Goal: Information Seeking & Learning: Find specific fact

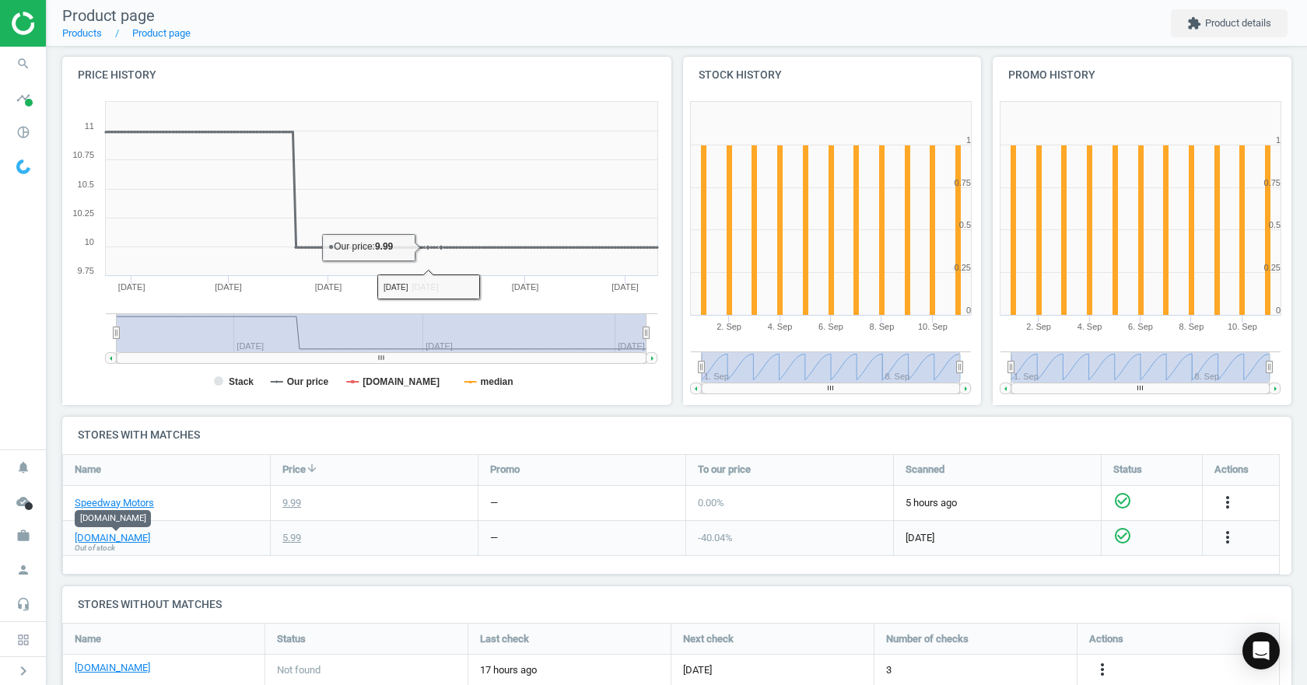
scroll to position [264, 0]
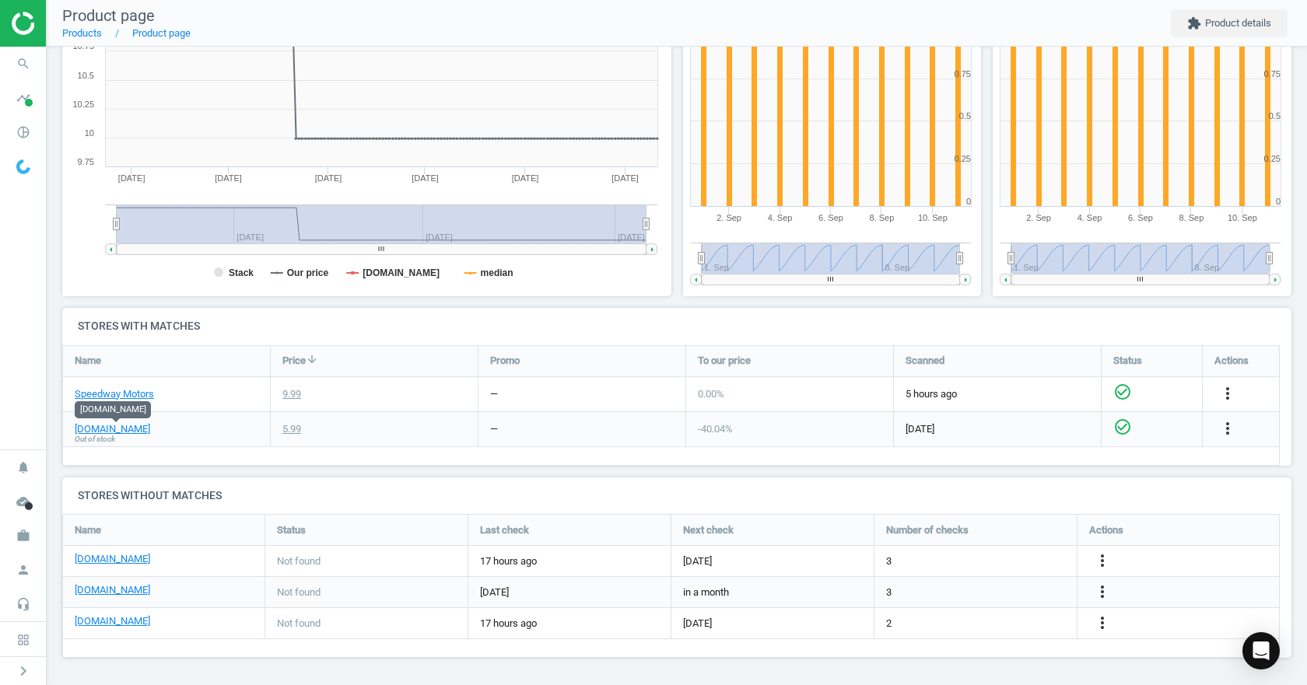
drag, startPoint x: 776, startPoint y: 264, endPoint x: 698, endPoint y: 271, distance: 78.8
click at [702, 271] on rect at bounding box center [831, 258] width 258 height 31
click at [709, 254] on rect at bounding box center [831, 258] width 258 height 31
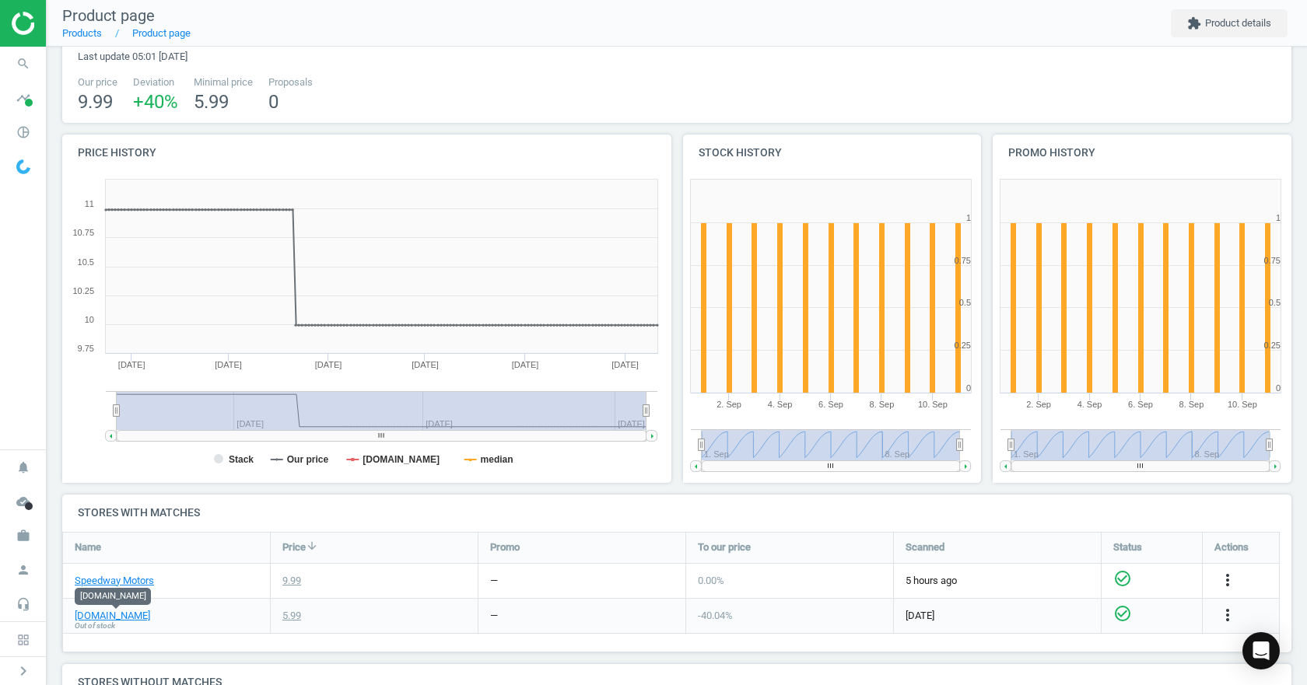
scroll to position [0, 0]
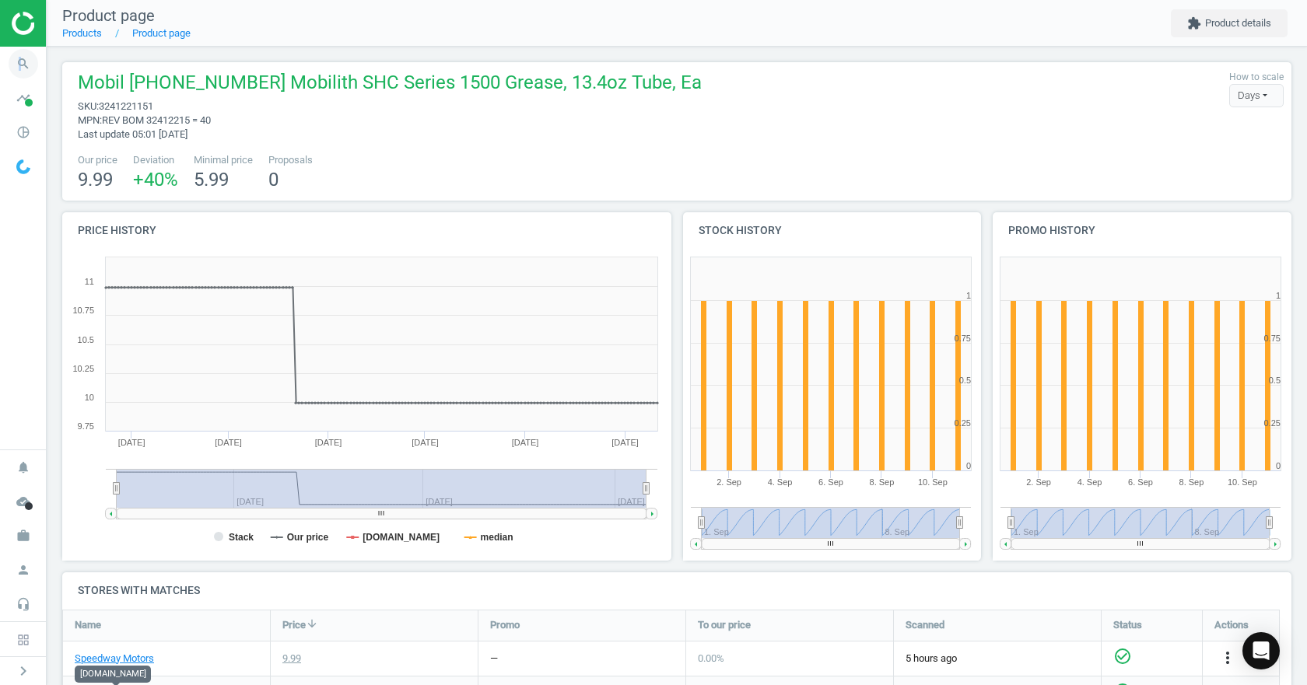
click at [19, 67] on icon "search" at bounding box center [24, 64] width 30 height 30
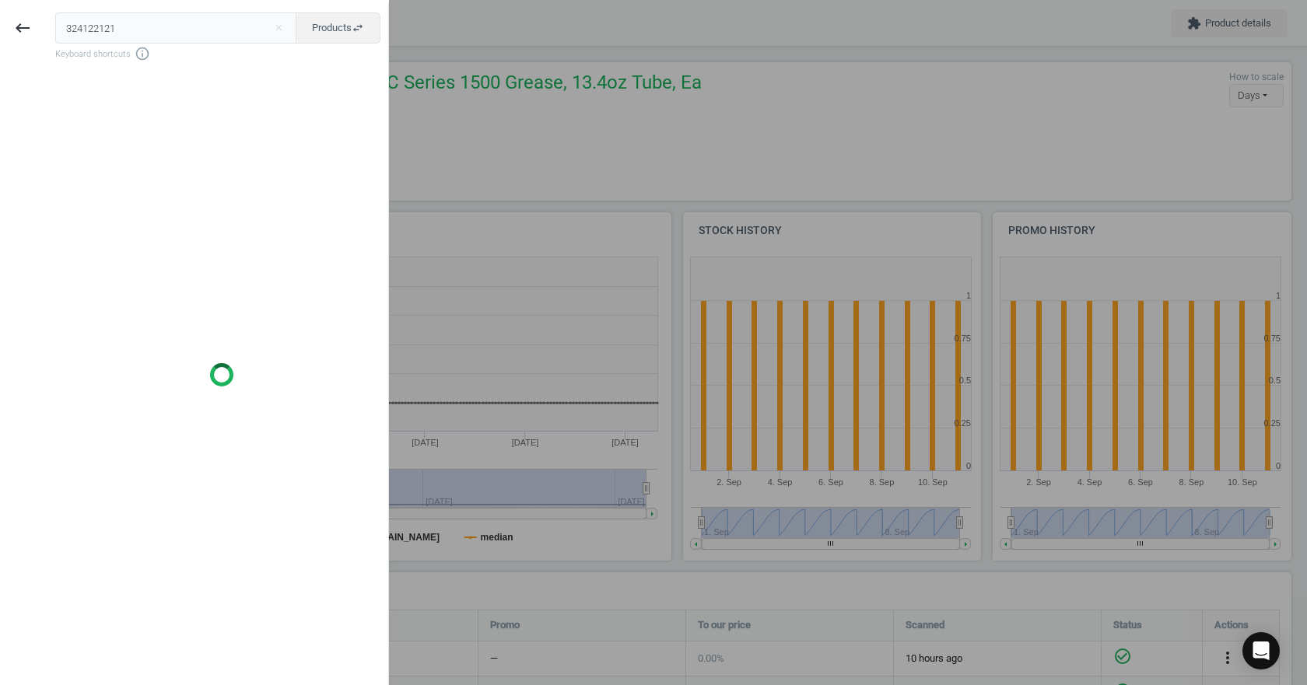
type input "324122121"
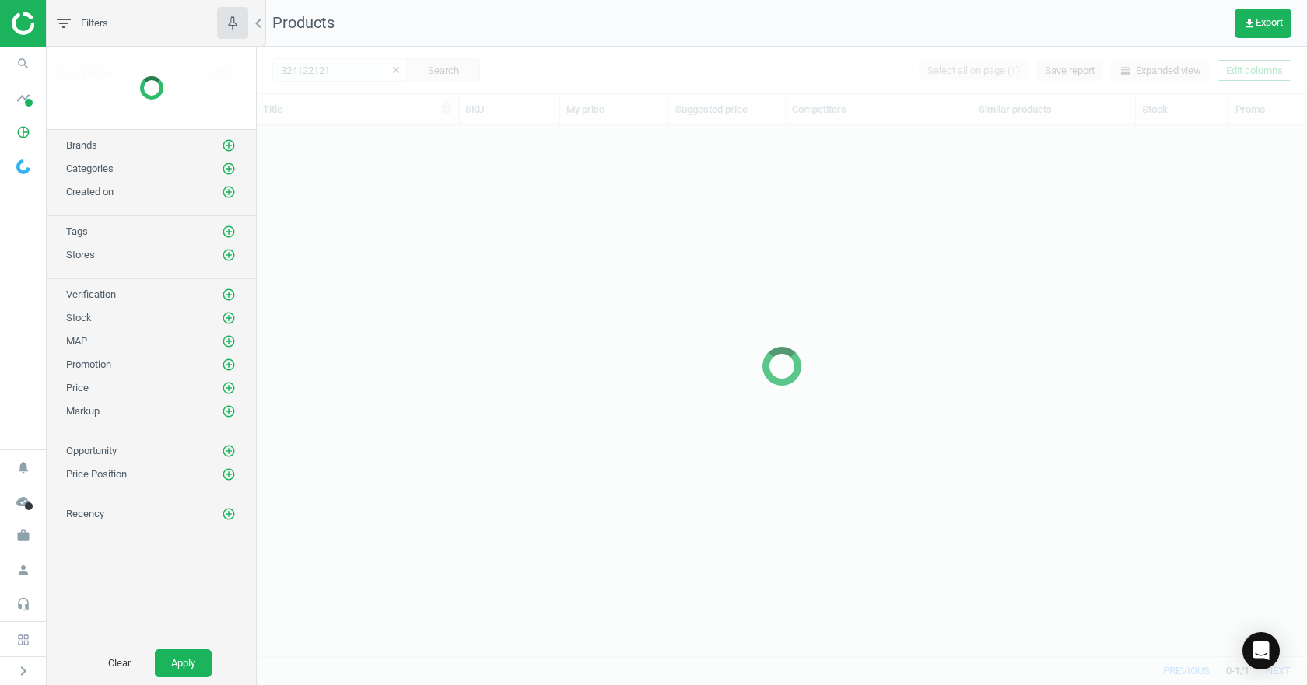
scroll to position [507, 1038]
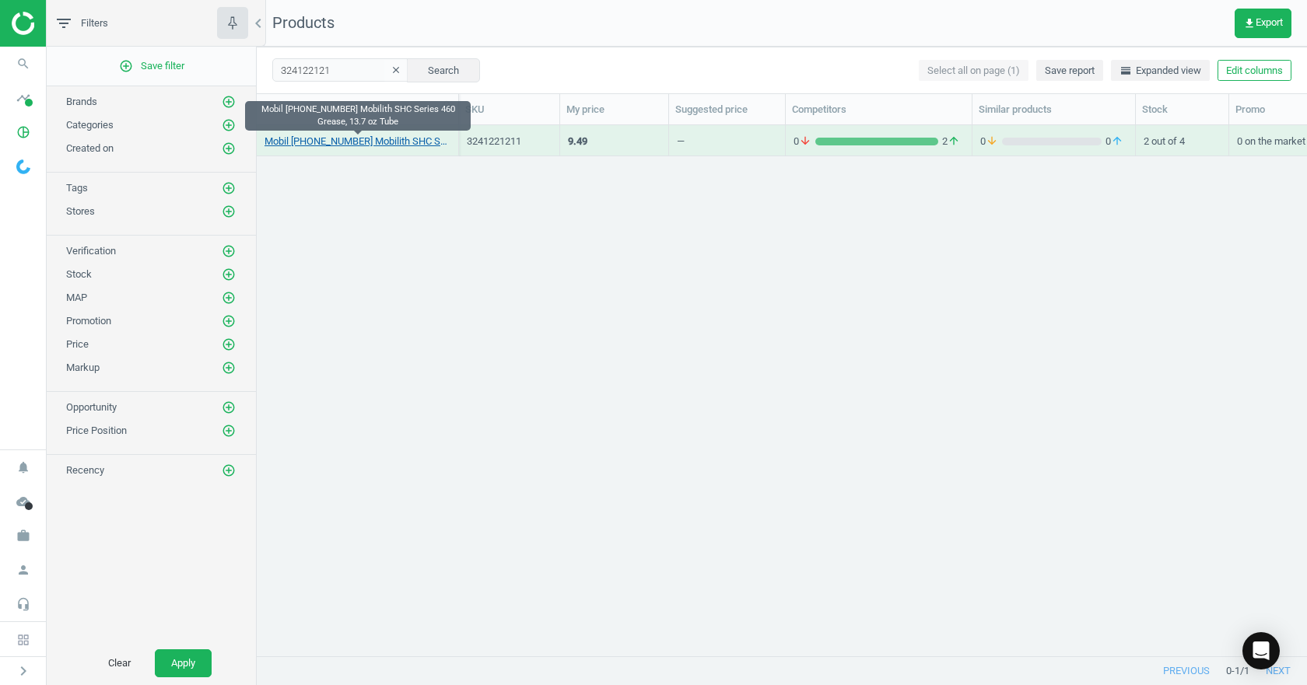
click at [365, 145] on link "Mobil 1 122121-1 Mobilith SHC Series 460 Grease, 13.7 oz Tube" at bounding box center [357, 142] width 186 height 14
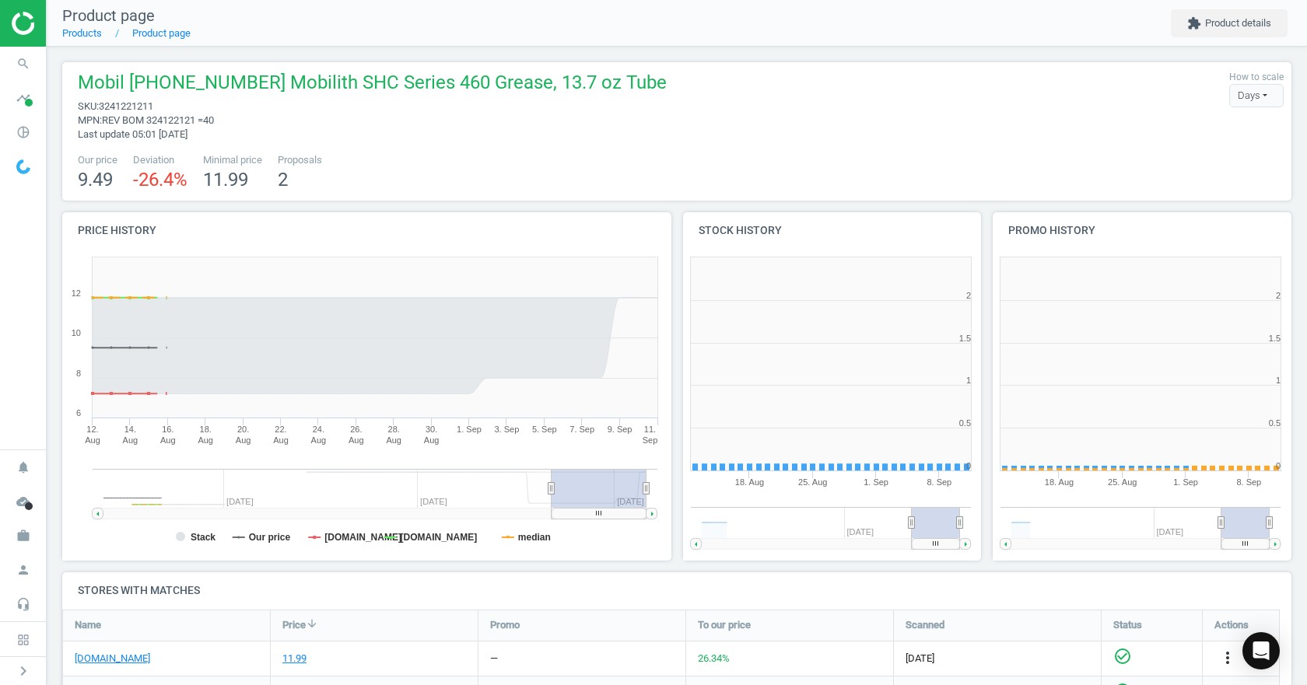
scroll to position [8, 8]
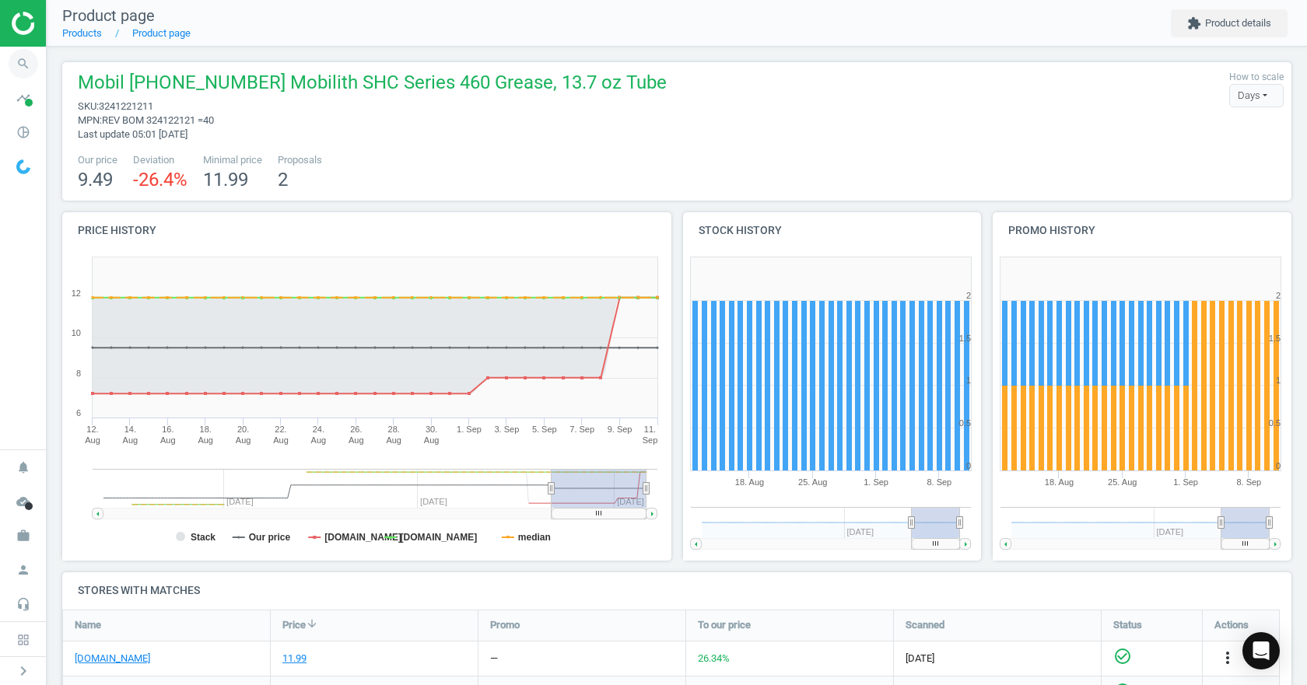
click at [31, 66] on icon "search" at bounding box center [24, 64] width 30 height 30
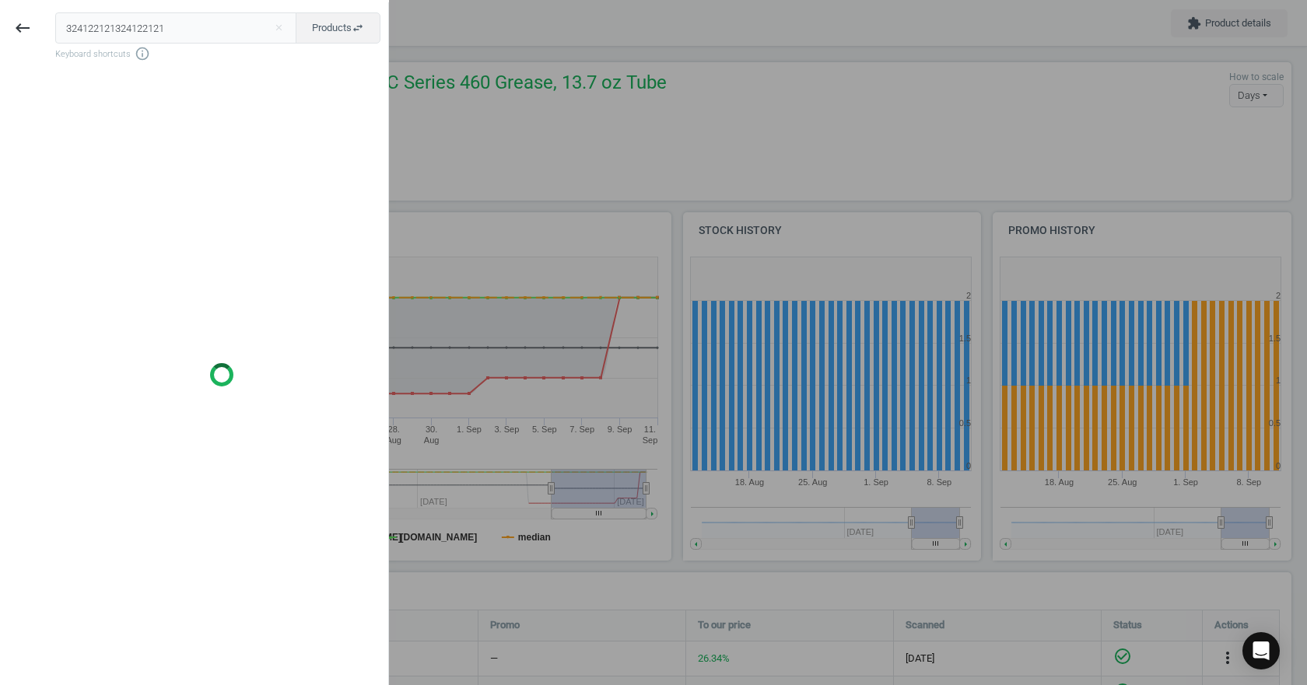
type input "324122121"
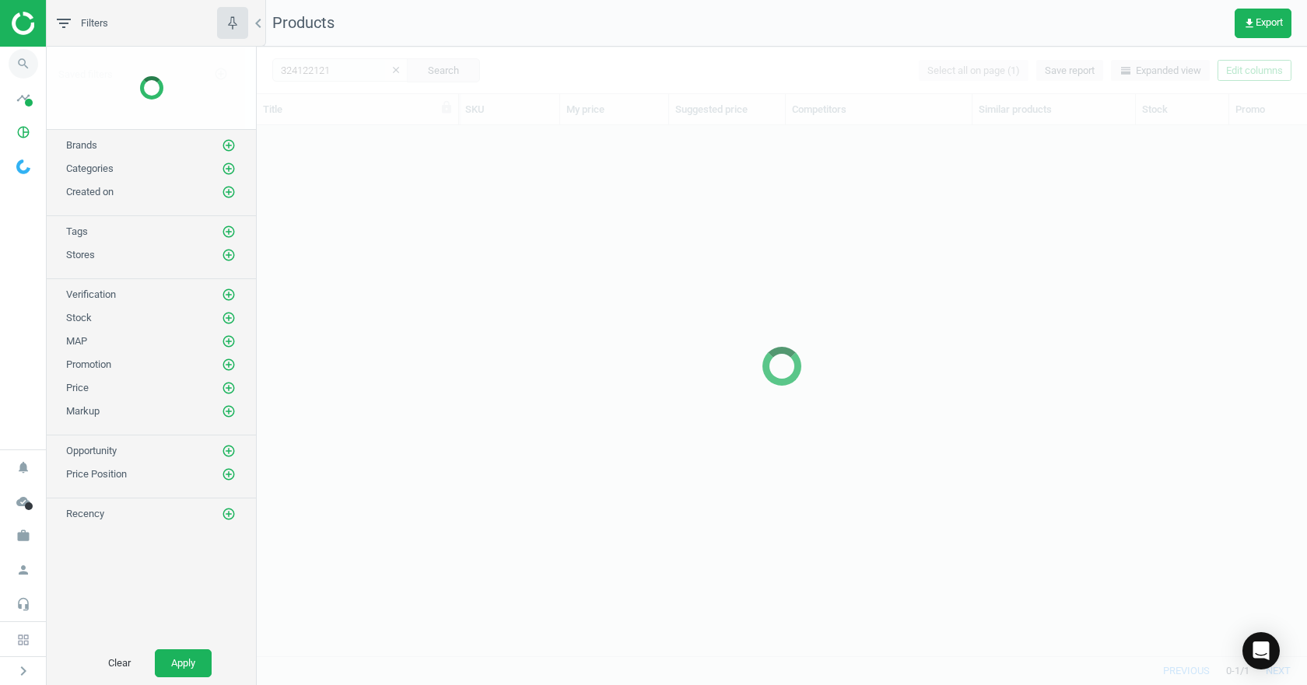
scroll to position [507, 1038]
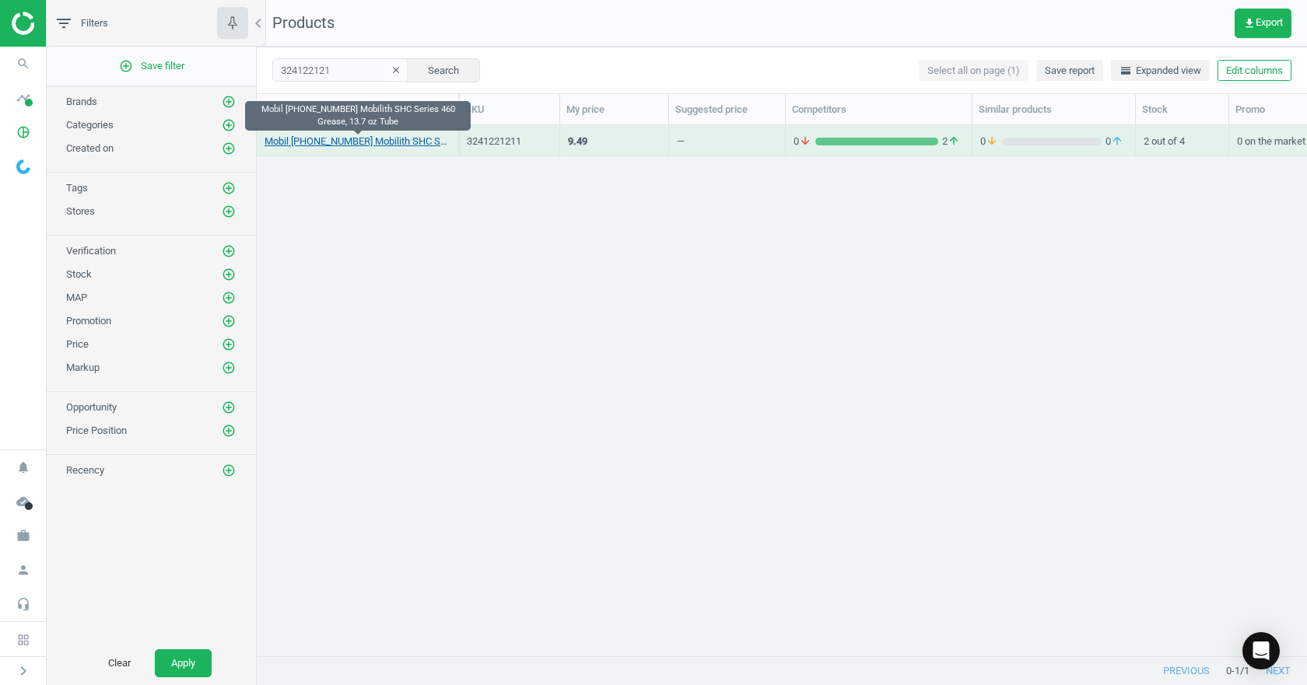
click at [360, 146] on link "Mobil 1 122121-1 Mobilith SHC Series 460 Grease, 13.7 oz Tube" at bounding box center [357, 142] width 186 height 14
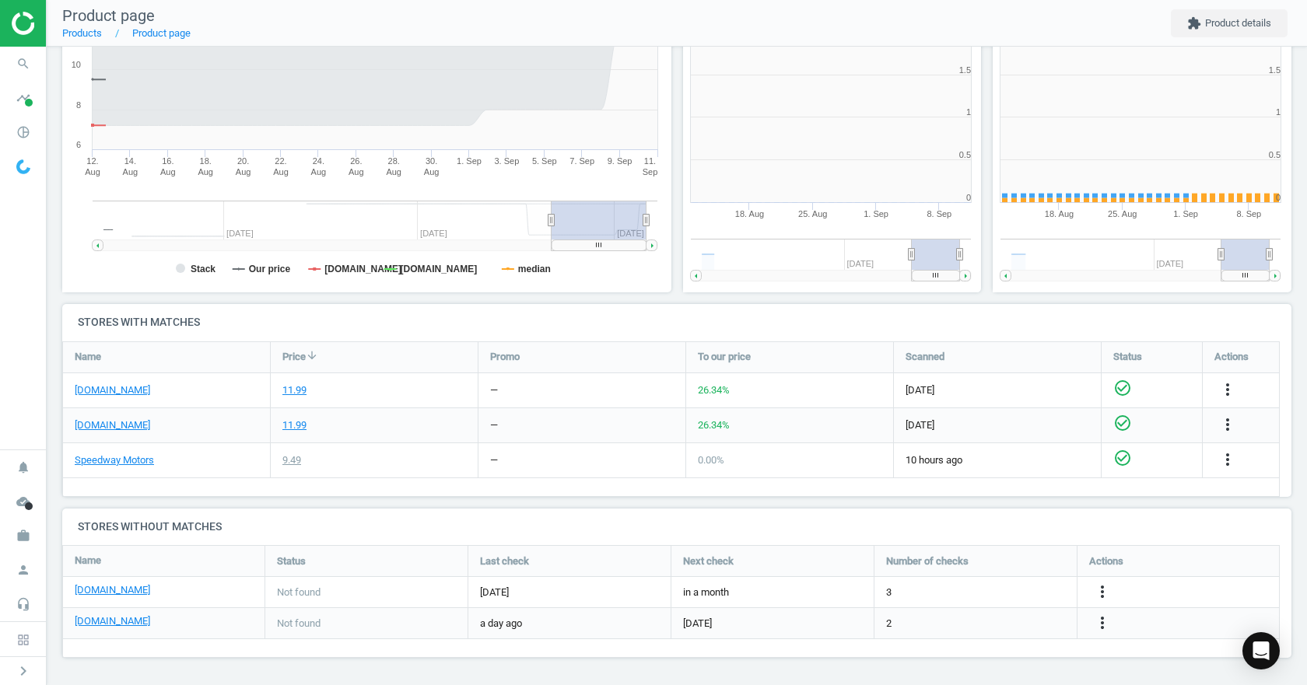
scroll to position [8, 8]
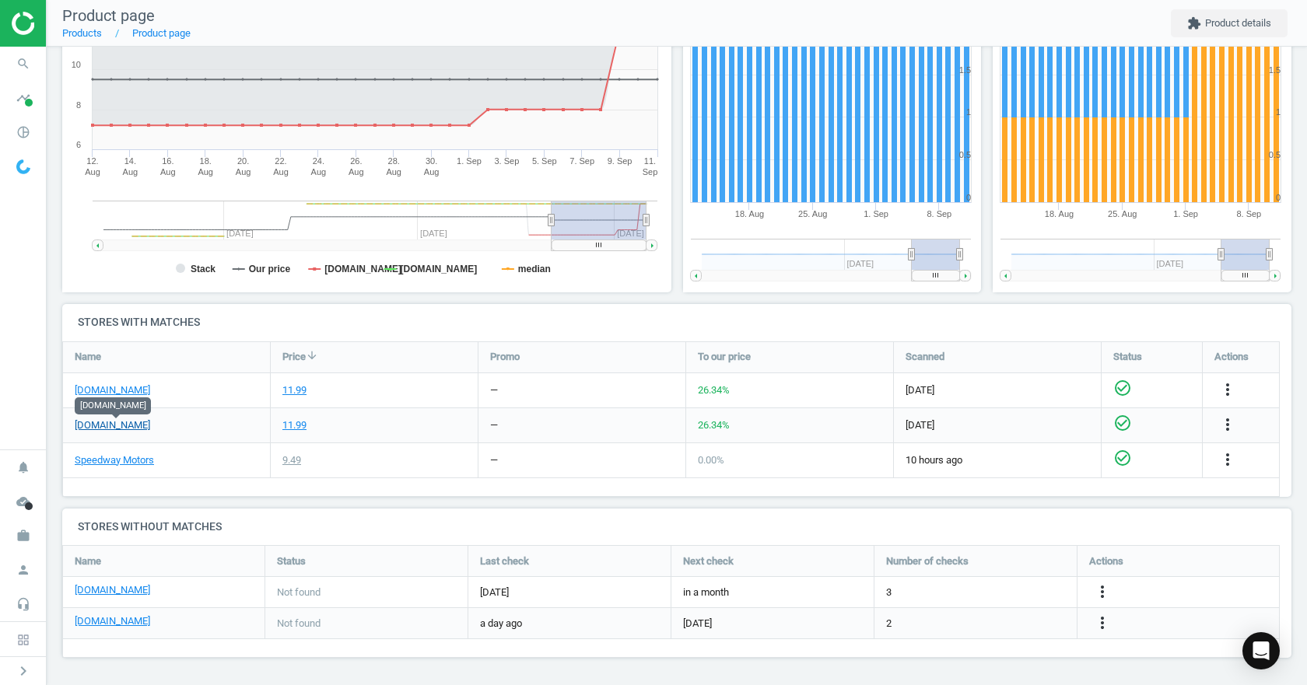
click at [125, 424] on link "[DOMAIN_NAME]" at bounding box center [112, 425] width 75 height 14
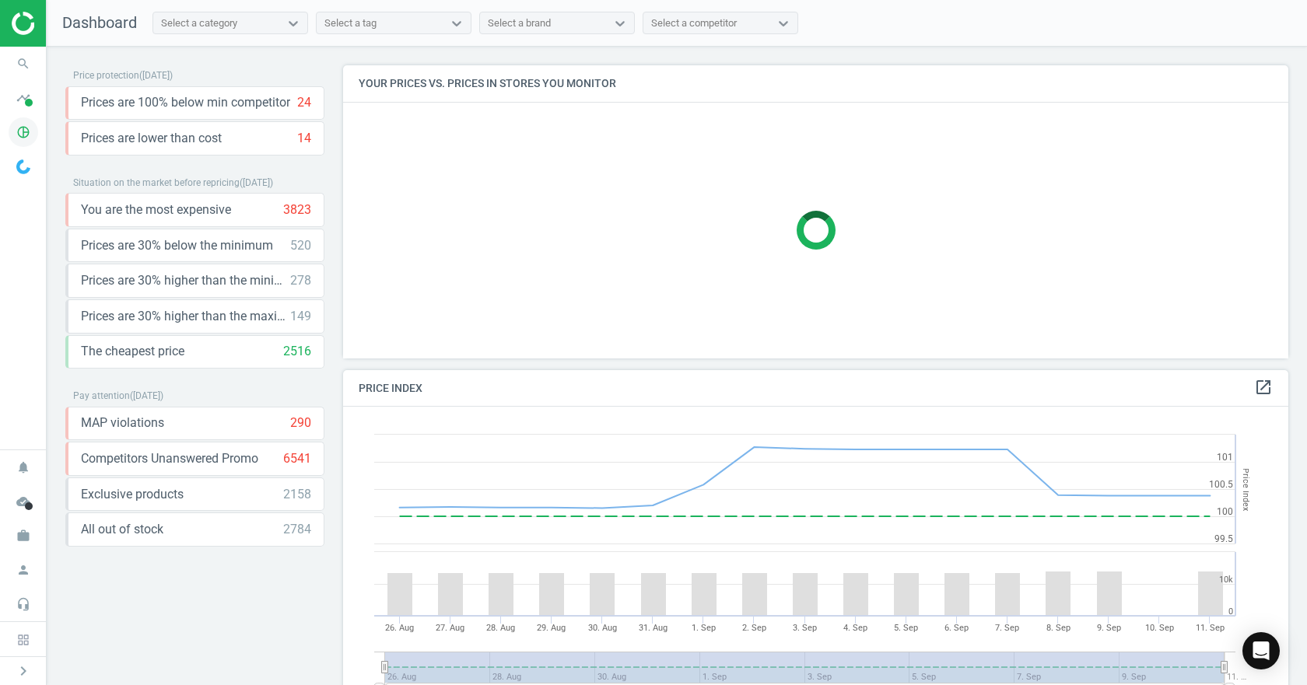
scroll to position [382, 957]
click at [26, 96] on icon "timeline" at bounding box center [24, 98] width 30 height 30
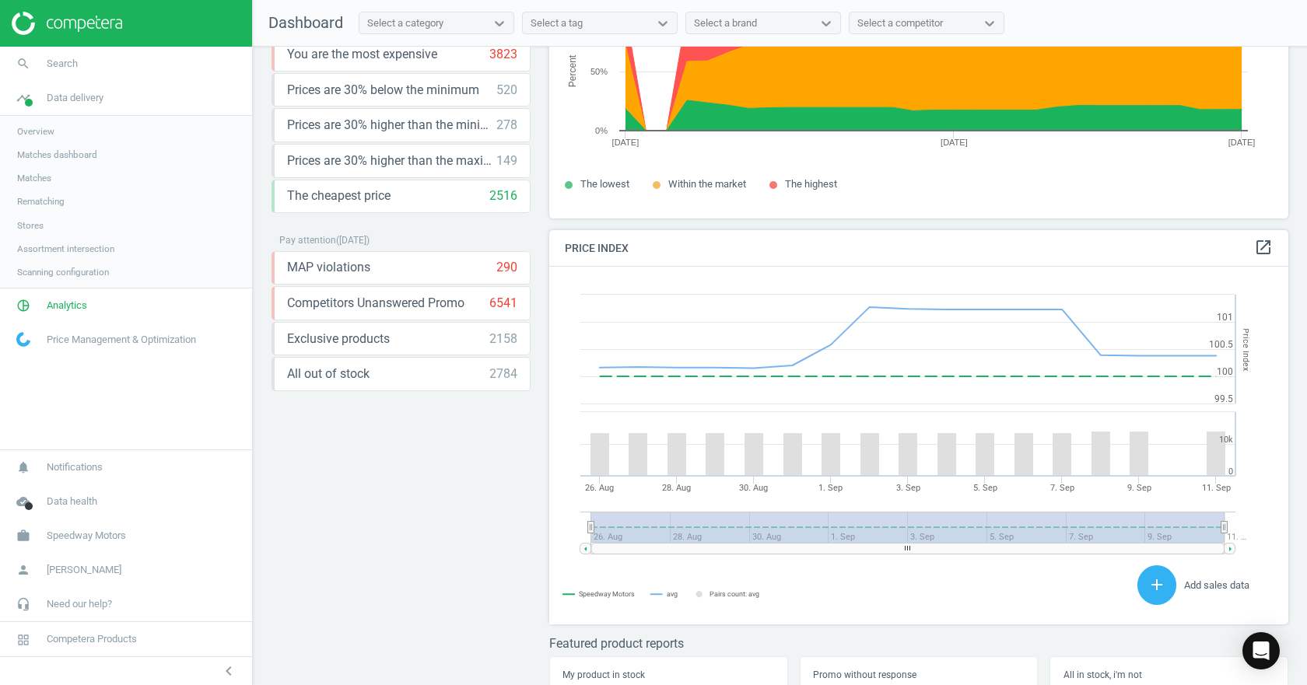
scroll to position [212, 0]
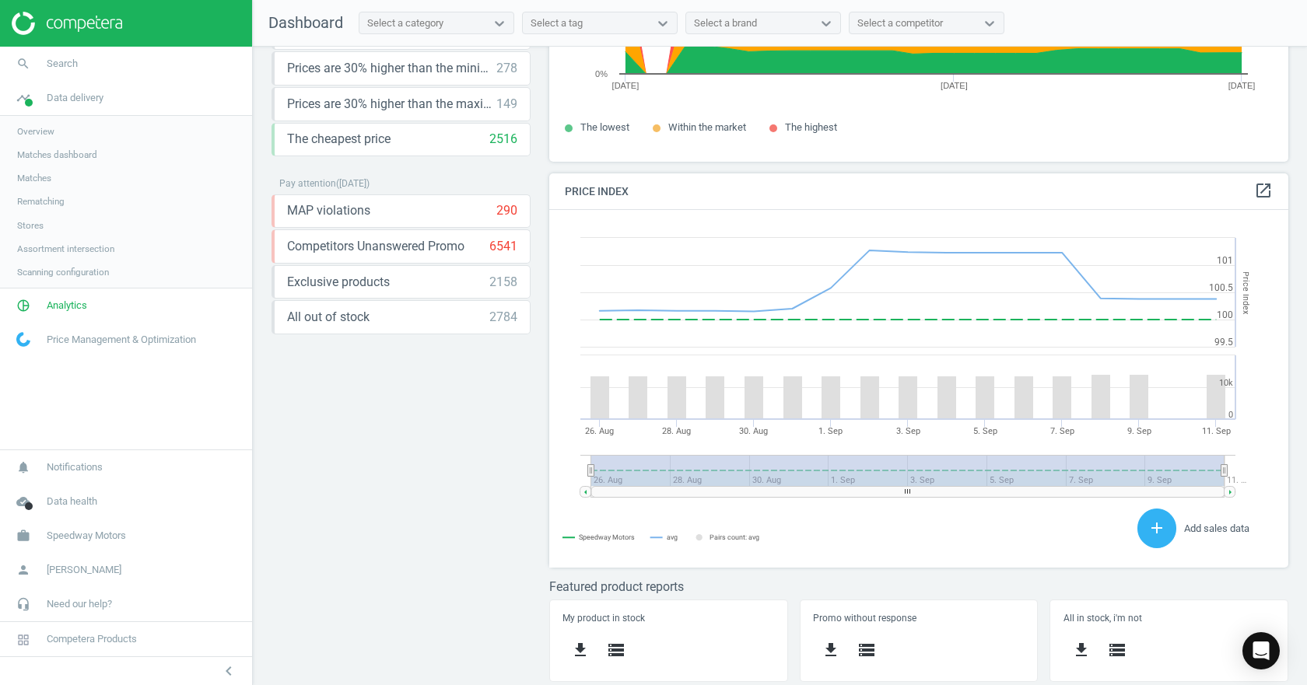
click at [69, 179] on link "Matches" at bounding box center [126, 177] width 252 height 23
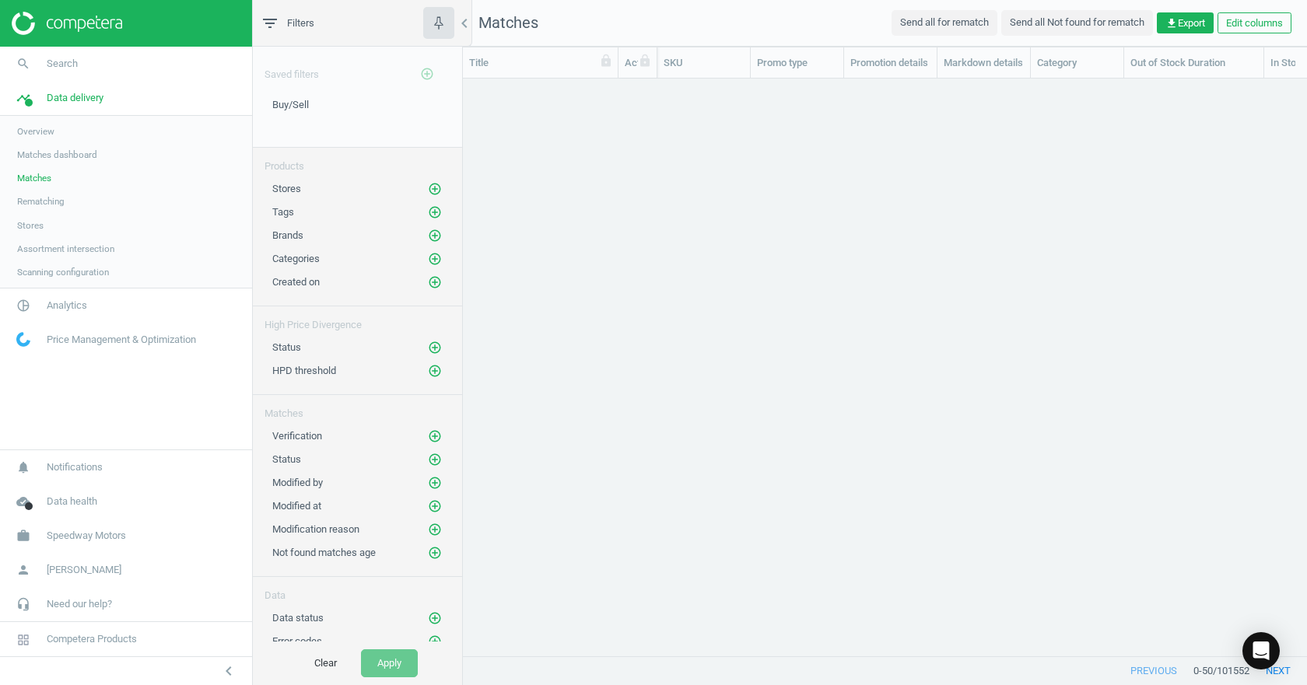
scroll to position [554, 832]
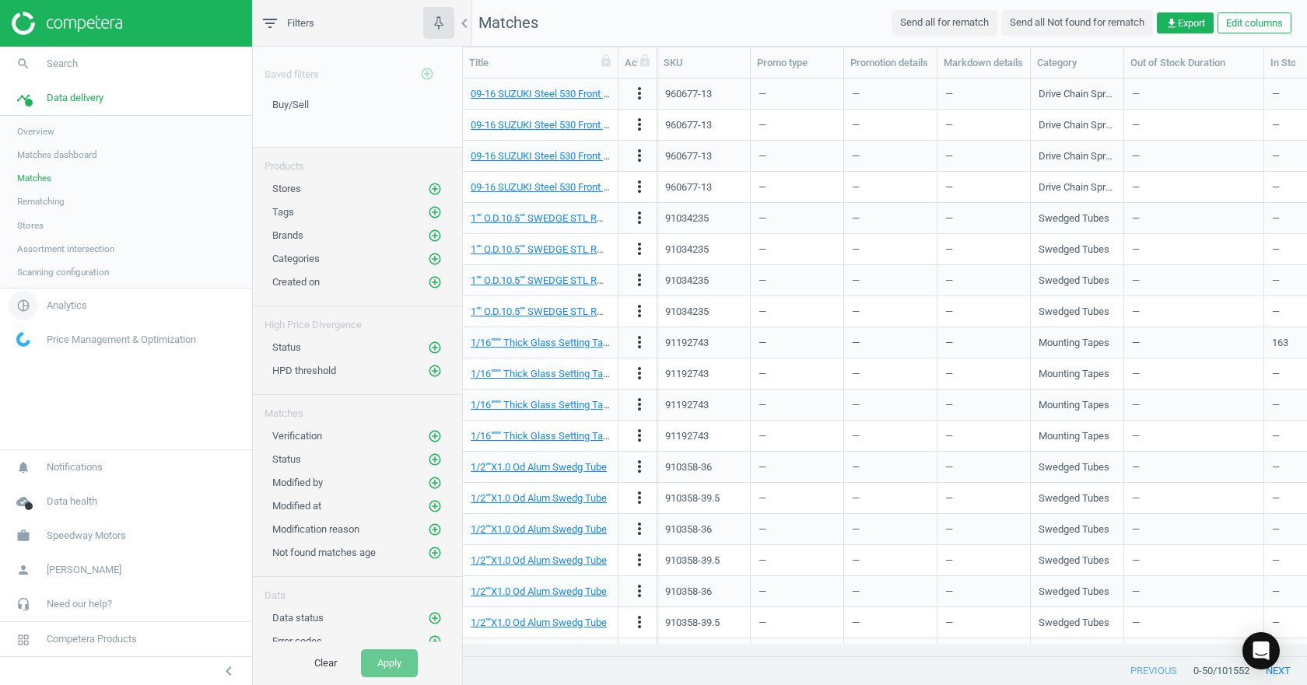
click at [67, 308] on span "Analytics" at bounding box center [67, 306] width 40 height 14
click at [35, 194] on span "Products" at bounding box center [35, 189] width 37 height 12
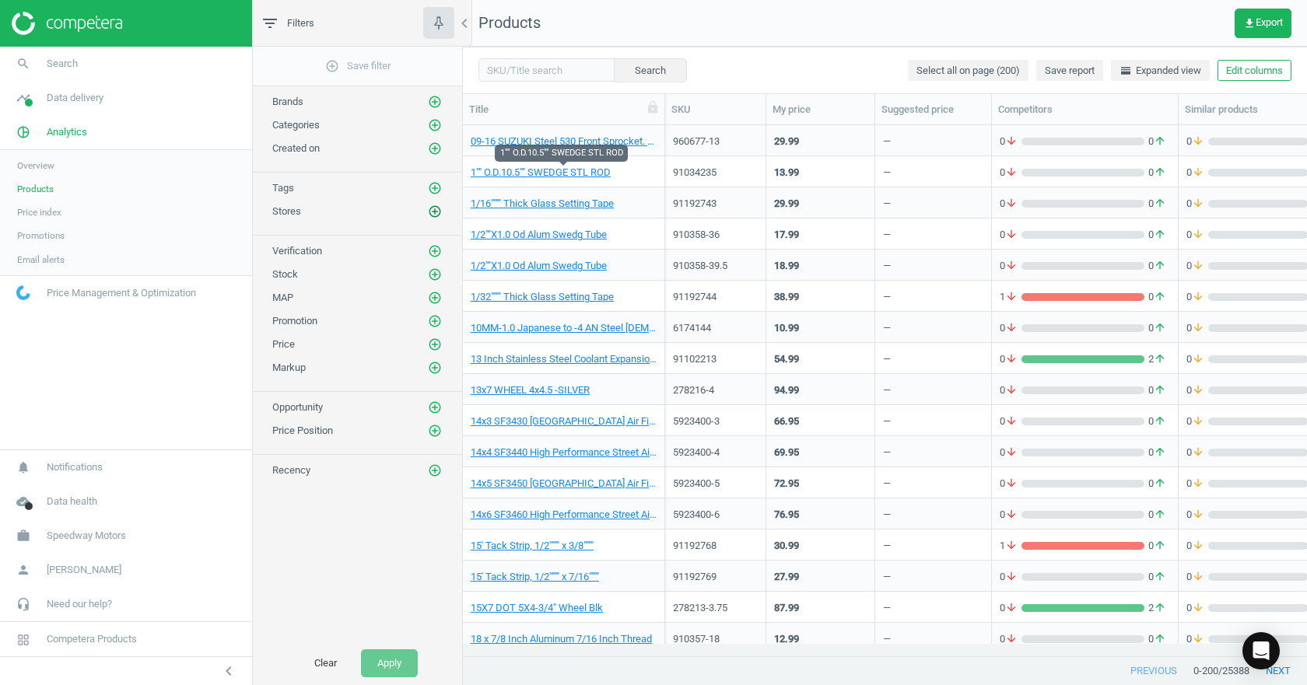
click at [434, 215] on icon "add_circle_outline" at bounding box center [435, 212] width 14 height 14
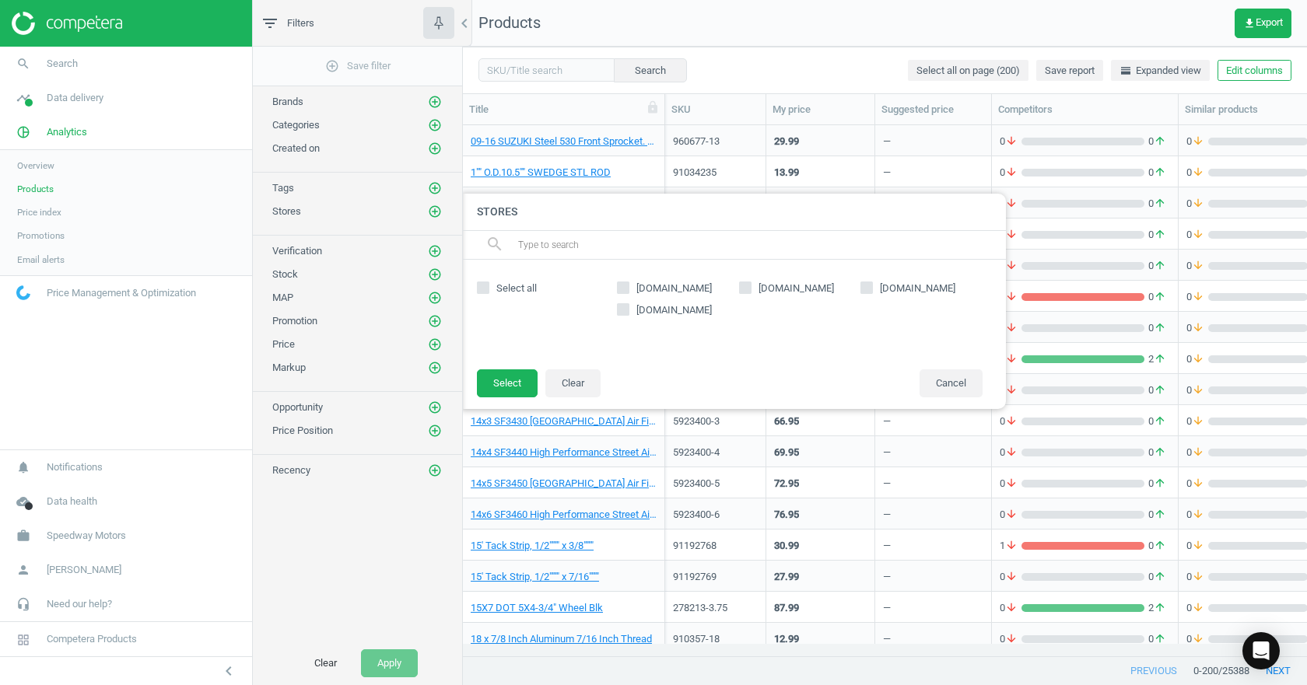
drag, startPoint x: 618, startPoint y: 287, endPoint x: 617, endPoint y: 307, distance: 20.3
click at [618, 288] on input "[DOMAIN_NAME]" at bounding box center [623, 287] width 10 height 10
checkbox input "true"
click at [742, 288] on input "[DOMAIN_NAME]" at bounding box center [745, 287] width 10 height 10
checkbox input "true"
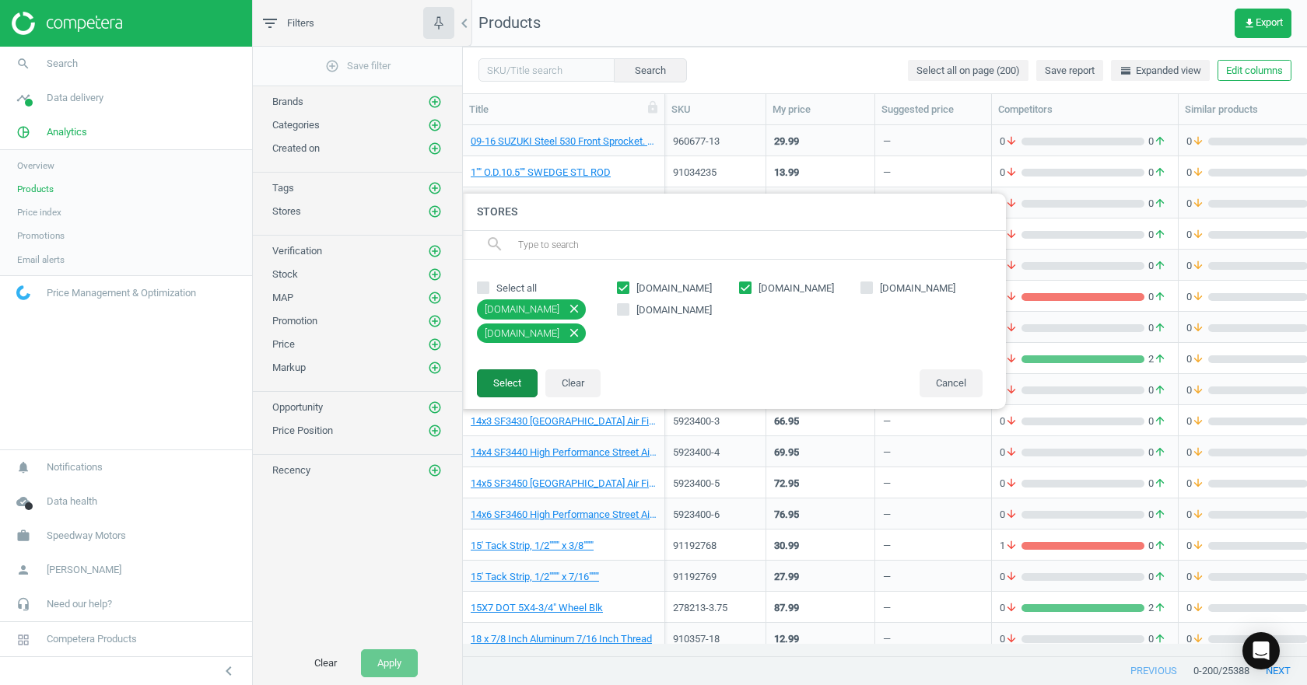
click at [496, 381] on button "Select" at bounding box center [507, 383] width 61 height 28
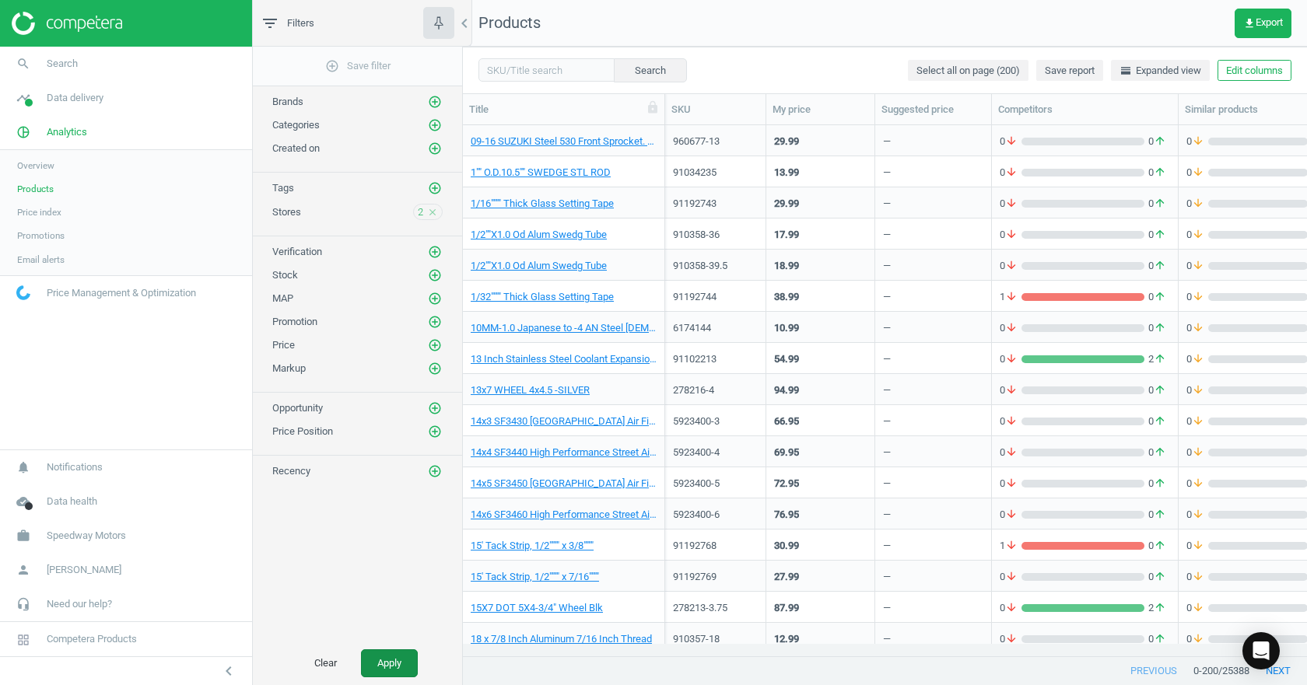
click at [377, 654] on button "Apply" at bounding box center [389, 663] width 57 height 28
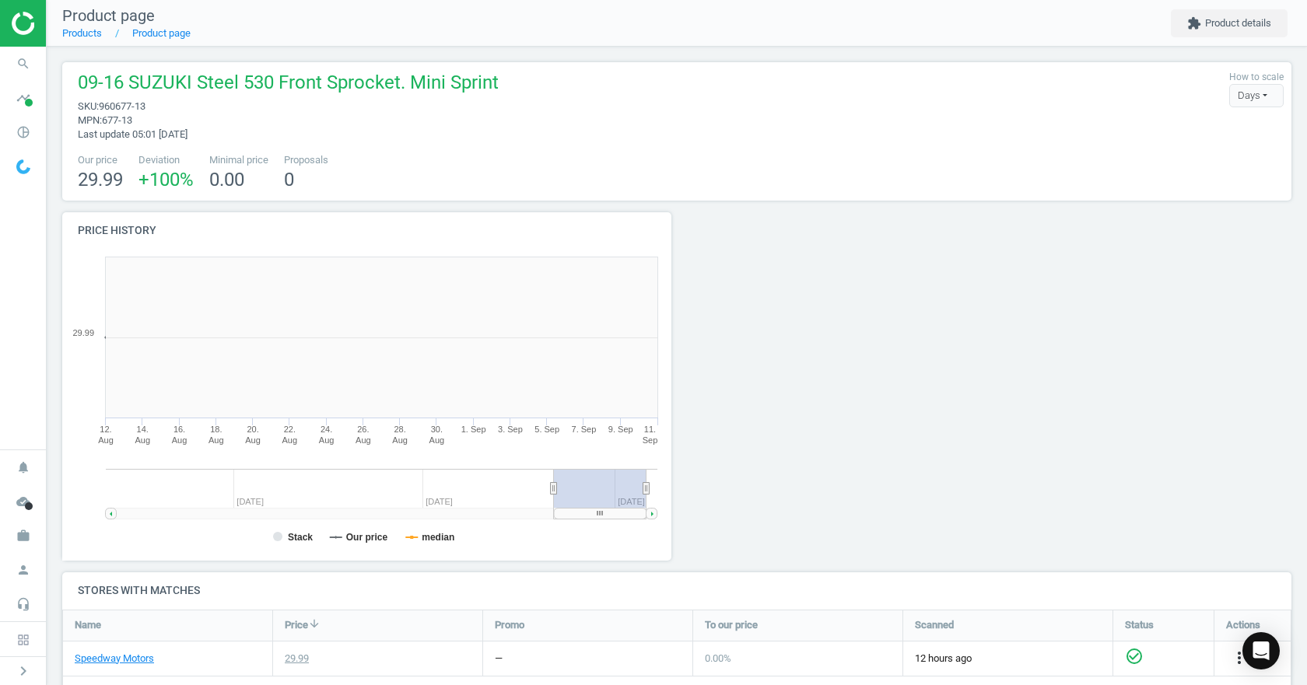
scroll to position [335, 627]
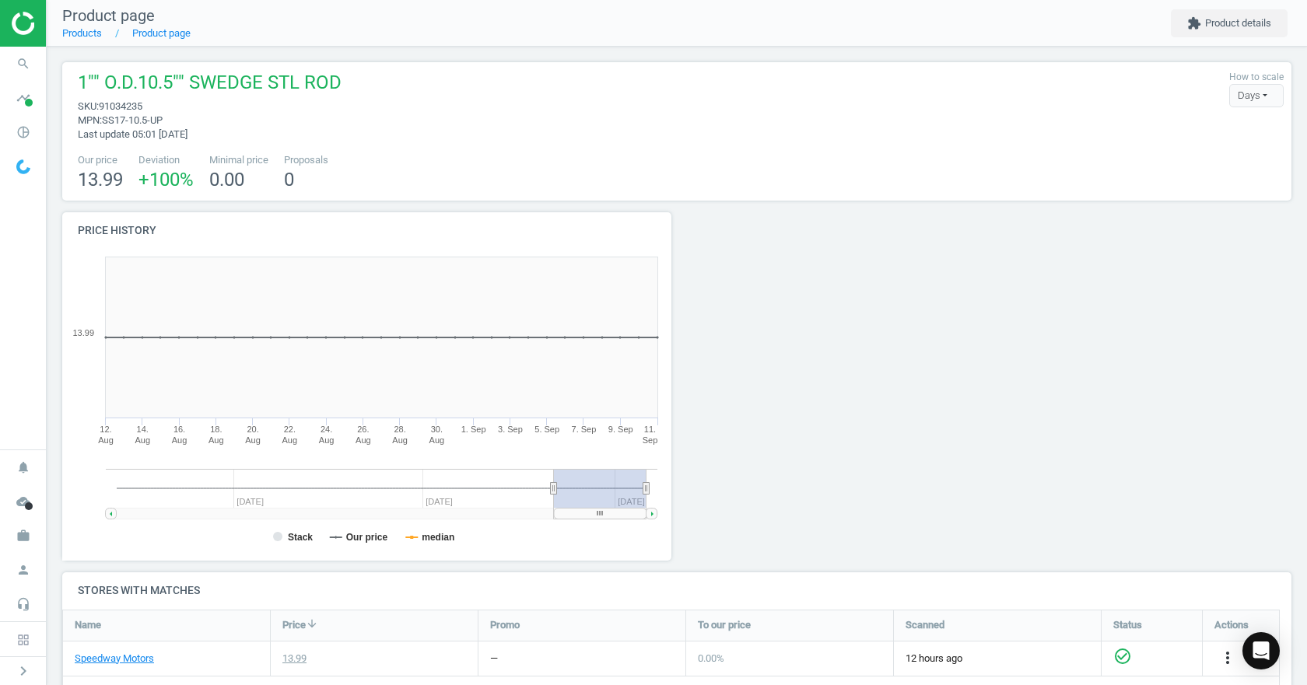
scroll to position [261, 0]
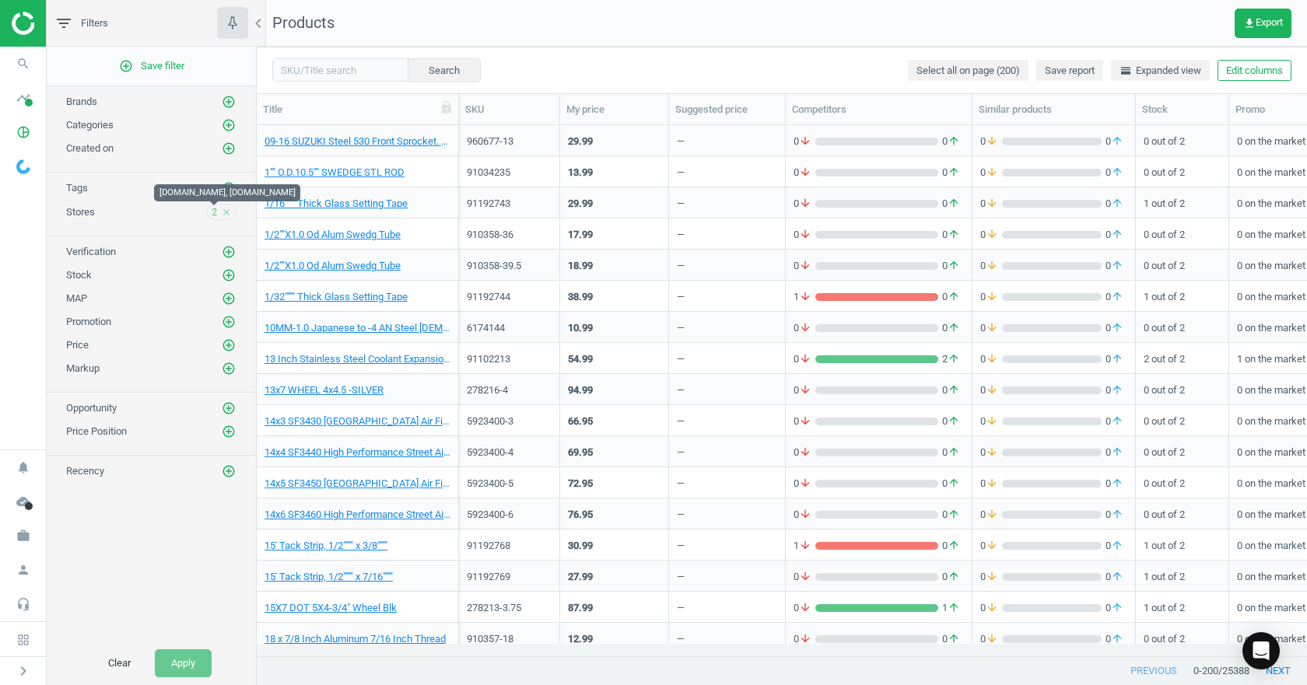
click at [215, 210] on span "2" at bounding box center [214, 212] width 5 height 14
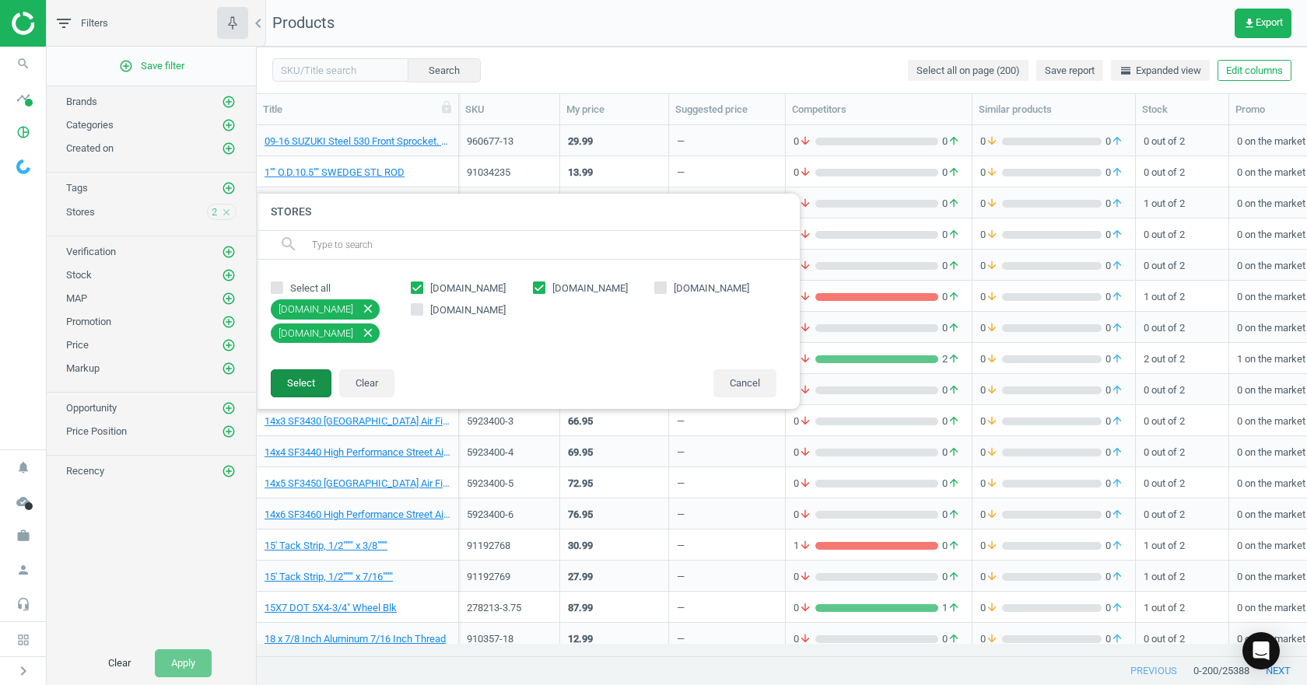
click at [313, 390] on button "Select" at bounding box center [301, 383] width 61 height 28
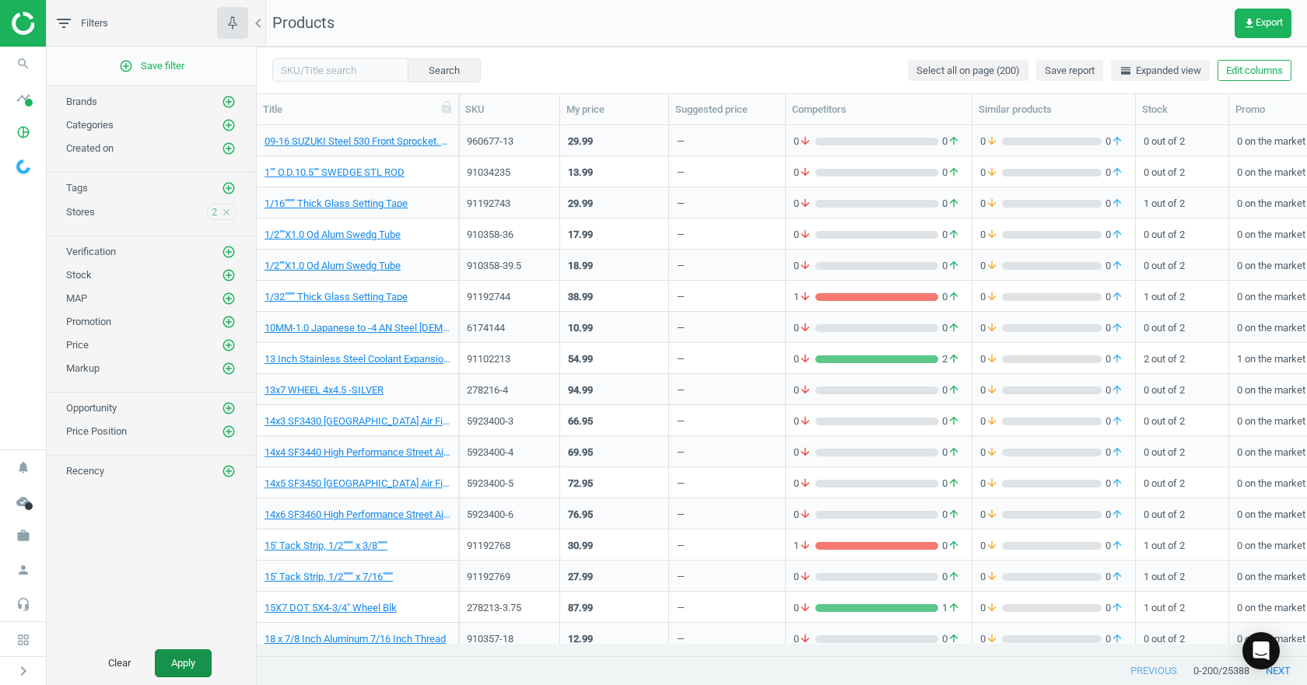
click at [180, 657] on button "Apply" at bounding box center [183, 663] width 57 height 28
click at [177, 674] on button "Apply" at bounding box center [183, 663] width 57 height 28
click at [178, 665] on button "Apply" at bounding box center [183, 663] width 57 height 28
click at [179, 665] on button "Apply" at bounding box center [183, 663] width 57 height 28
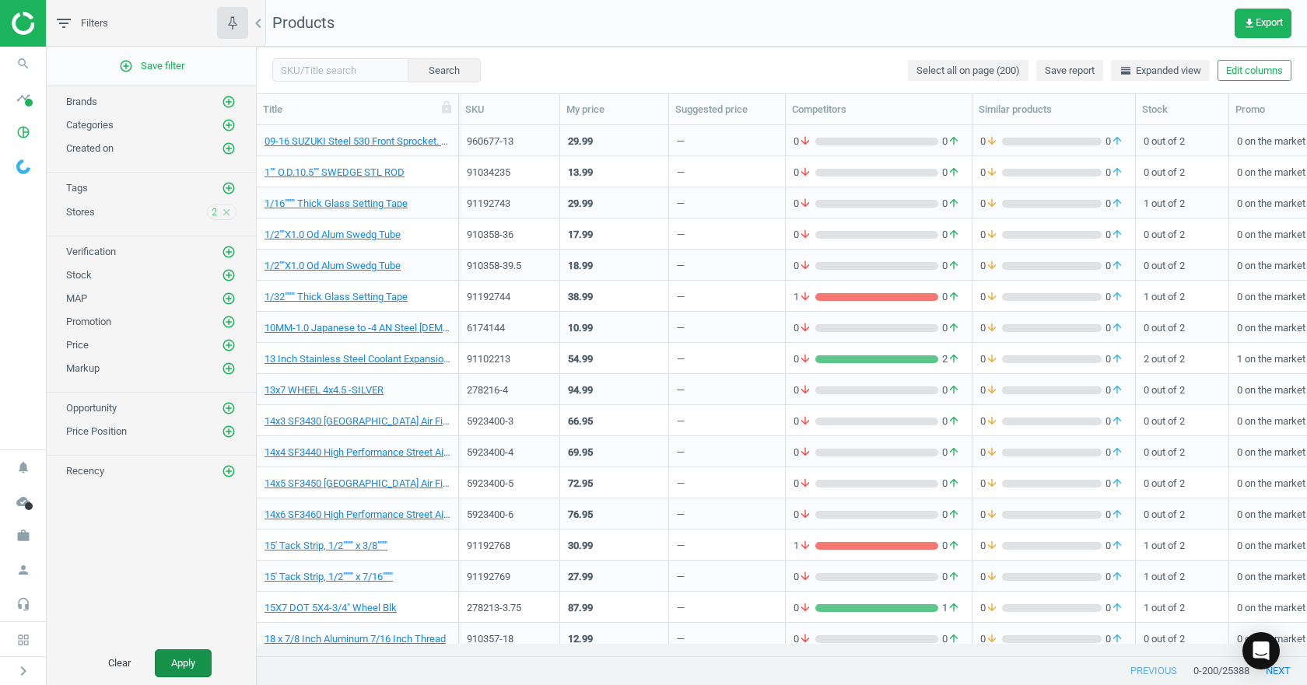
click at [179, 665] on button "Apply" at bounding box center [183, 663] width 57 height 28
click at [239, 275] on div "Stock add_circle_outline" at bounding box center [151, 271] width 209 height 23
click at [239, 276] on div "Stock add_circle_outline" at bounding box center [151, 271] width 209 height 23
click at [233, 277] on icon "add_circle_outline" at bounding box center [229, 275] width 14 height 14
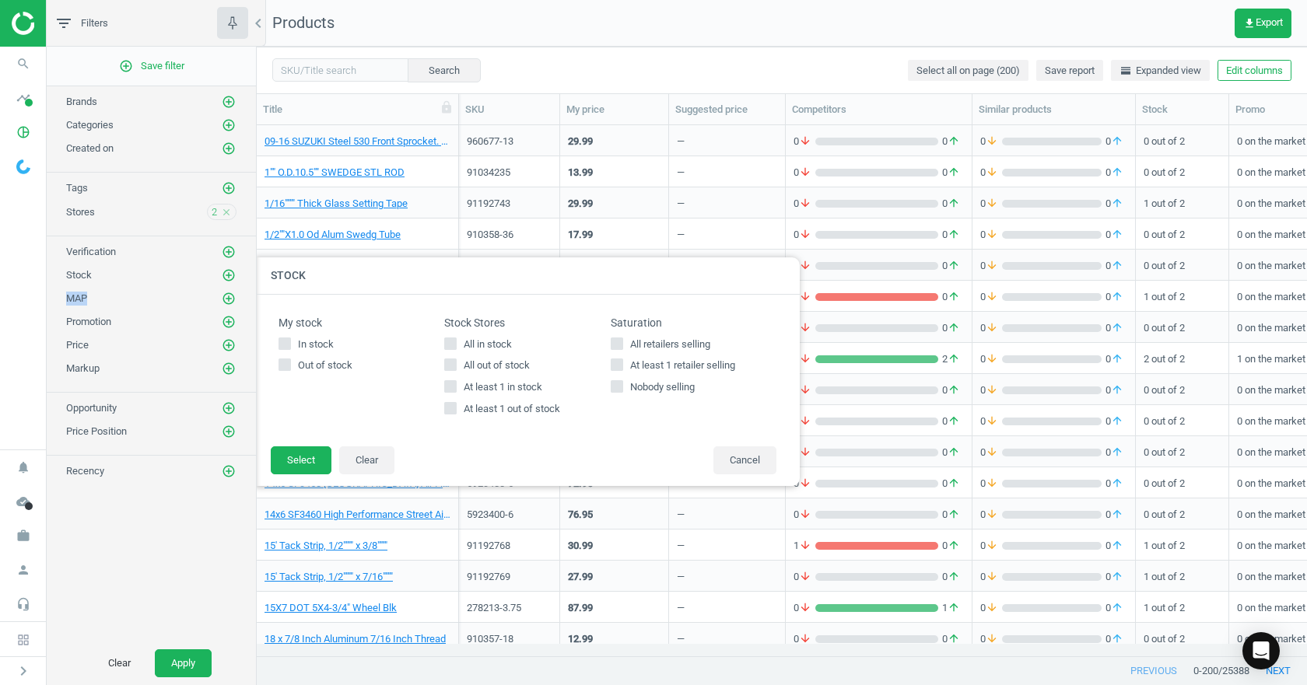
click at [447, 348] on input "All in stock" at bounding box center [451, 343] width 10 height 10
checkbox input "true"
click at [168, 662] on button "Apply" at bounding box center [183, 663] width 57 height 28
click at [316, 458] on button "Select" at bounding box center [301, 460] width 61 height 28
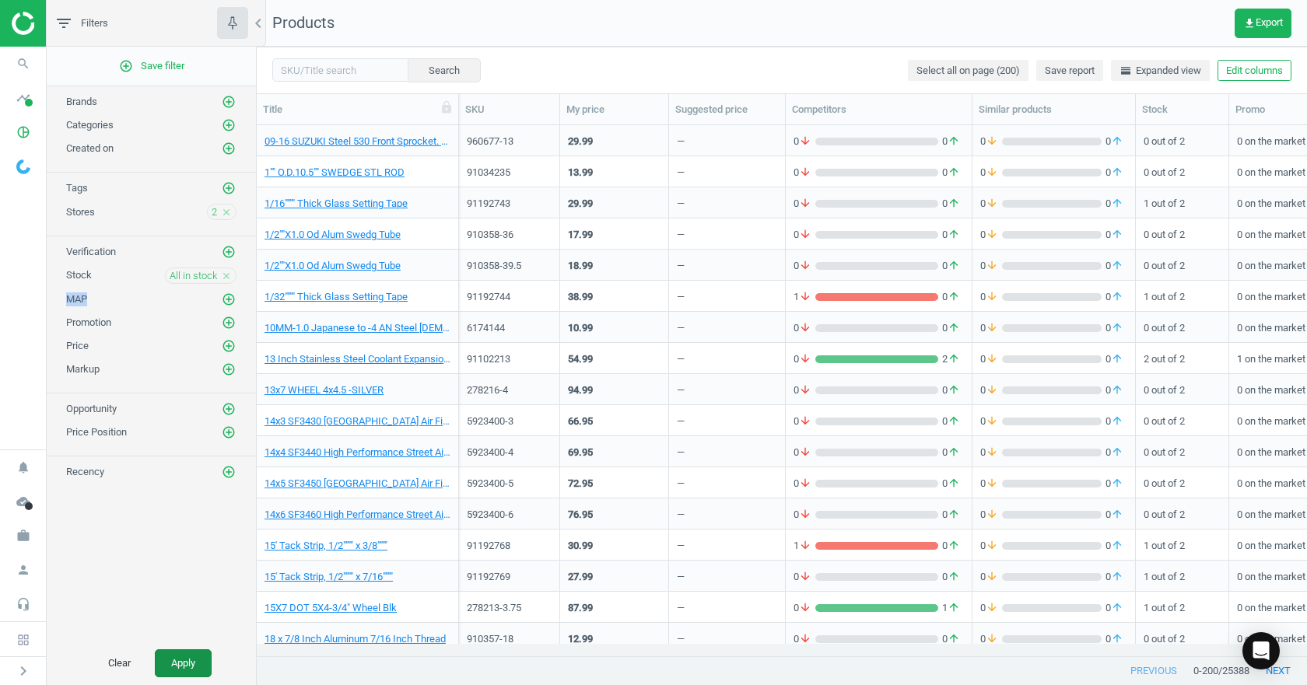
click at [179, 667] on button "Apply" at bounding box center [183, 663] width 57 height 28
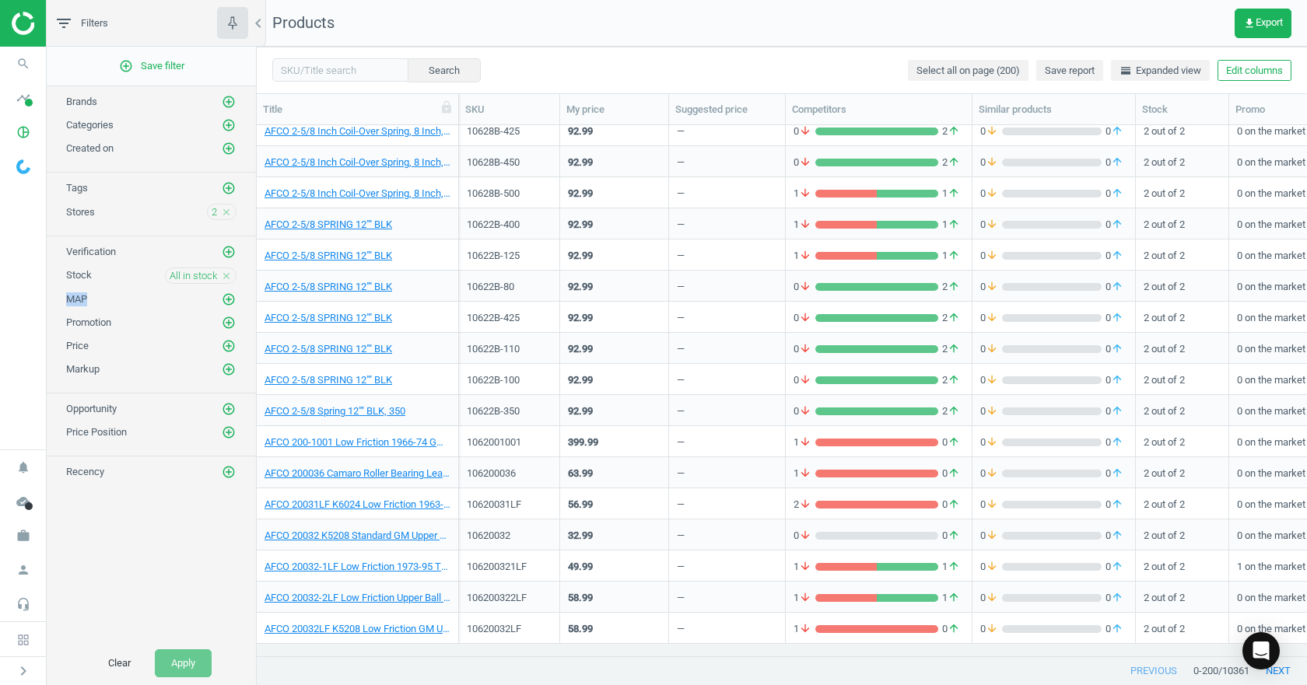
scroll to position [5003, 0]
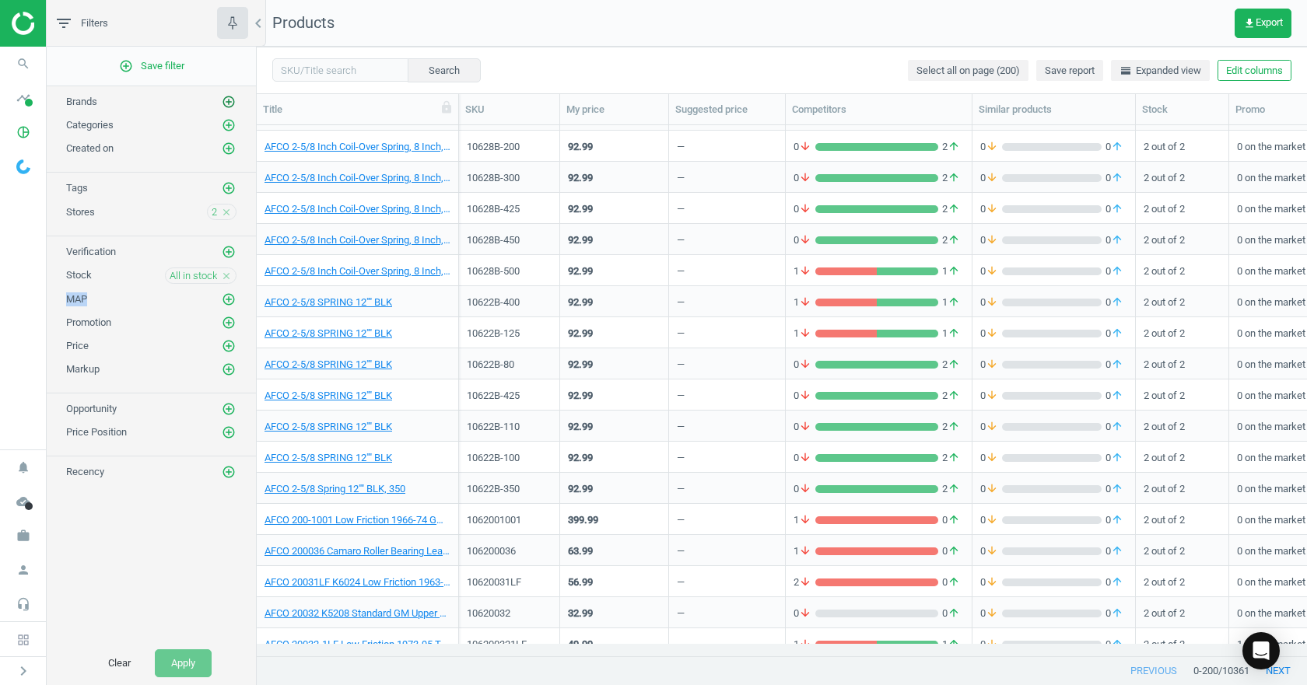
click at [229, 103] on icon "add_circle_outline" at bounding box center [229, 102] width 14 height 14
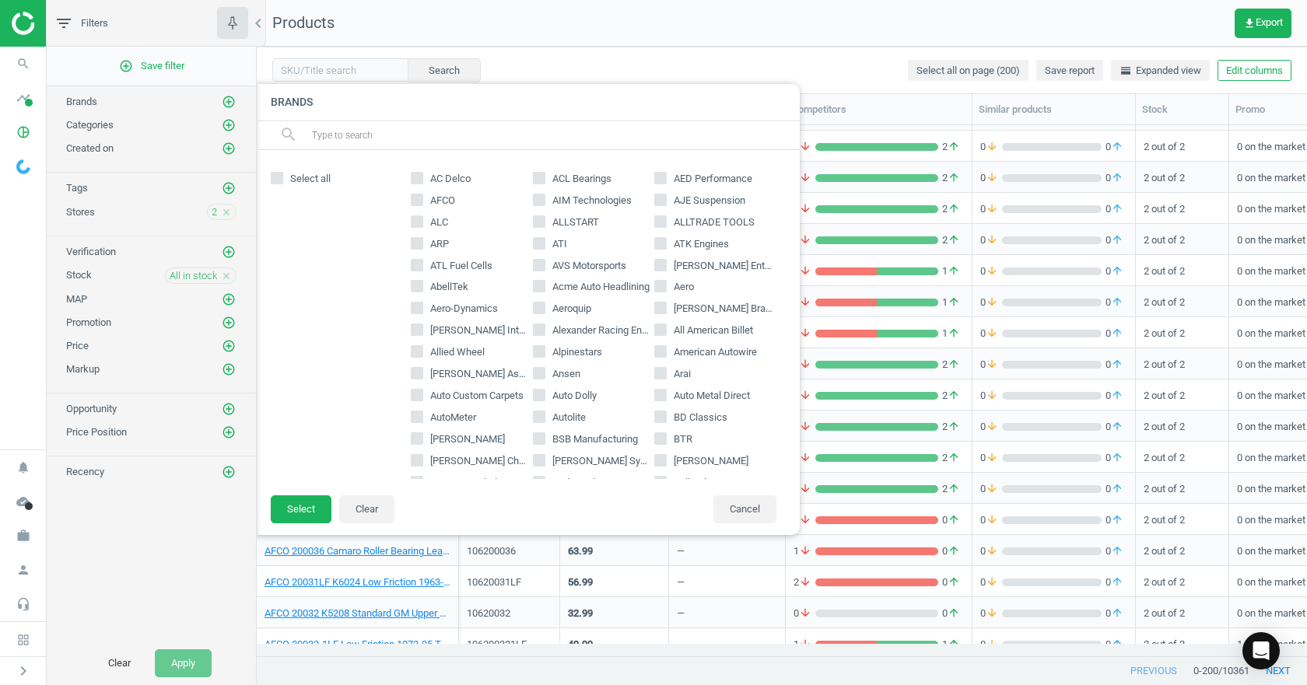
click at [422, 144] on input "text" at bounding box center [549, 135] width 478 height 25
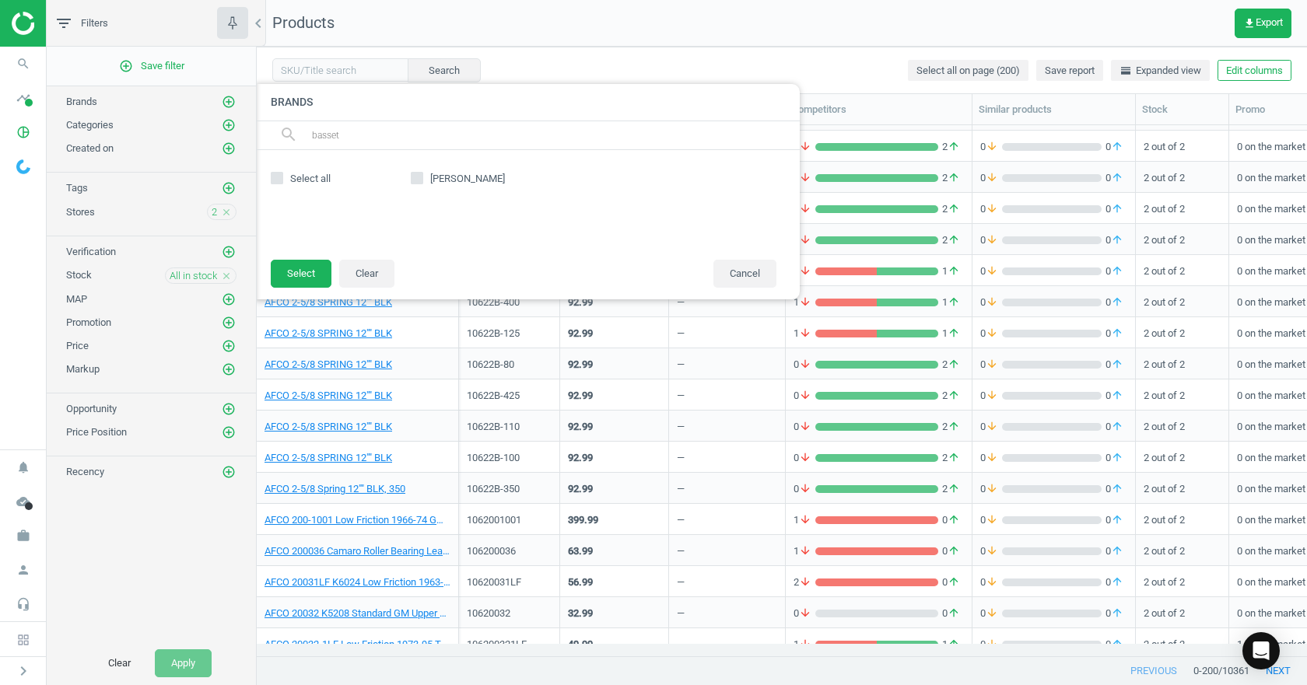
type input "basset"
click at [424, 180] on label "Bassett" at bounding box center [472, 179] width 122 height 14
click at [422, 180] on input "Bassett" at bounding box center [417, 178] width 10 height 10
checkbox input "true"
click at [320, 278] on button "Select" at bounding box center [301, 274] width 61 height 28
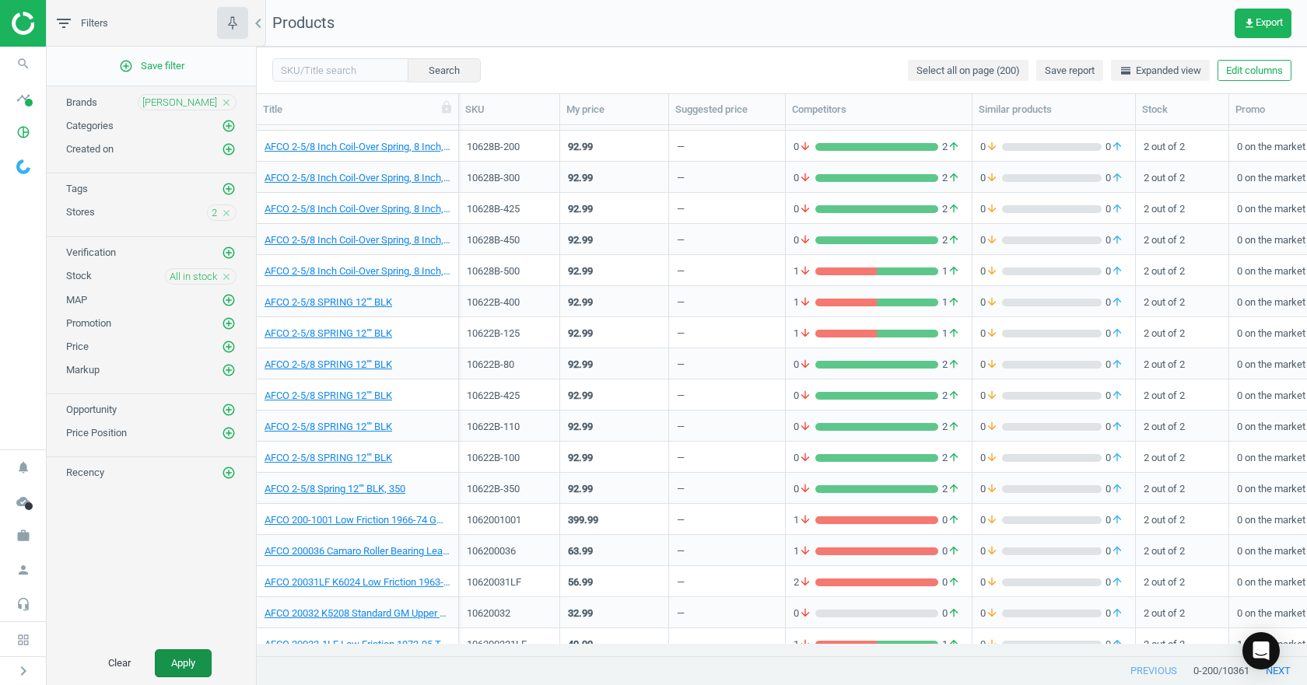
click at [176, 661] on button "Apply" at bounding box center [183, 663] width 57 height 28
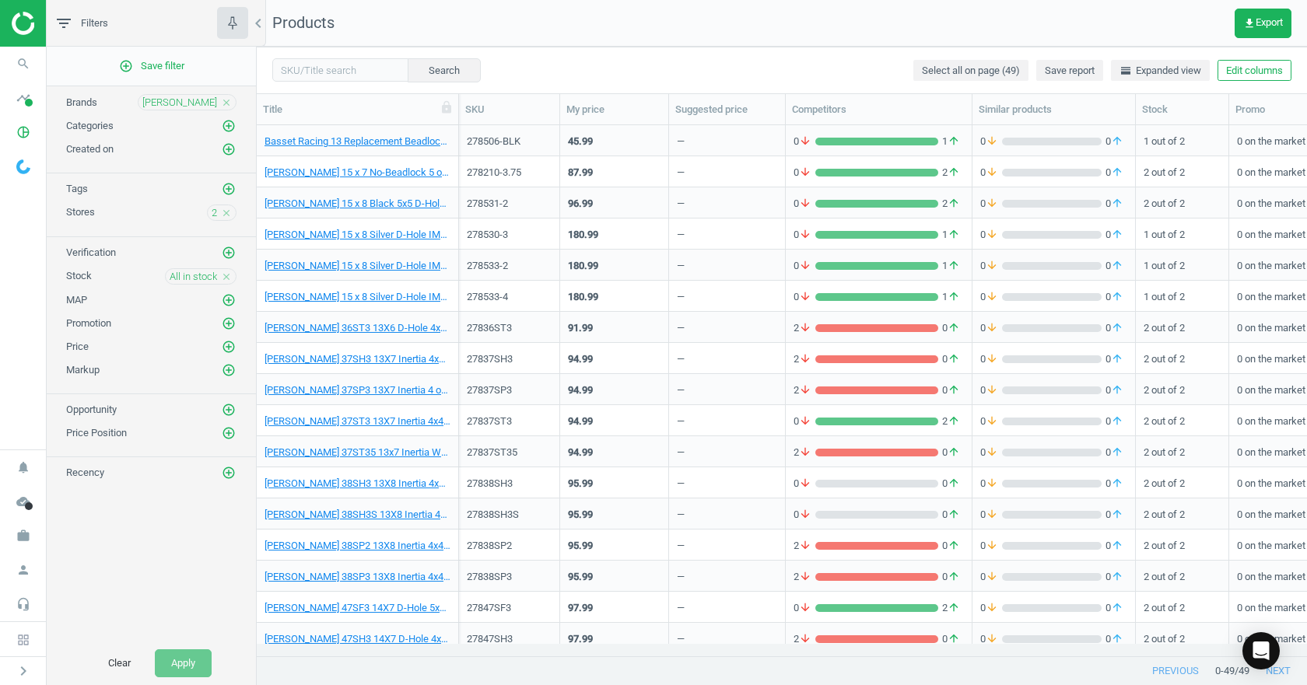
scroll to position [1006, 0]
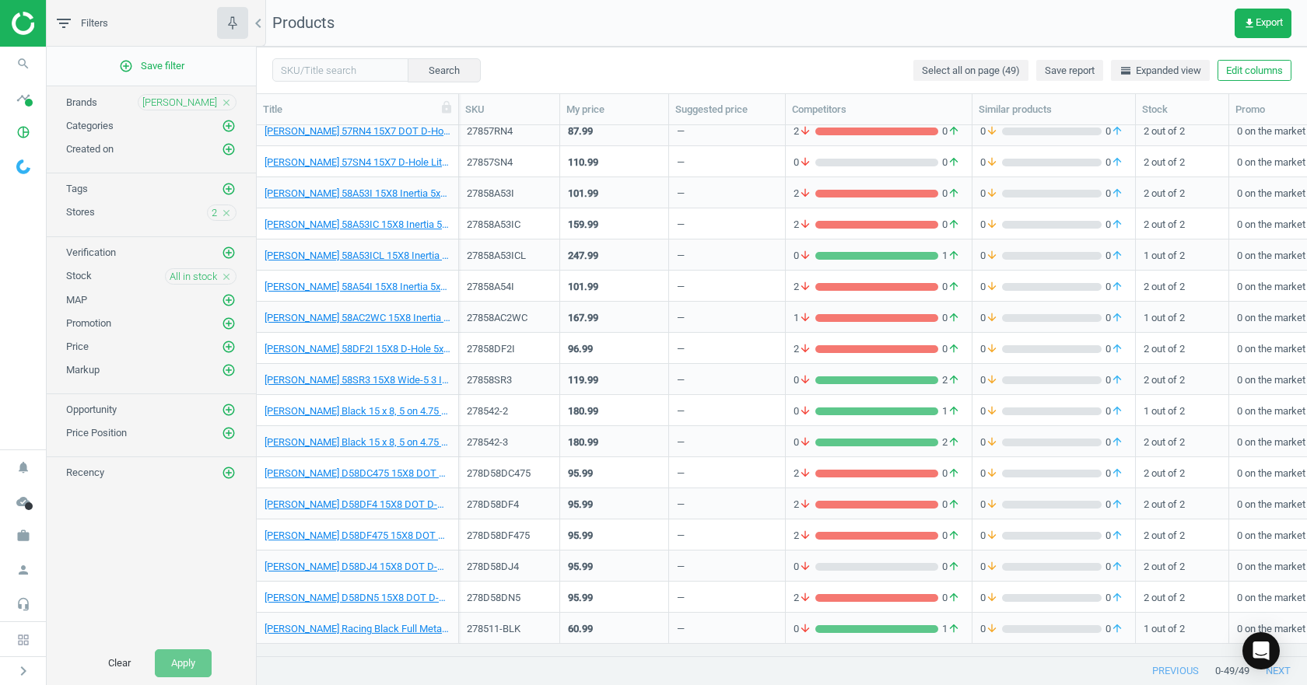
click at [219, 102] on div "Bassett close" at bounding box center [187, 102] width 99 height 16
click at [225, 102] on icon "close" at bounding box center [226, 102] width 11 height 11
click at [190, 663] on button "Apply" at bounding box center [183, 663] width 57 height 28
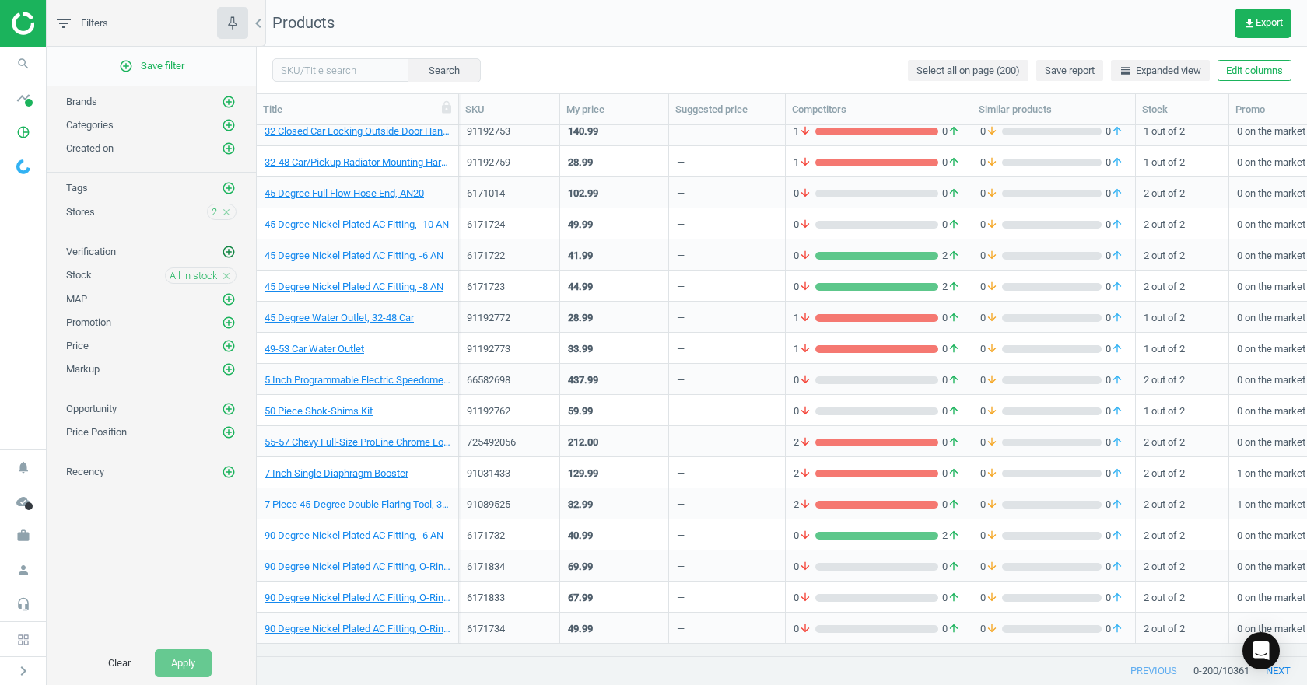
click at [226, 250] on icon "add_circle_outline" at bounding box center [229, 252] width 14 height 14
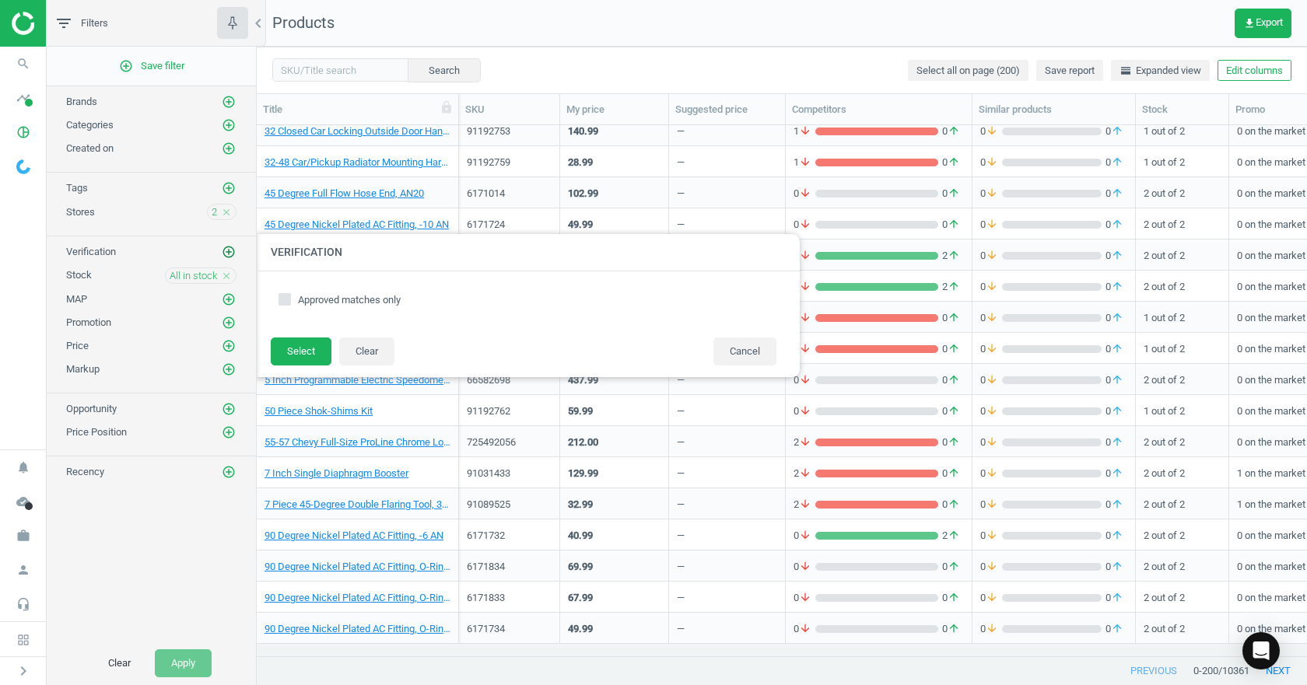
click at [226, 250] on icon "add_circle_outline" at bounding box center [229, 252] width 14 height 14
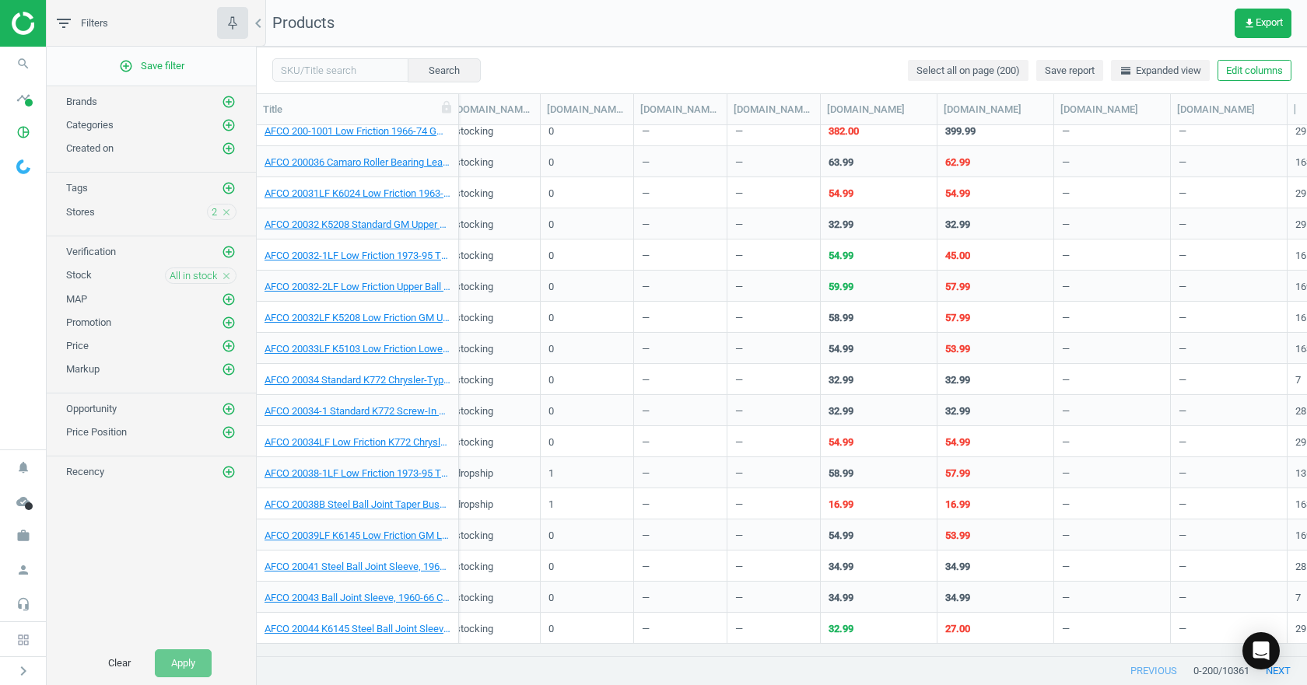
scroll to position [5703, 0]
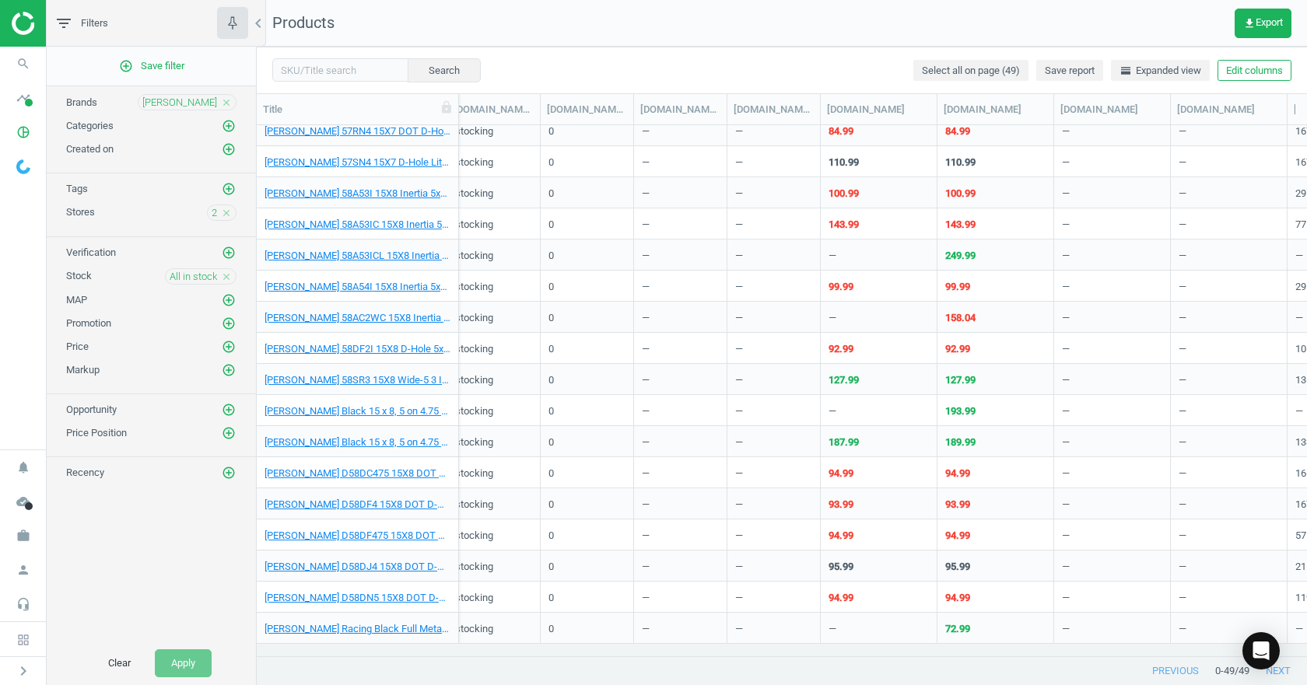
scroll to position [1006, 0]
click at [225, 103] on icon "close" at bounding box center [226, 102] width 11 height 11
click at [177, 658] on button "Apply" at bounding box center [183, 663] width 57 height 28
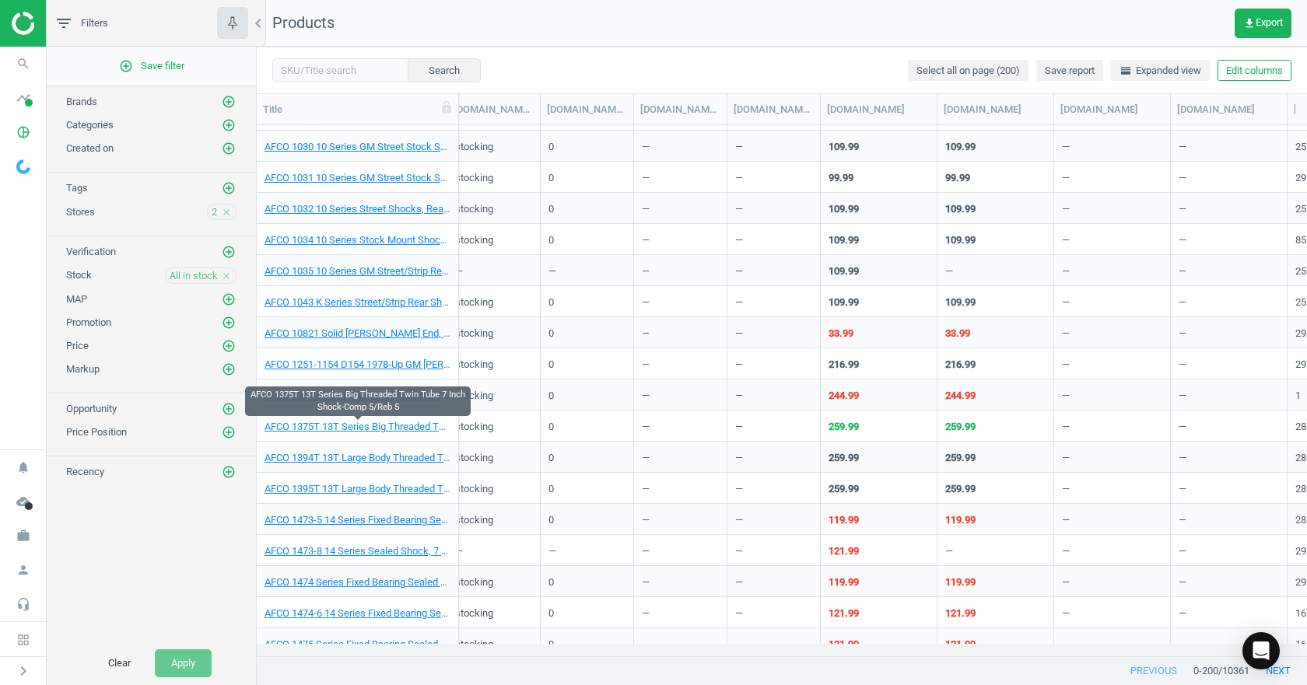
scroll to position [5703, 0]
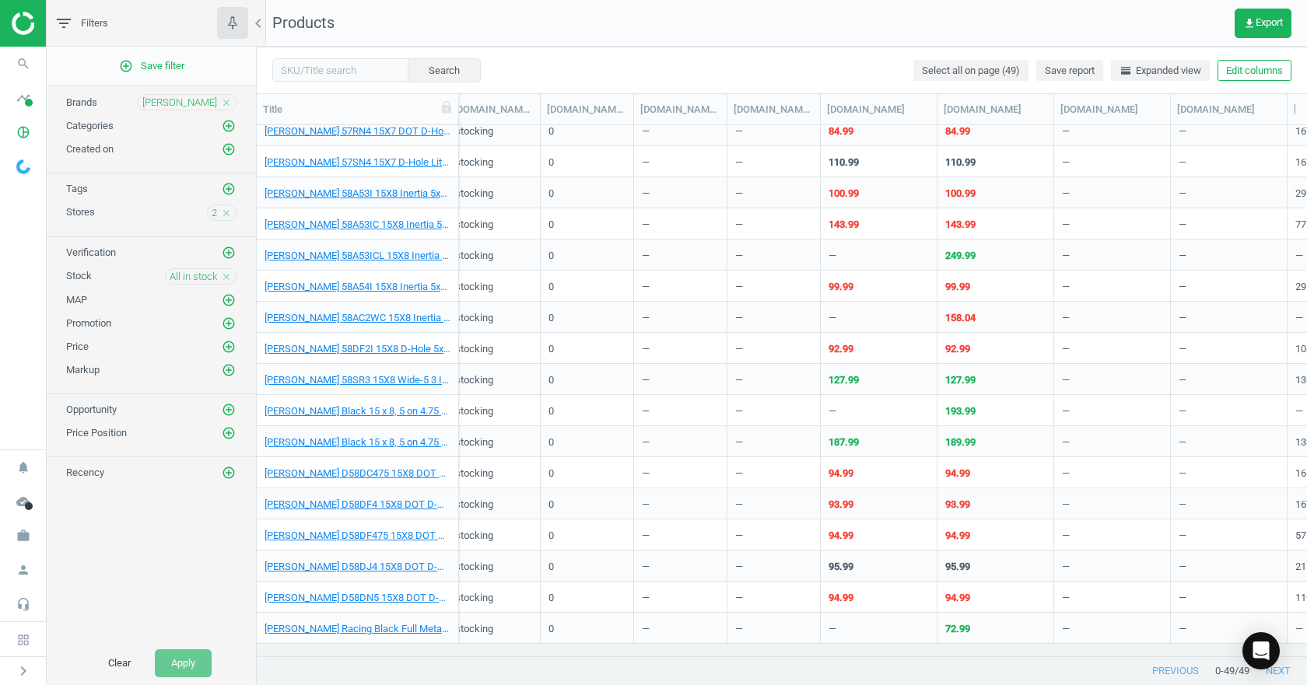
scroll to position [1006, 0]
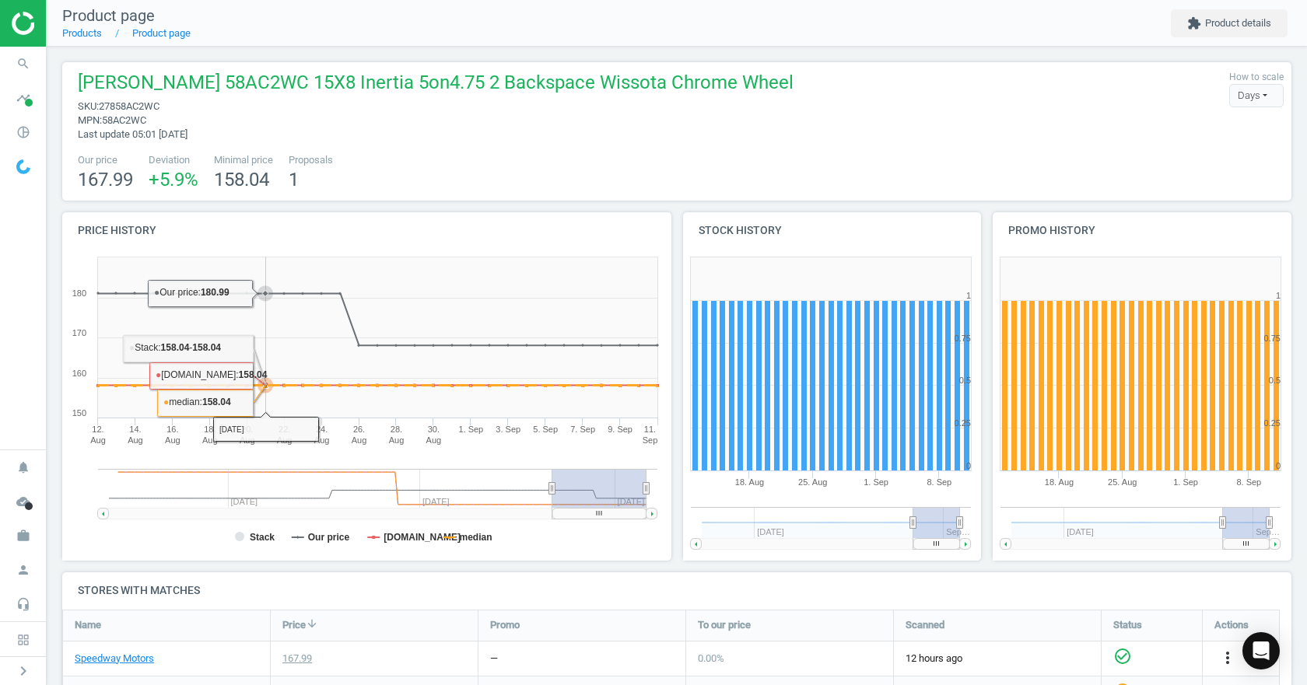
scroll to position [78, 0]
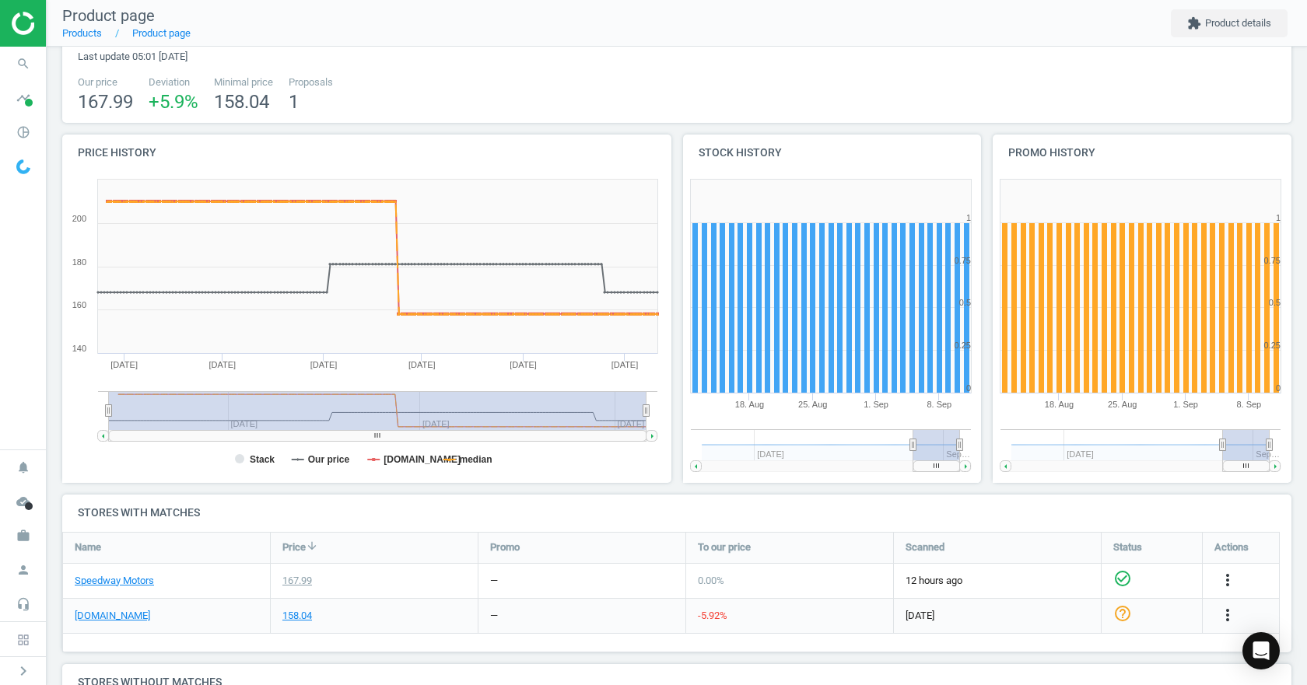
drag, startPoint x: 551, startPoint y: 410, endPoint x: 44, endPoint y: 409, distance: 507.1
click at [44, 414] on section "search Search timeline Data delivery Overview Matches dashboard Matches Rematch…" at bounding box center [653, 342] width 1307 height 685
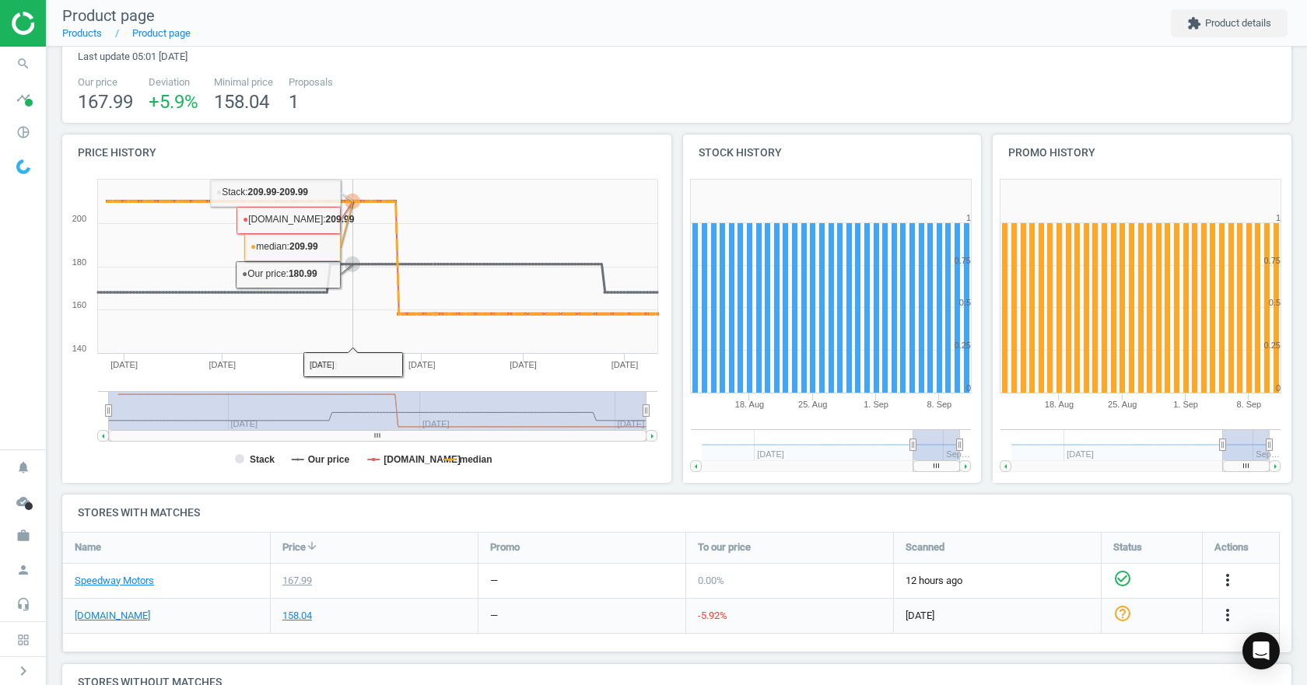
scroll to position [264, 0]
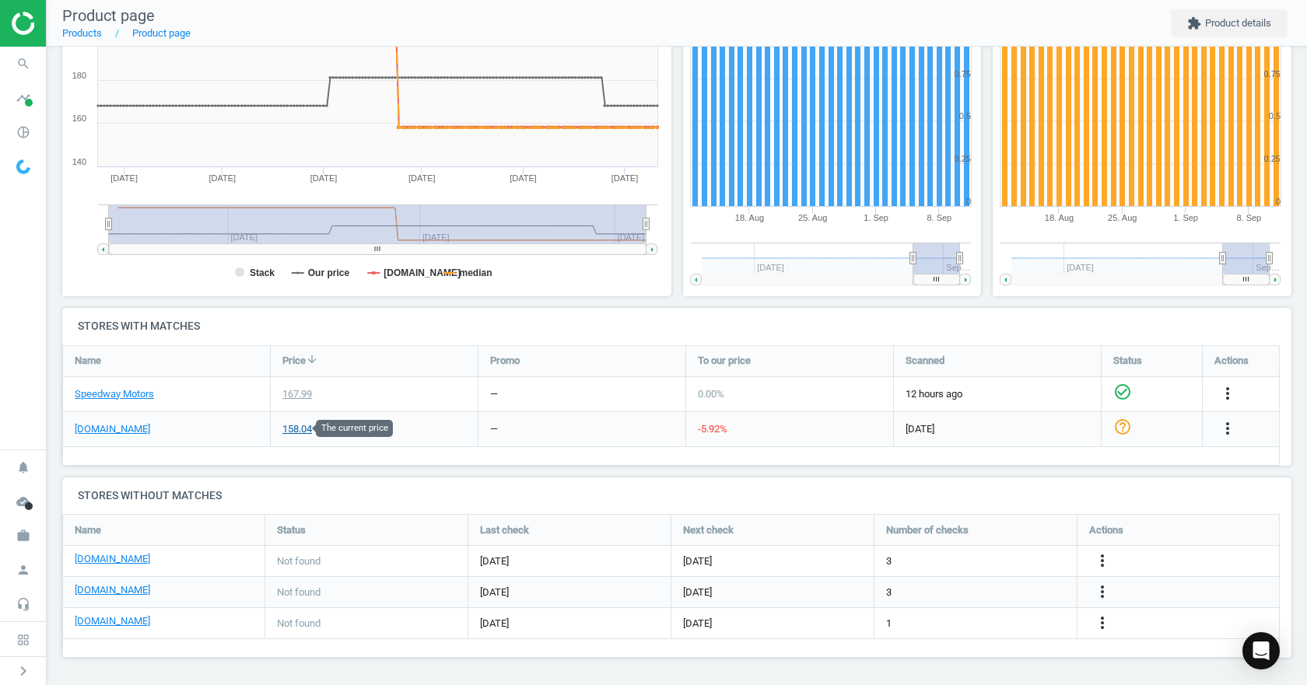
click at [289, 425] on div "158.04" at bounding box center [297, 429] width 30 height 14
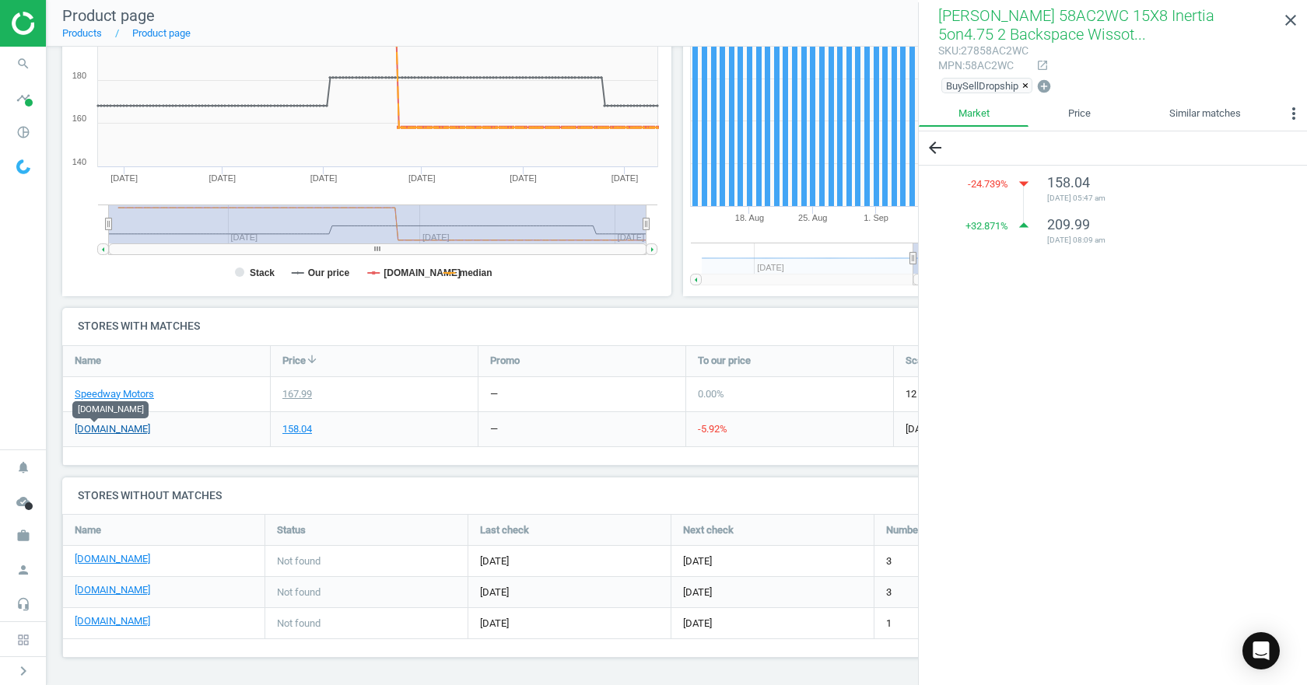
click at [107, 429] on link "[DOMAIN_NAME]" at bounding box center [112, 429] width 75 height 14
click at [1290, 23] on icon "close" at bounding box center [1290, 20] width 19 height 19
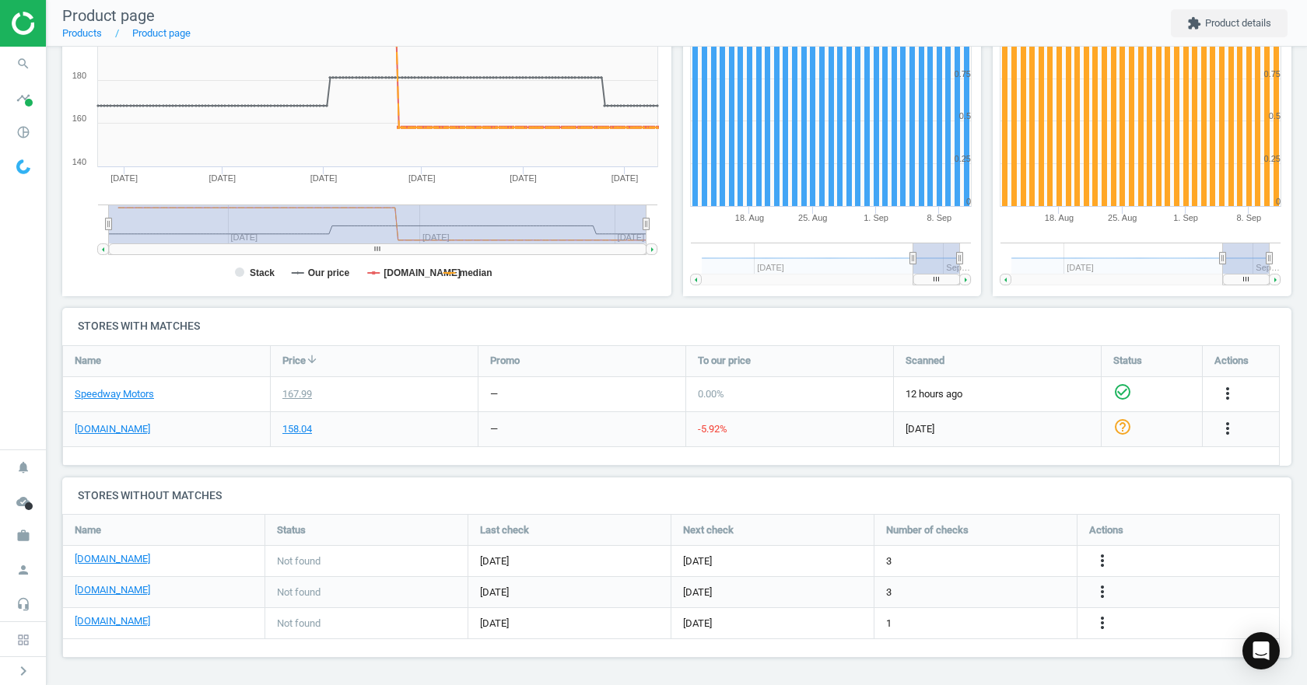
scroll to position [0, 0]
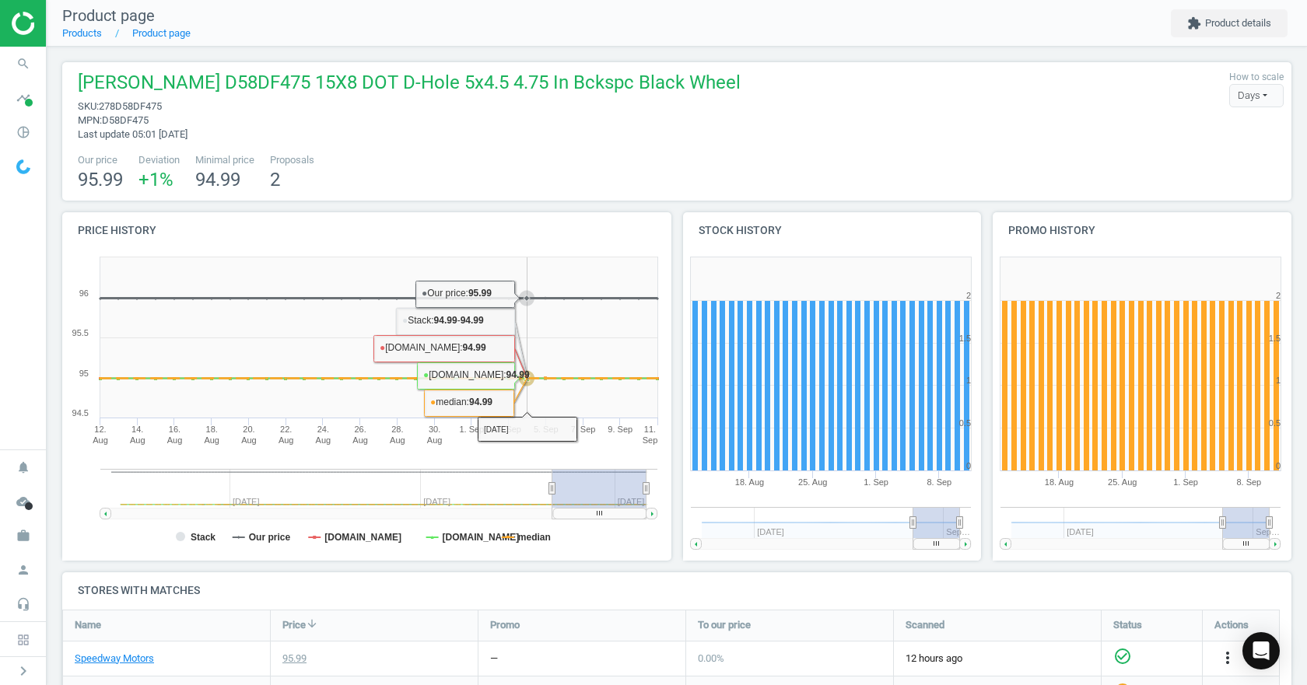
scroll to position [78, 0]
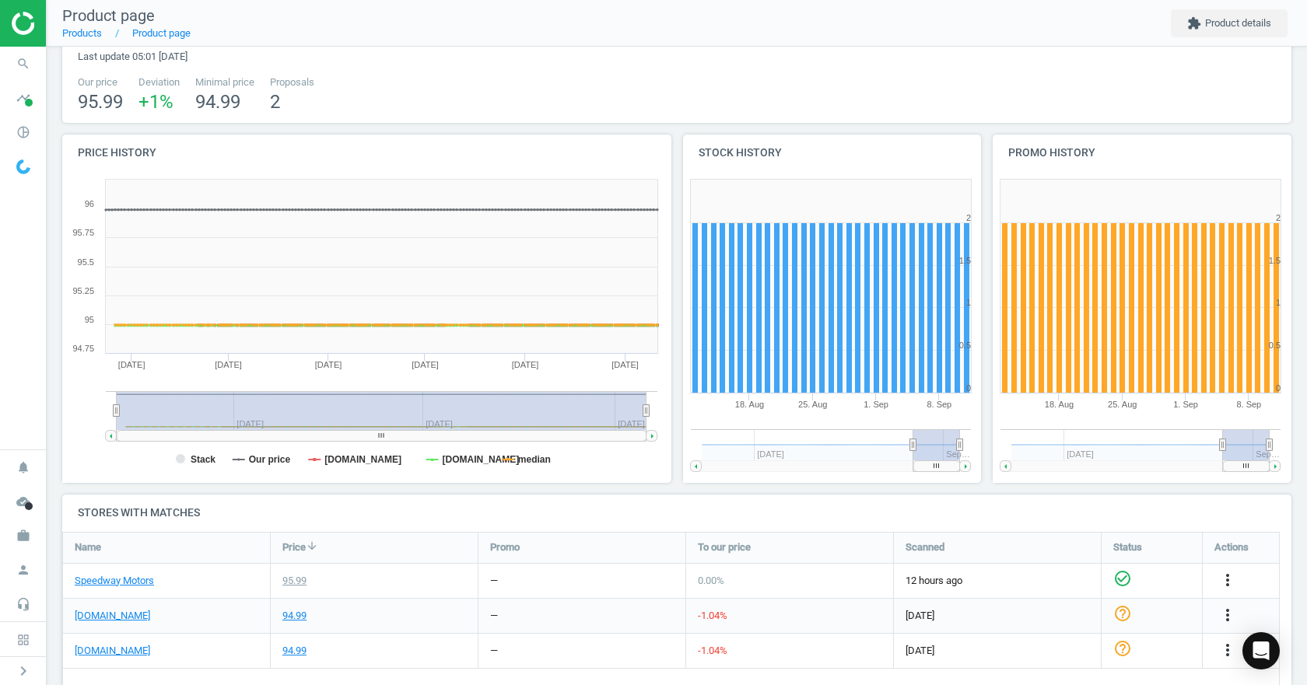
drag, startPoint x: 555, startPoint y: 414, endPoint x: 85, endPoint y: 386, distance: 470.6
click at [85, 386] on icon "Created with Highstock 6.2.0 Stack Our price summitracing.com jegs.com median S…" at bounding box center [363, 327] width 603 height 311
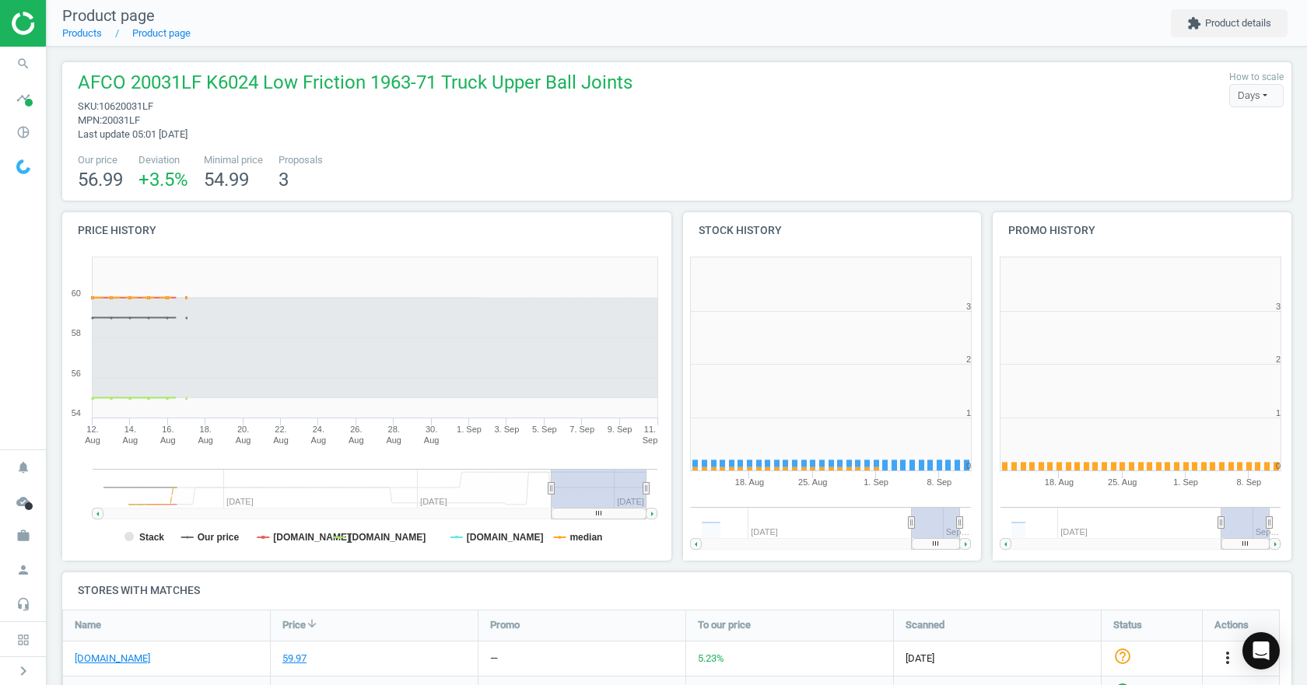
scroll to position [335, 320]
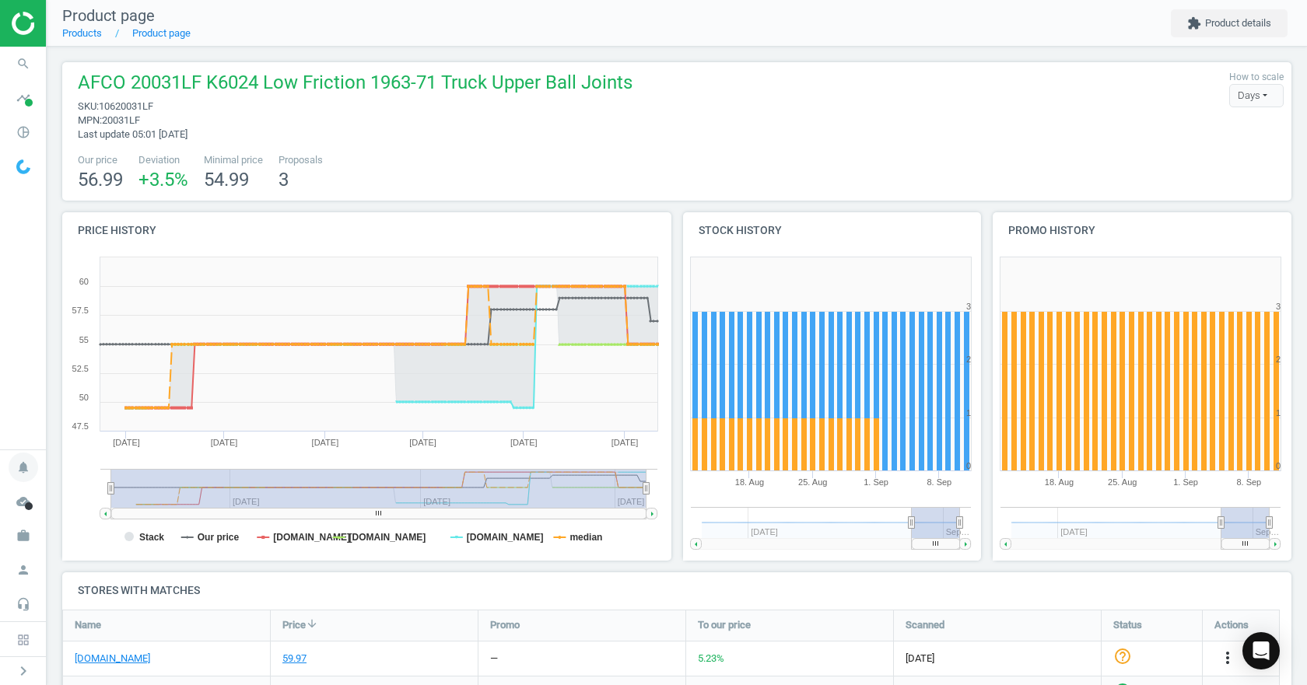
drag, startPoint x: 548, startPoint y: 489, endPoint x: 43, endPoint y: 474, distance: 505.8
click at [43, 476] on section "search Search timeline Data delivery Overview Matches dashboard Matches Rematch…" at bounding box center [653, 342] width 1307 height 685
click at [150, 538] on tspan "Stack" at bounding box center [151, 537] width 25 height 11
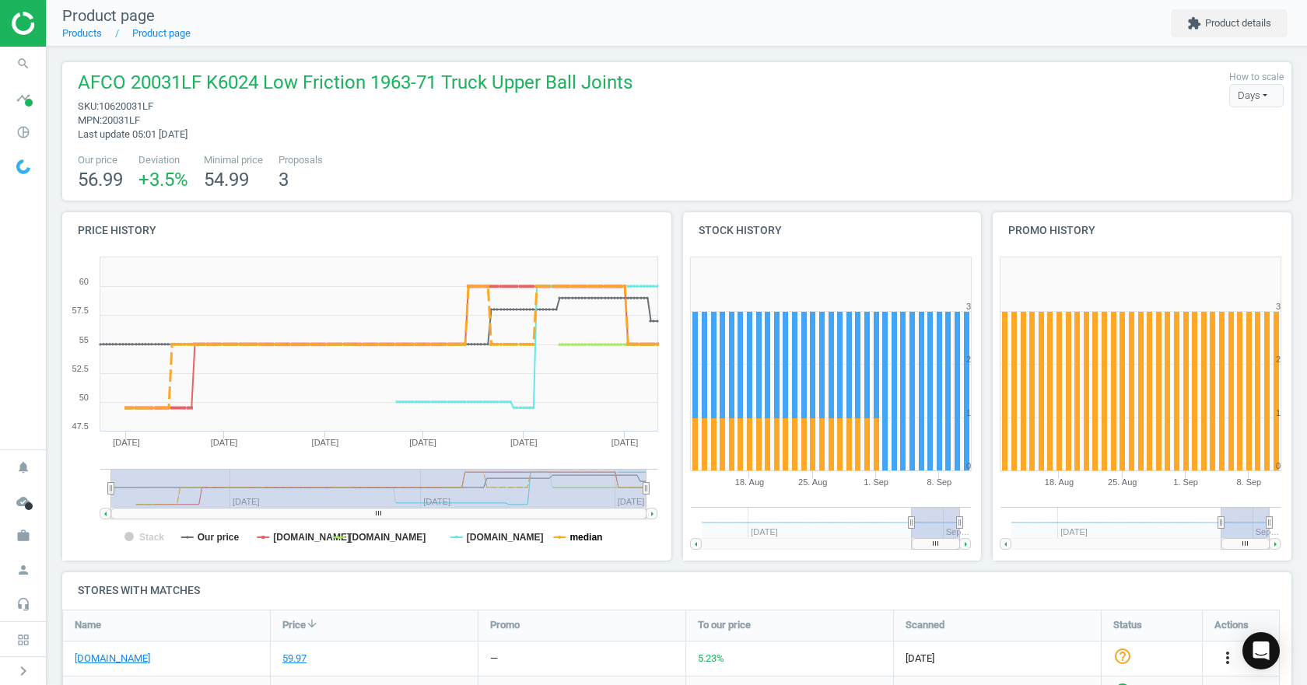
click at [574, 537] on tspan "median" at bounding box center [585, 537] width 33 height 11
click at [726, 146] on div "AFCO 20031LF K6024 Low Friction 1963-71 Truck Upper Ball Joints sku : 10620031L…" at bounding box center [676, 131] width 1229 height 138
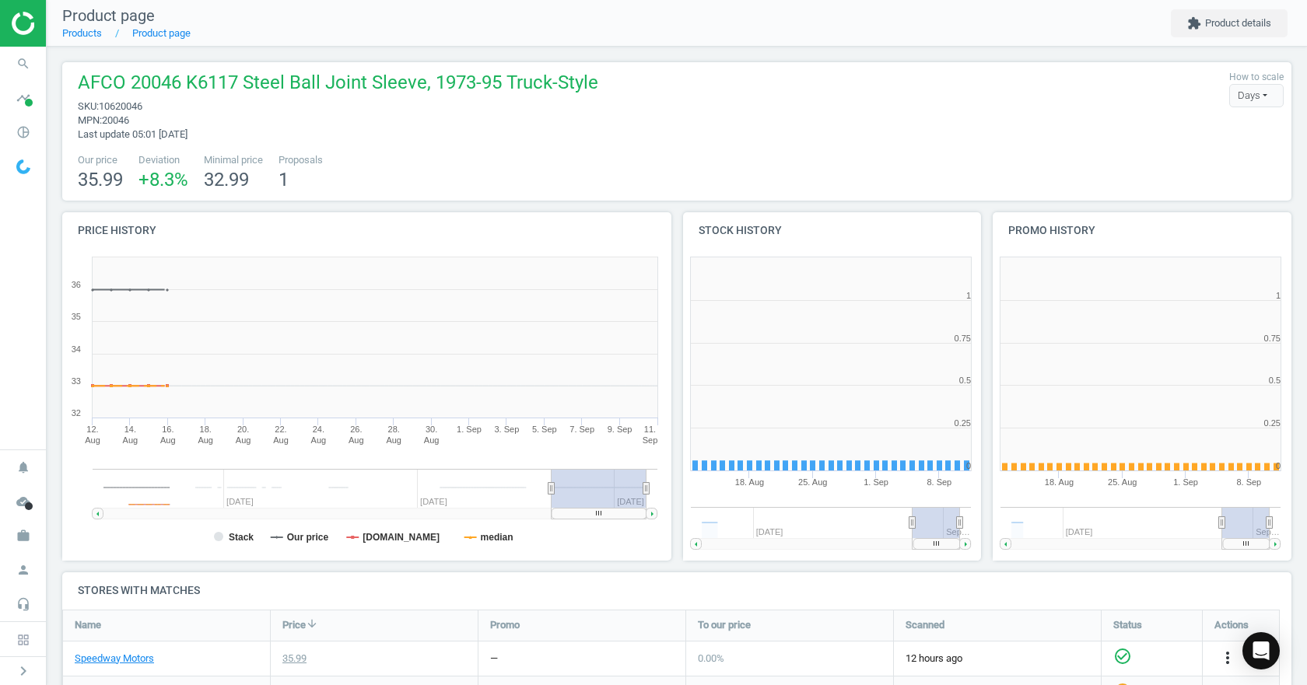
scroll to position [335, 320]
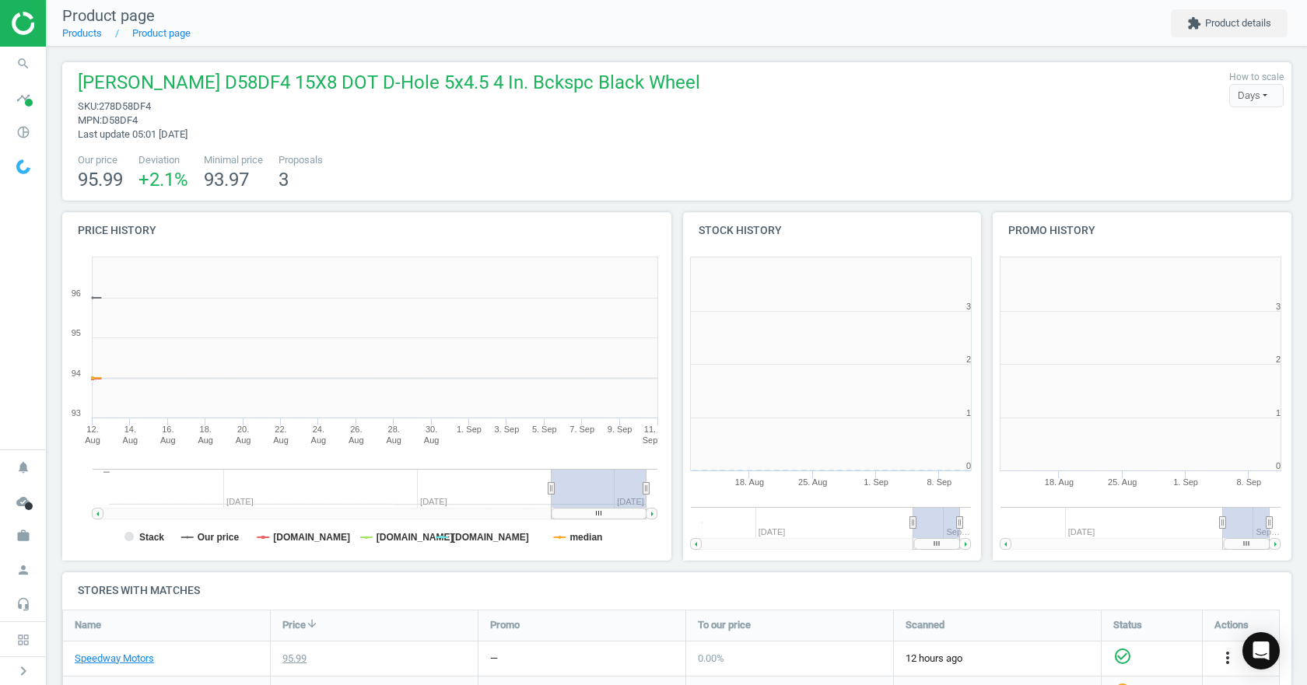
scroll to position [335, 320]
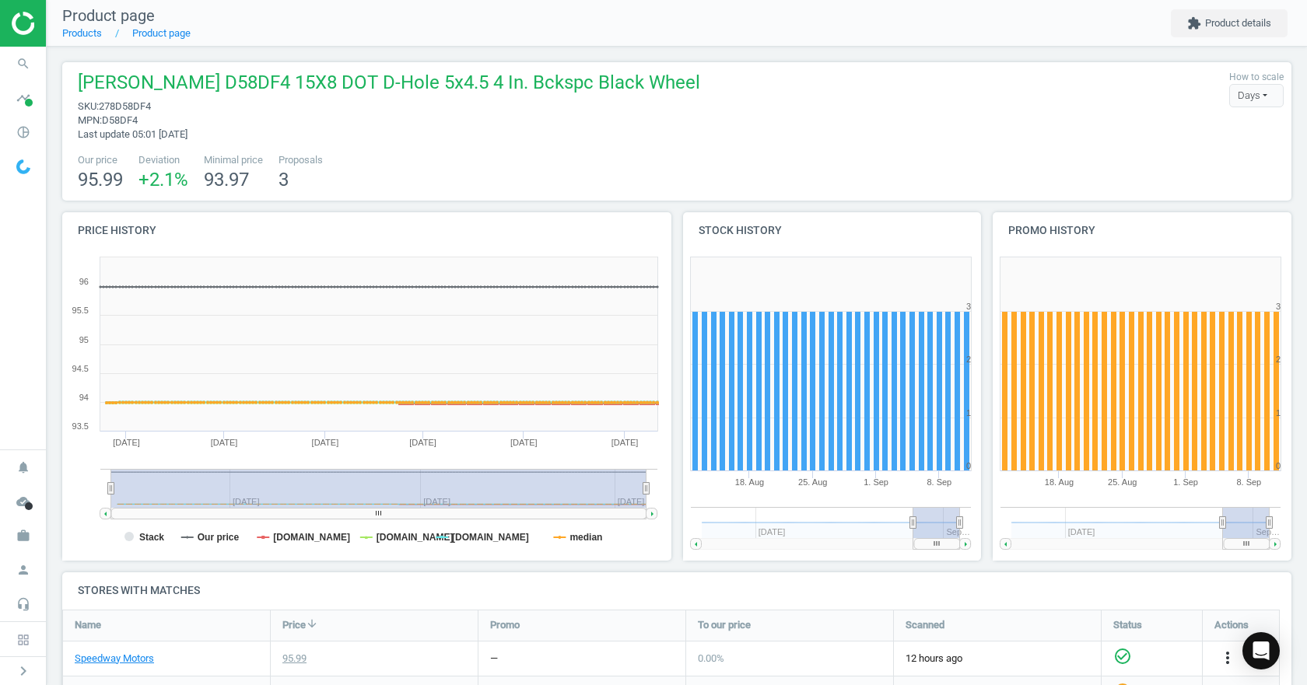
drag, startPoint x: 548, startPoint y: 487, endPoint x: -85, endPoint y: 486, distance: 632.3
click at [0, 486] on html "Group 2 Created with Sketch. ic/cloud_download/grey600 Created with Sketch. gra…" at bounding box center [653, 342] width 1307 height 685
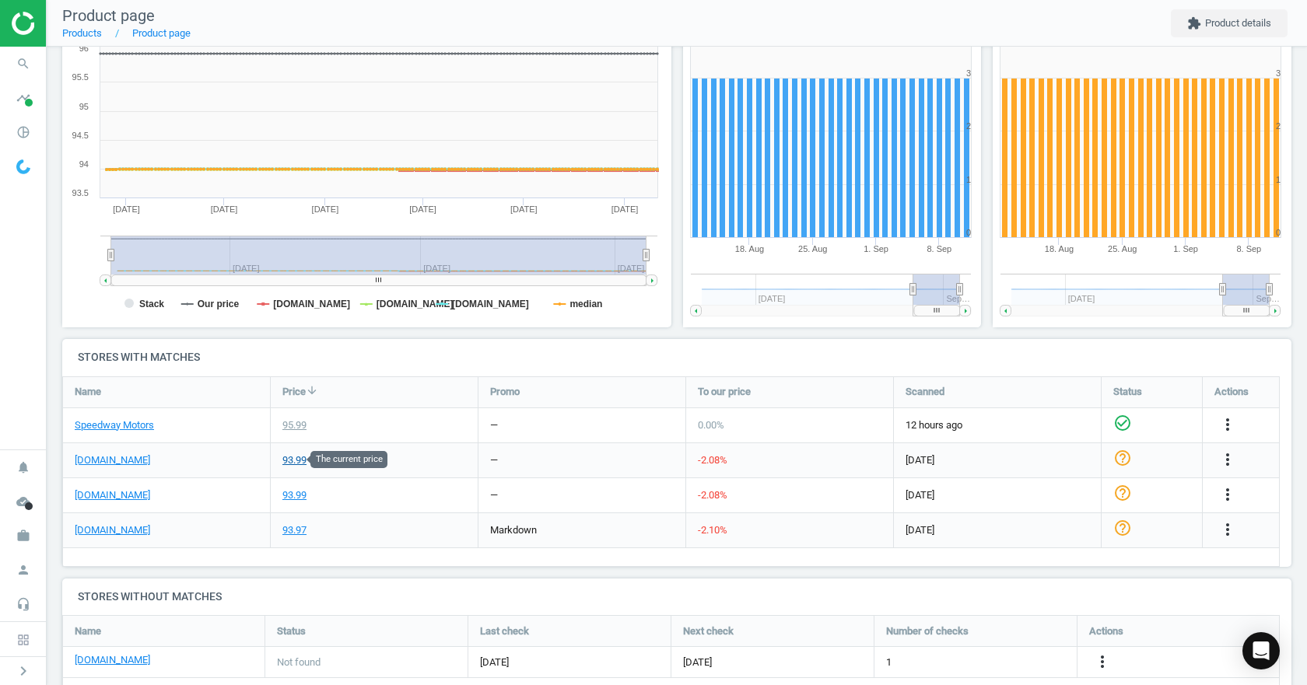
click at [290, 453] on div "93.99" at bounding box center [294, 460] width 24 height 14
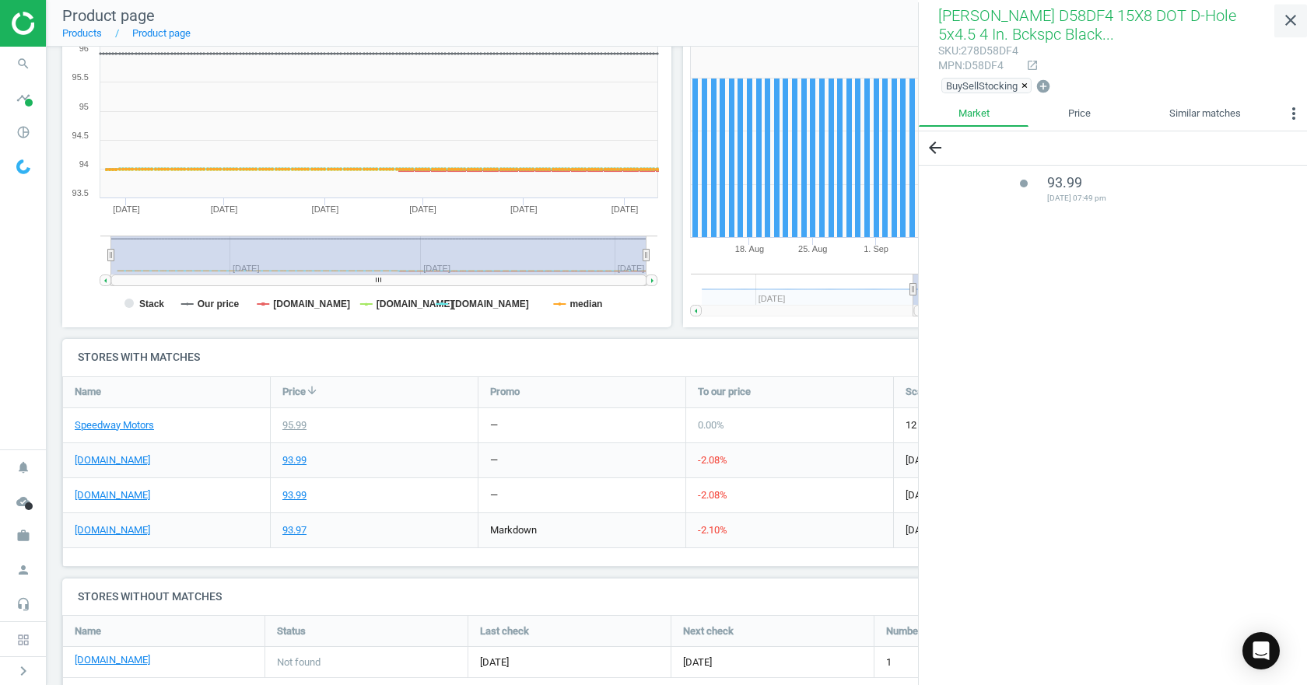
click at [1286, 19] on icon "close" at bounding box center [1290, 20] width 19 height 19
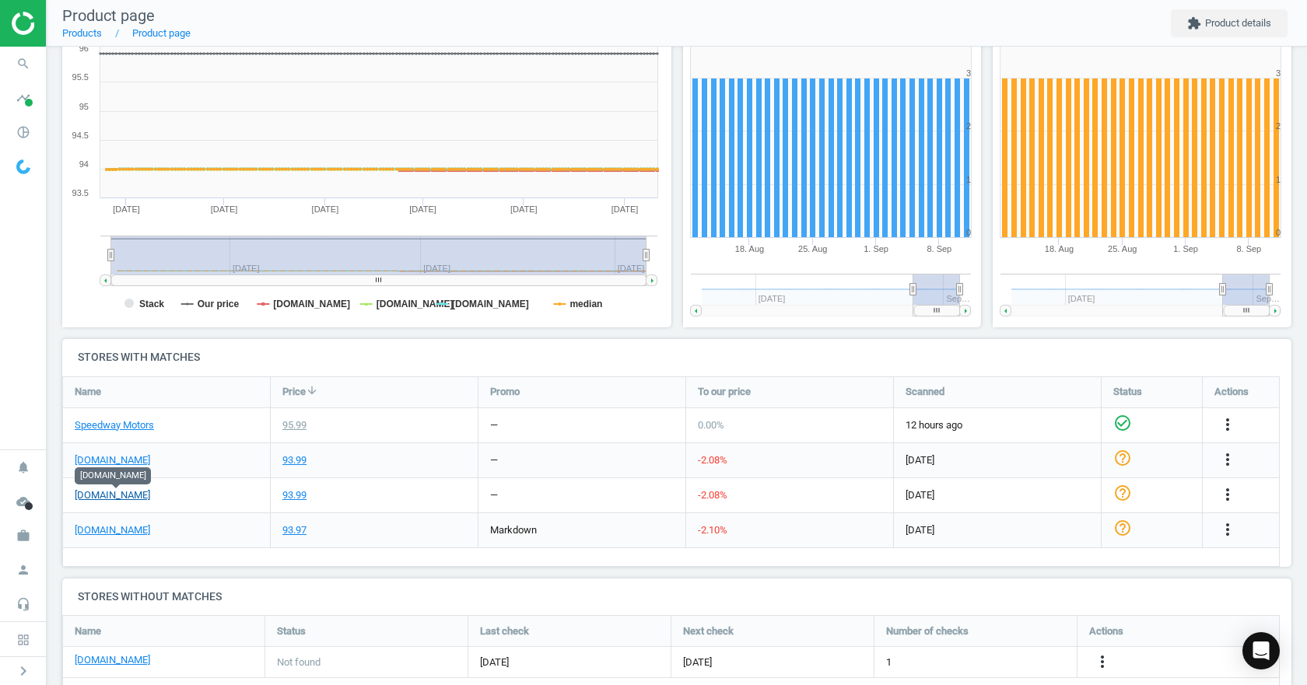
click at [147, 497] on link "[DOMAIN_NAME]" at bounding box center [112, 495] width 75 height 14
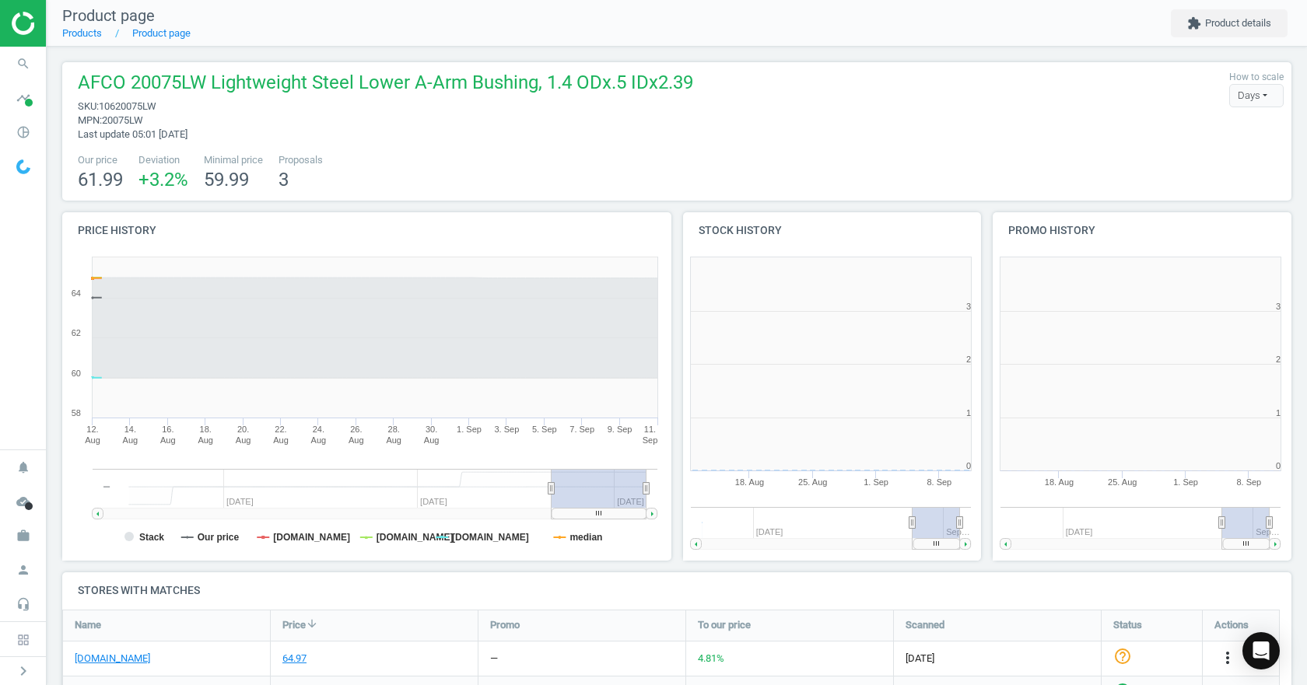
scroll to position [335, 320]
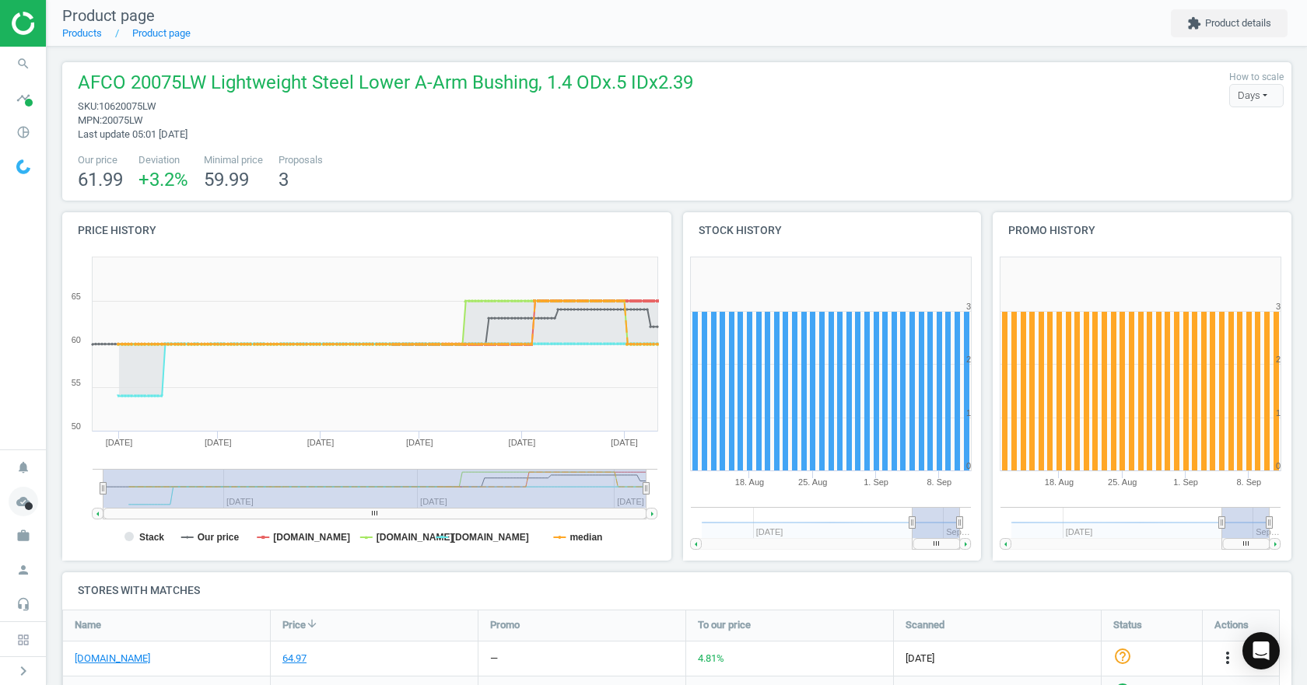
drag, startPoint x: 552, startPoint y: 485, endPoint x: 33, endPoint y: 485, distance: 518.8
click at [33, 485] on section "search Search timeline Data delivery Overview Matches dashboard Matches Rematch…" at bounding box center [653, 342] width 1307 height 685
click at [93, 38] on link "Products" at bounding box center [82, 33] width 40 height 12
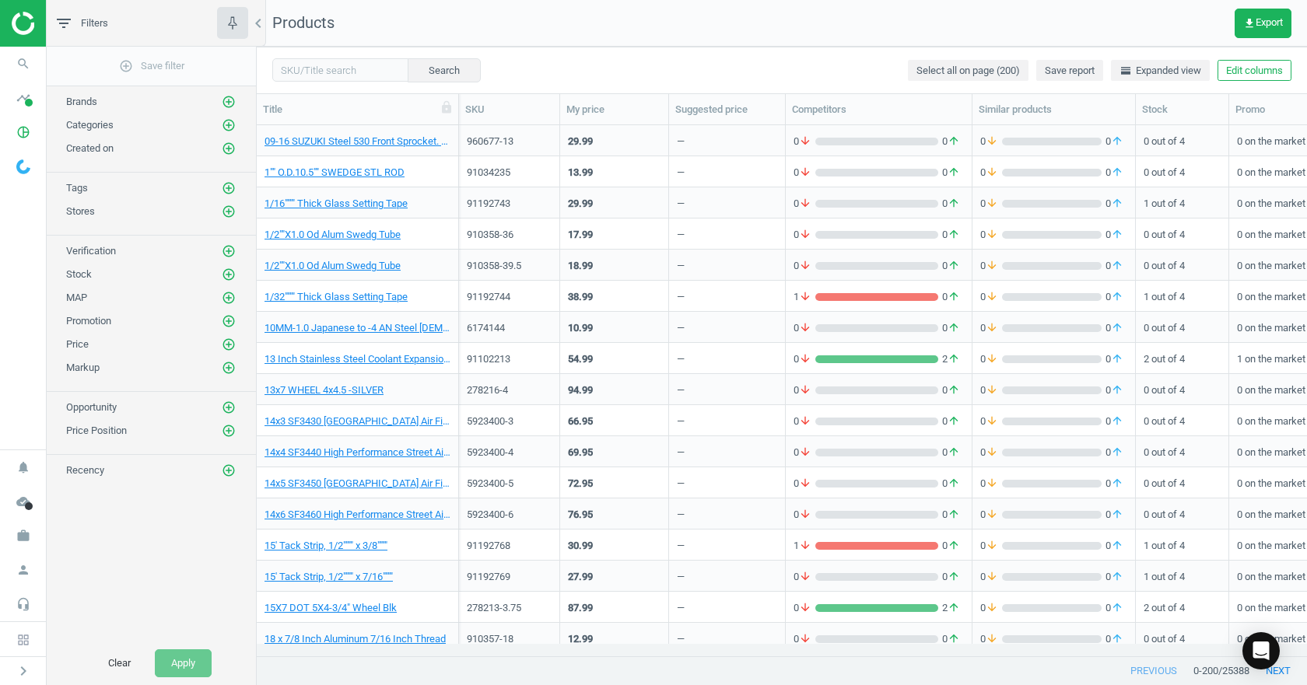
scroll to position [856, 0]
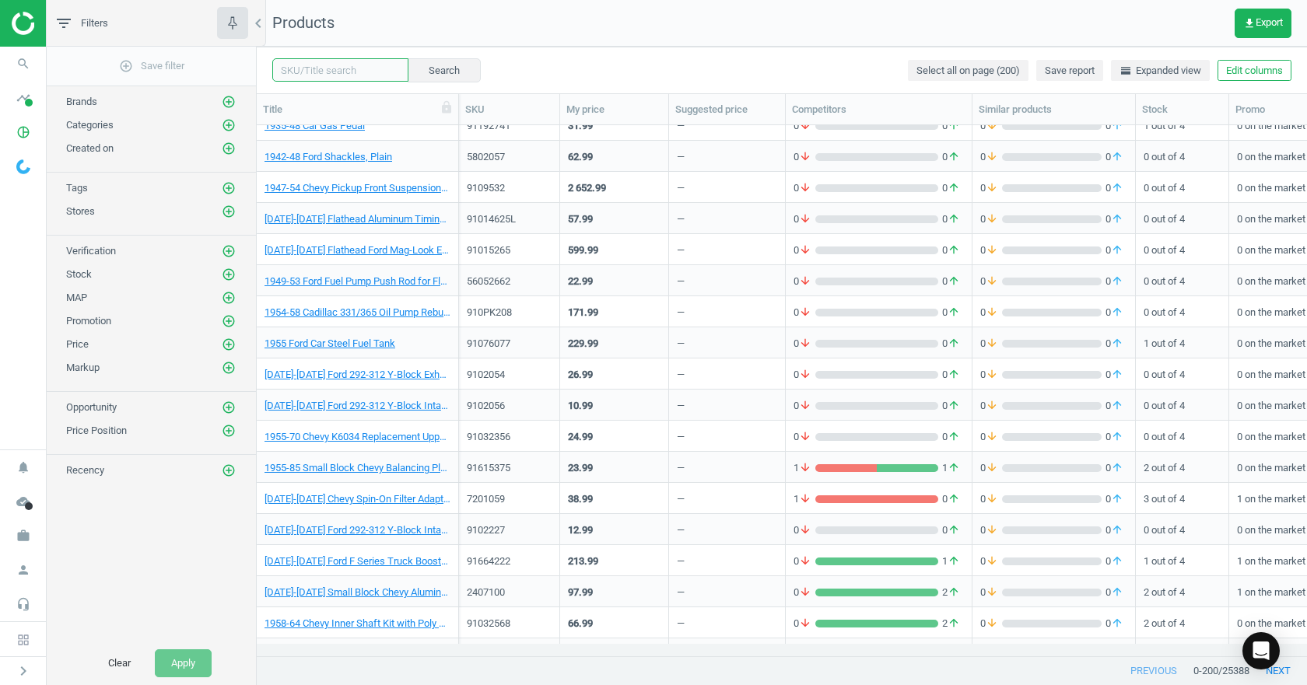
click at [304, 66] on input "text" at bounding box center [340, 69] width 136 height 23
paste input "91015175"
type input "91015175"
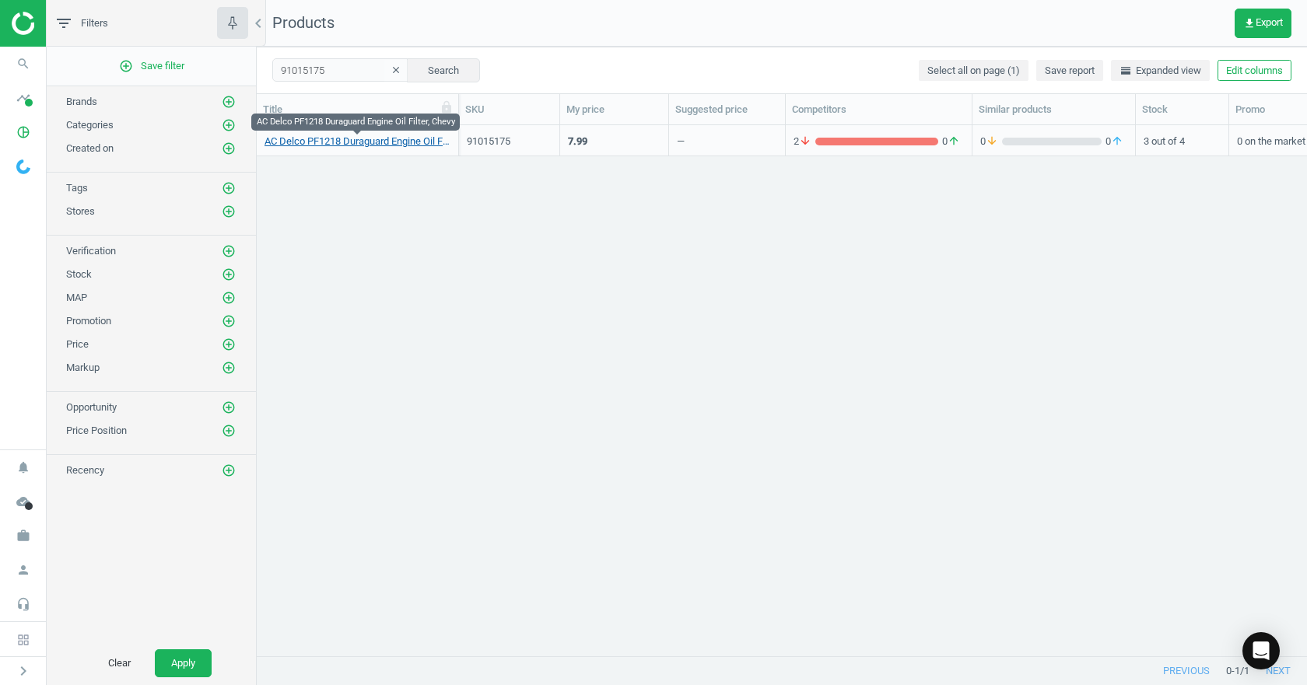
click at [310, 139] on link "AC Delco PF1218 Duraguard Engine Oil Filter, Chevy" at bounding box center [357, 142] width 186 height 14
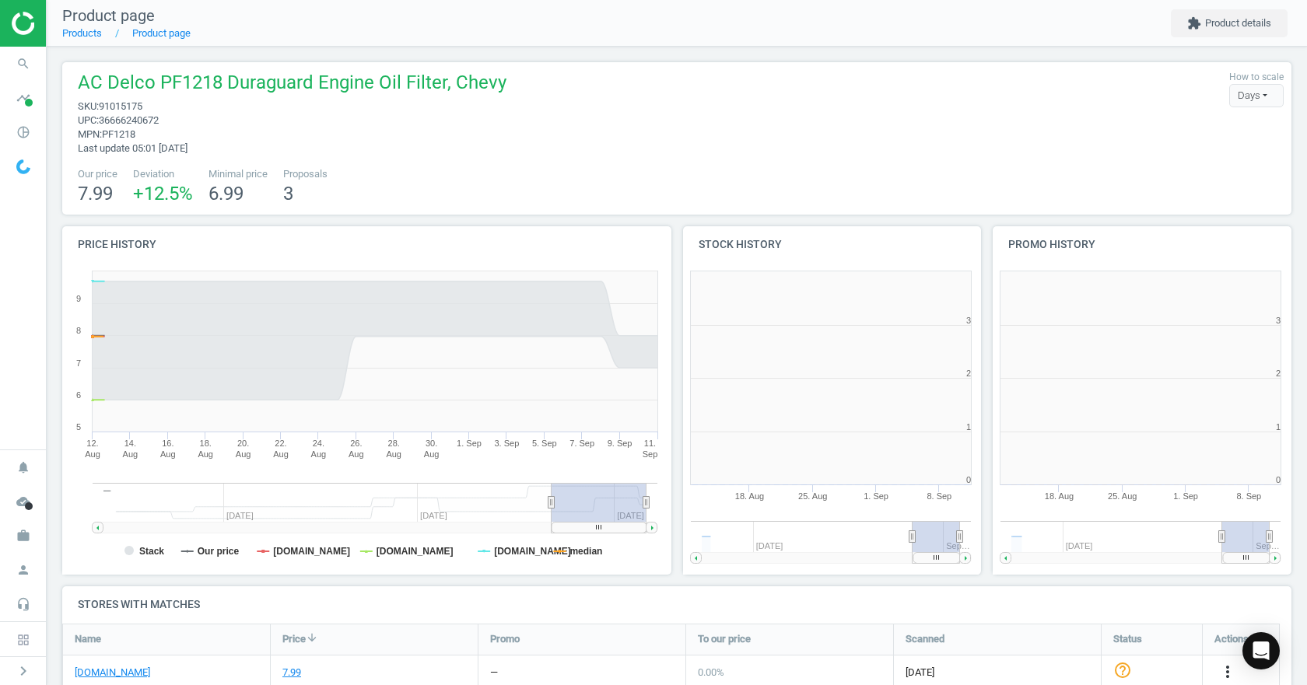
scroll to position [335, 320]
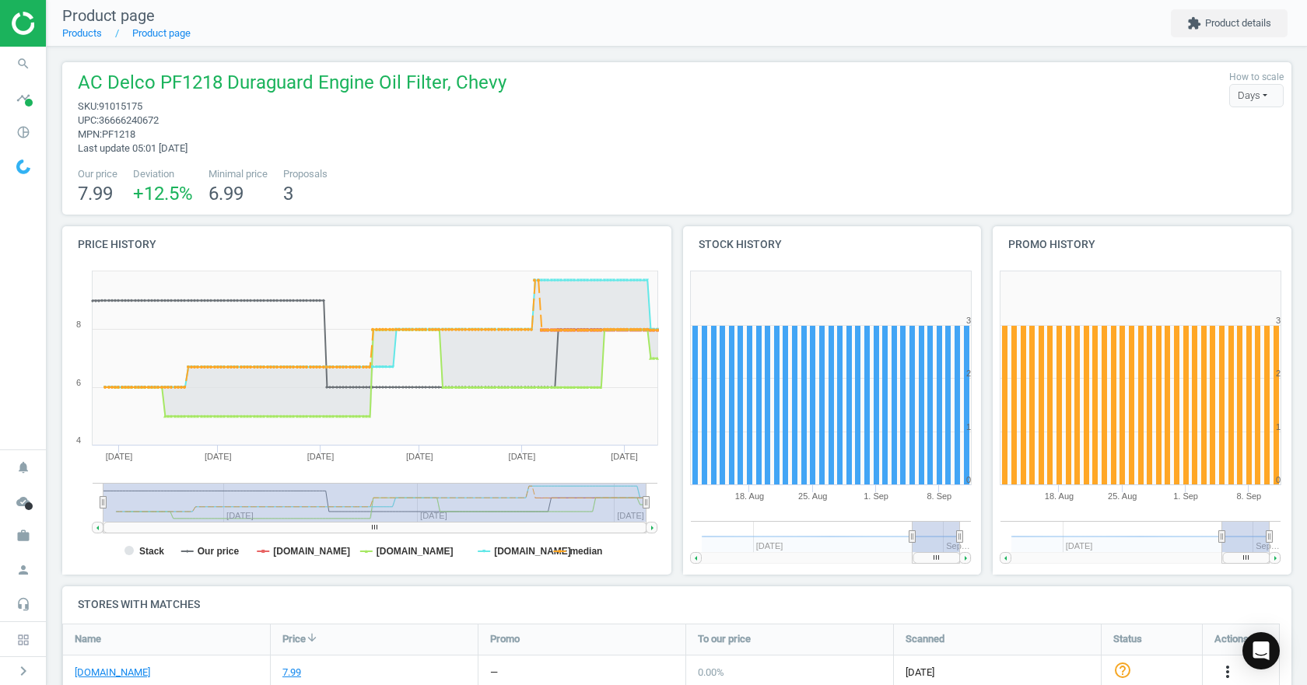
drag, startPoint x: 551, startPoint y: 501, endPoint x: -32, endPoint y: 498, distance: 582.5
click at [0, 498] on html "Group 2 Created with Sketch. ic/cloud_download/grey600 Created with Sketch. gra…" at bounding box center [653, 342] width 1307 height 685
click at [31, 67] on icon "search" at bounding box center [24, 64] width 30 height 30
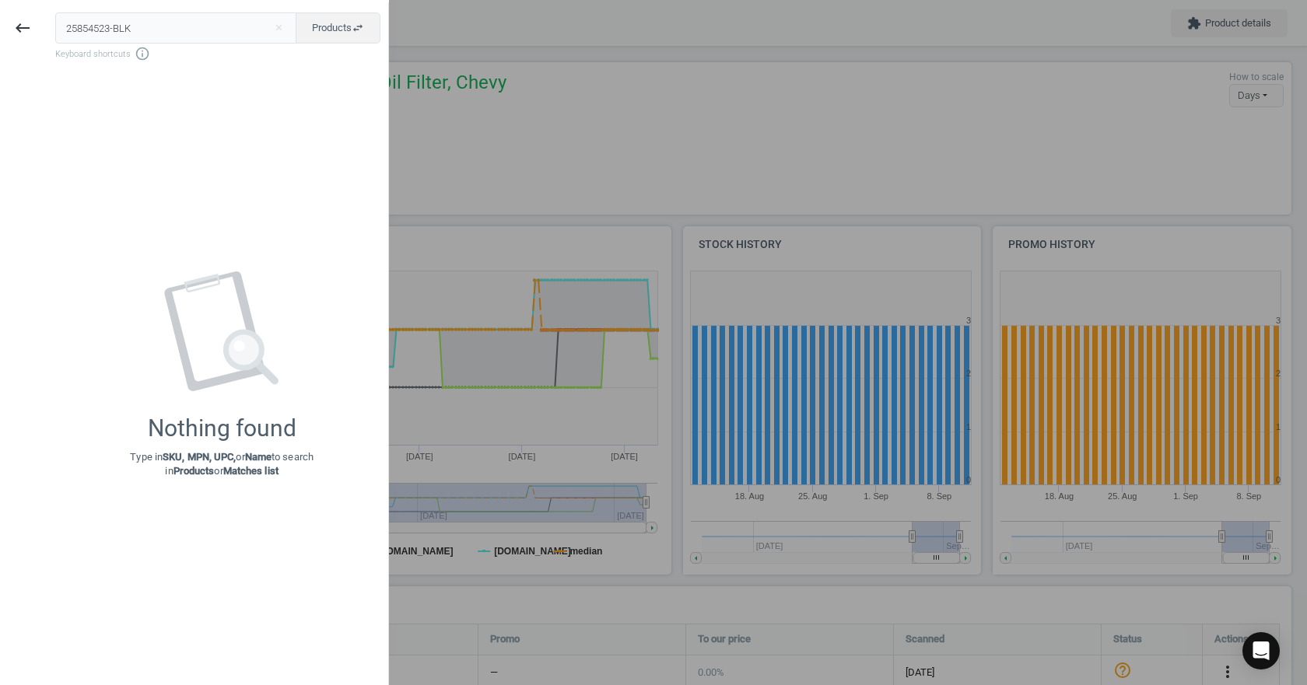
type input "25854523-BLK"
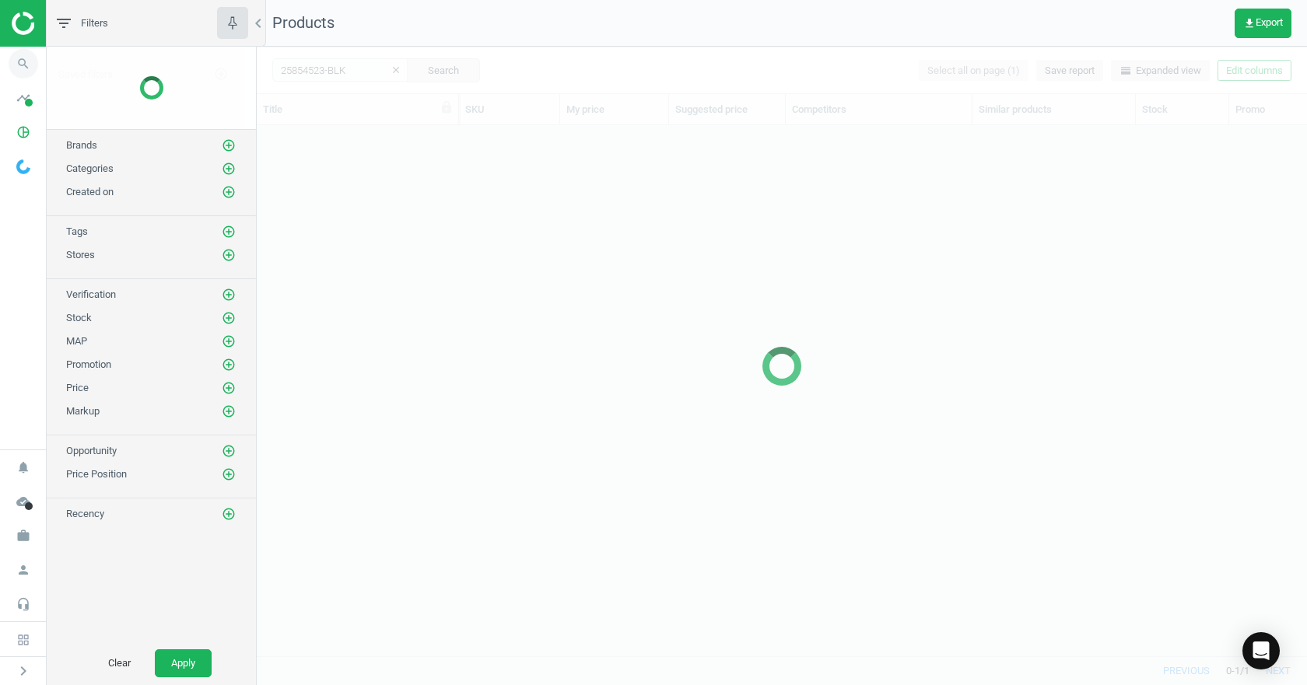
scroll to position [507, 1038]
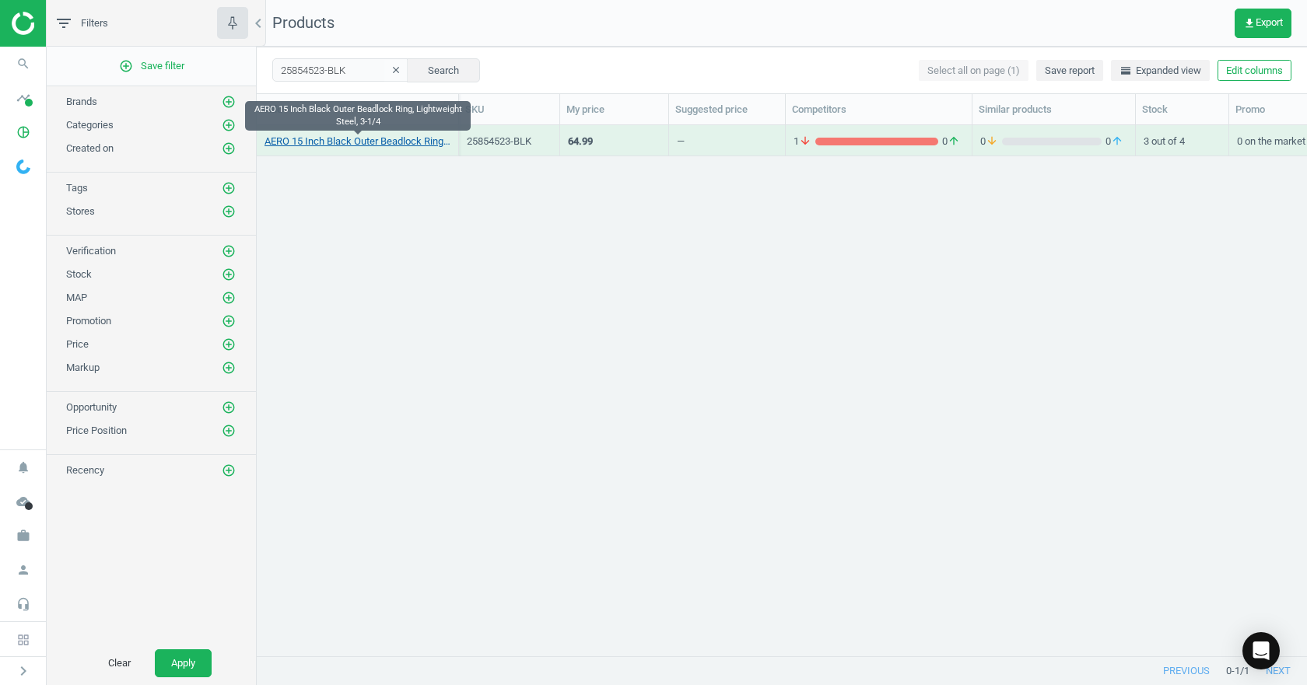
click at [345, 140] on link "AERO 15 Inch Black Outer Beadlock Ring, Lightweight Steel, 3-1/4" at bounding box center [357, 142] width 186 height 14
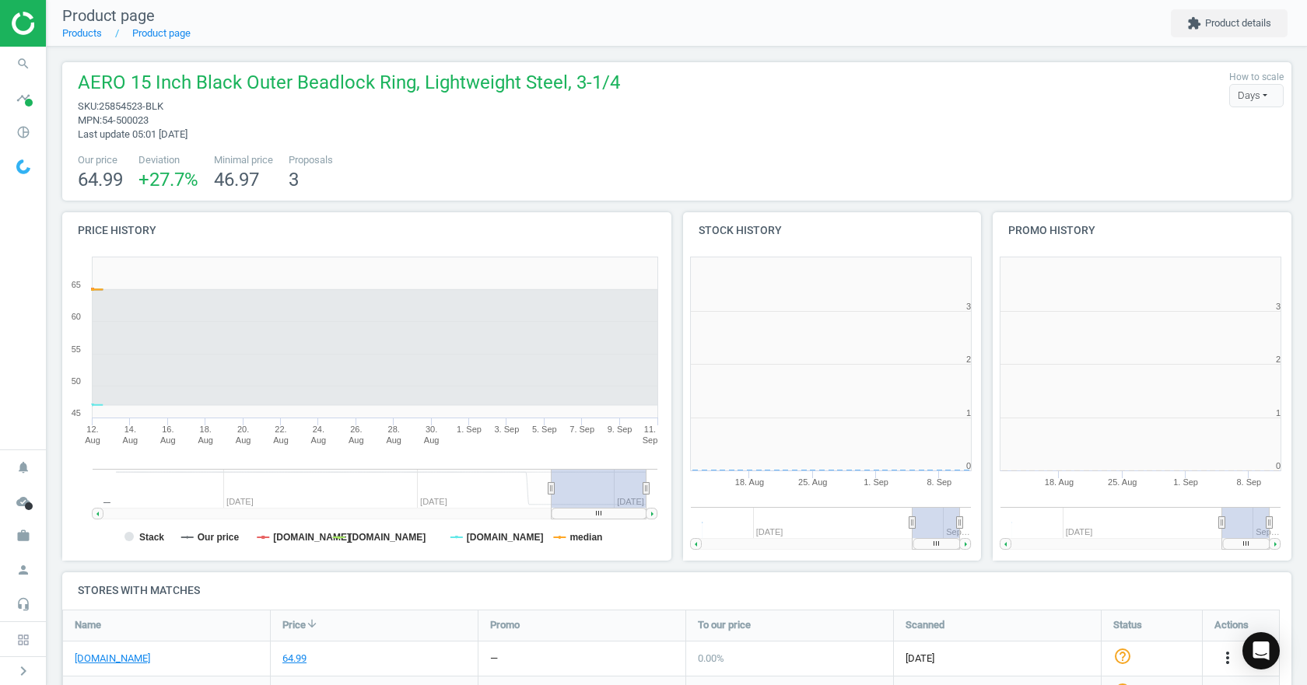
scroll to position [335, 320]
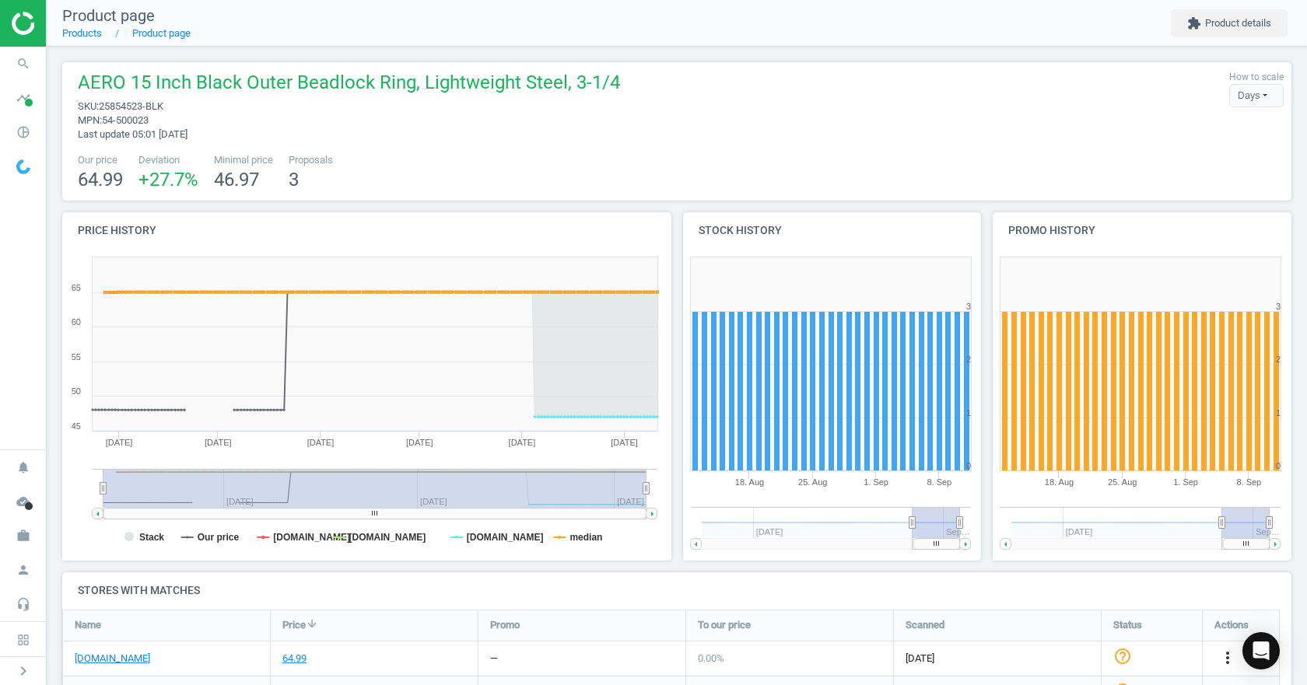
drag, startPoint x: 555, startPoint y: 491, endPoint x: -62, endPoint y: 475, distance: 617.0
click at [0, 475] on html "Group 2 Created with Sketch. ic/cloud_download/grey600 Created with Sketch. gra…" at bounding box center [653, 342] width 1307 height 685
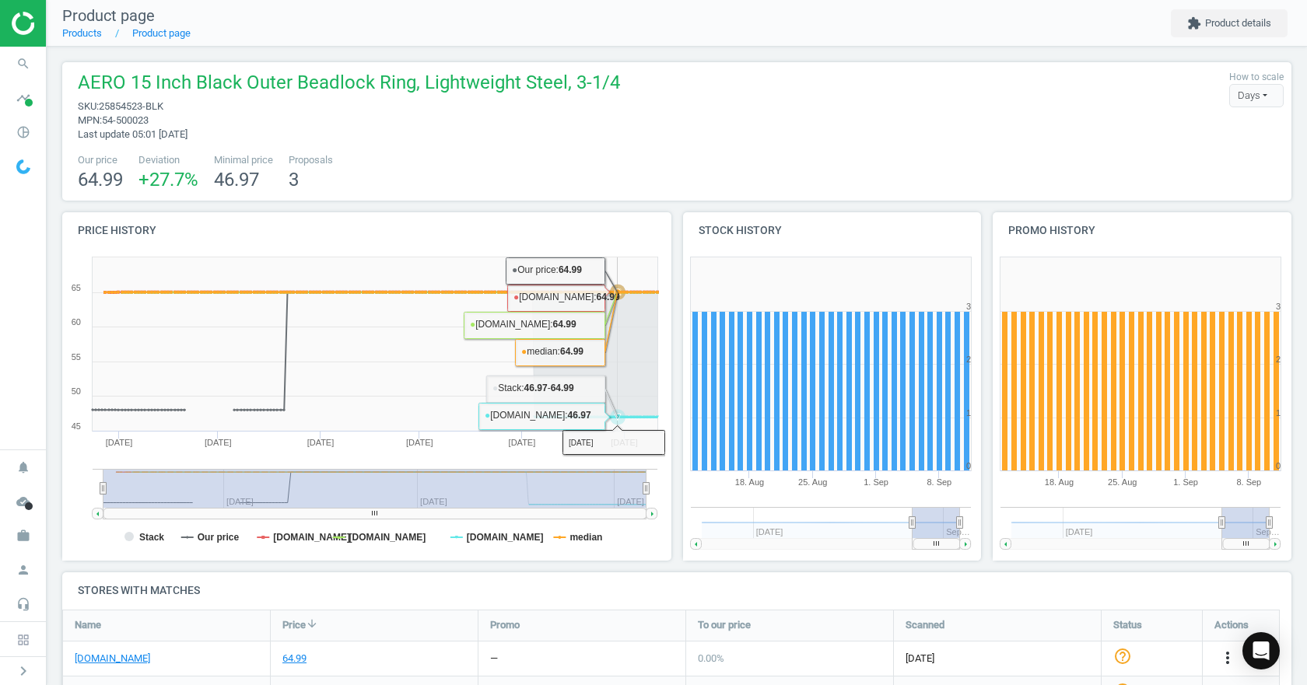
scroll to position [156, 0]
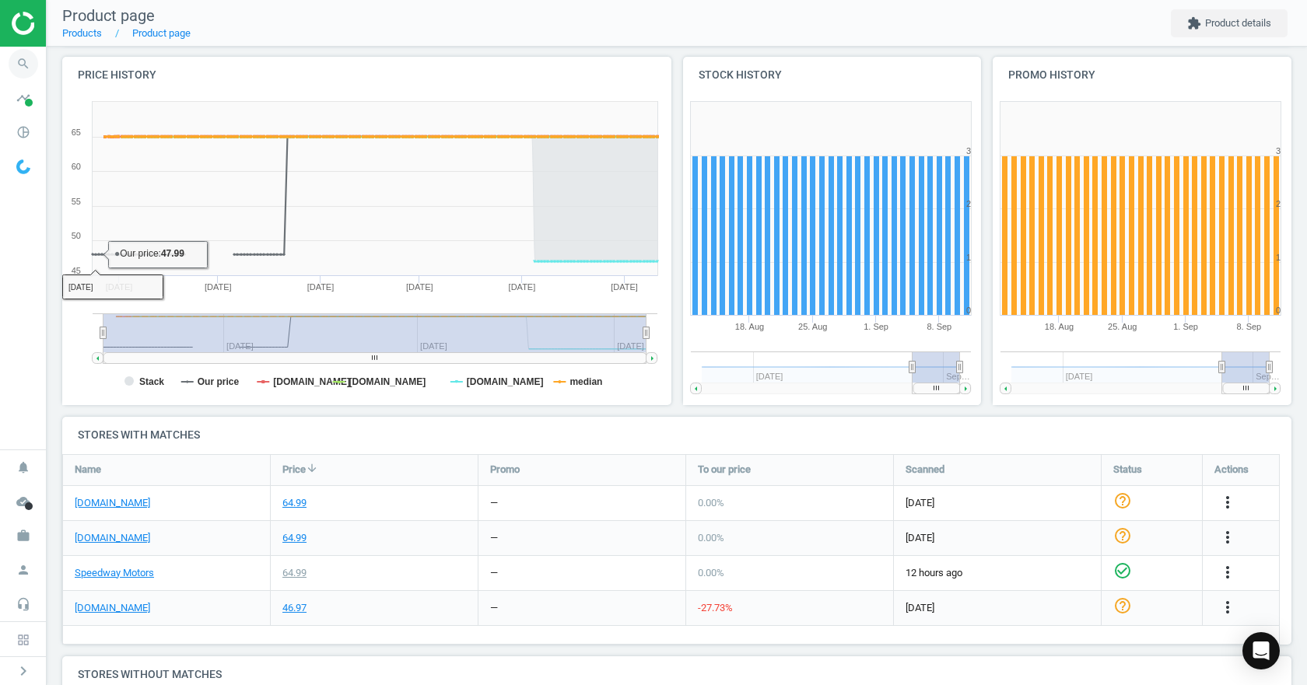
click at [12, 54] on icon "search" at bounding box center [24, 64] width 30 height 30
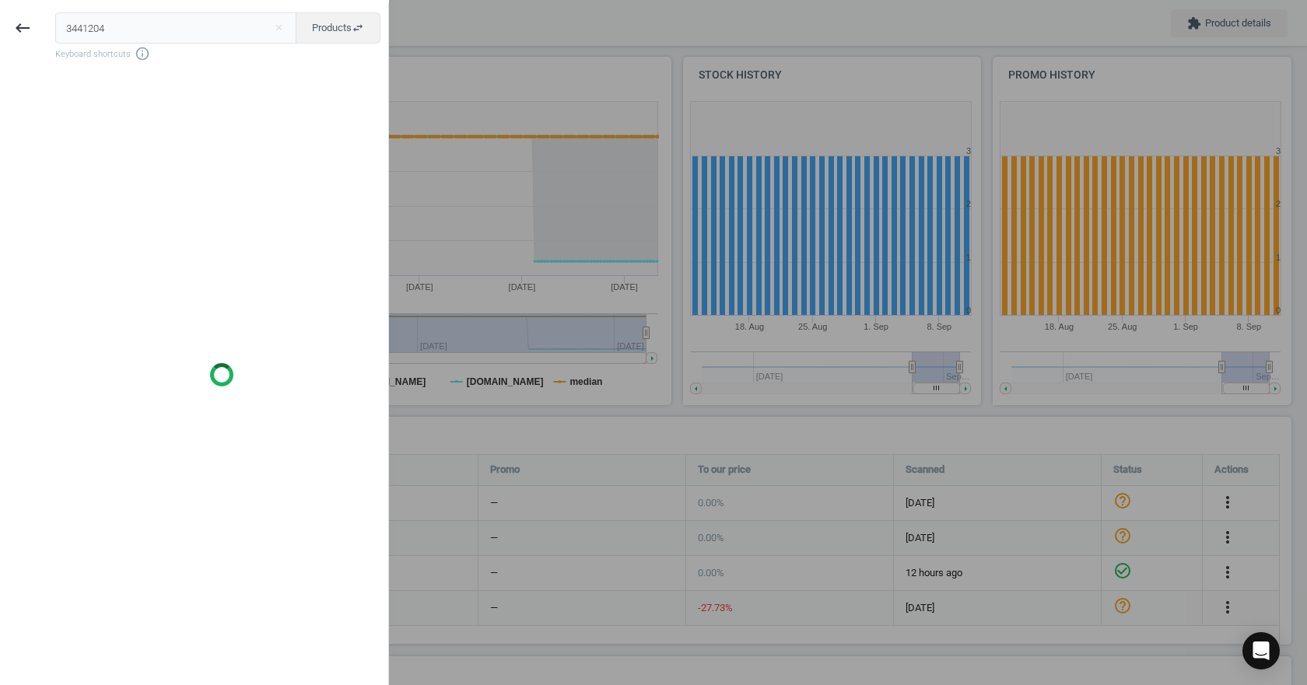
type input "3441204"
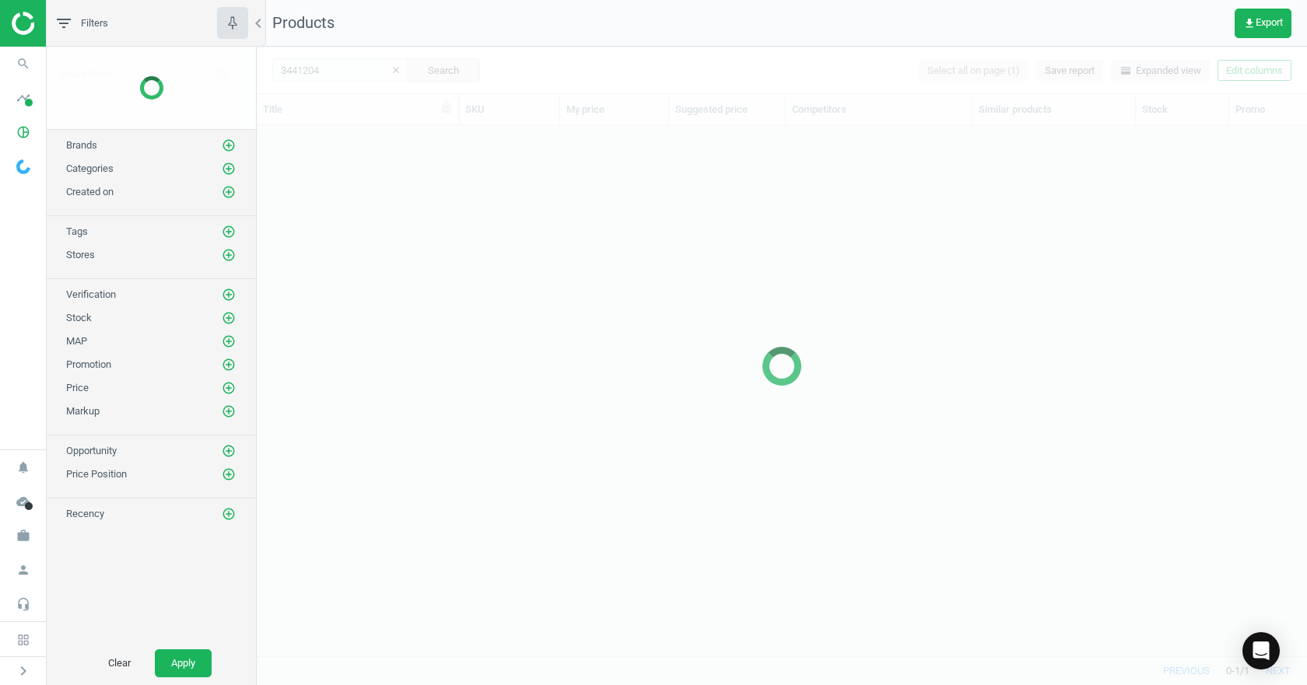
scroll to position [507, 1038]
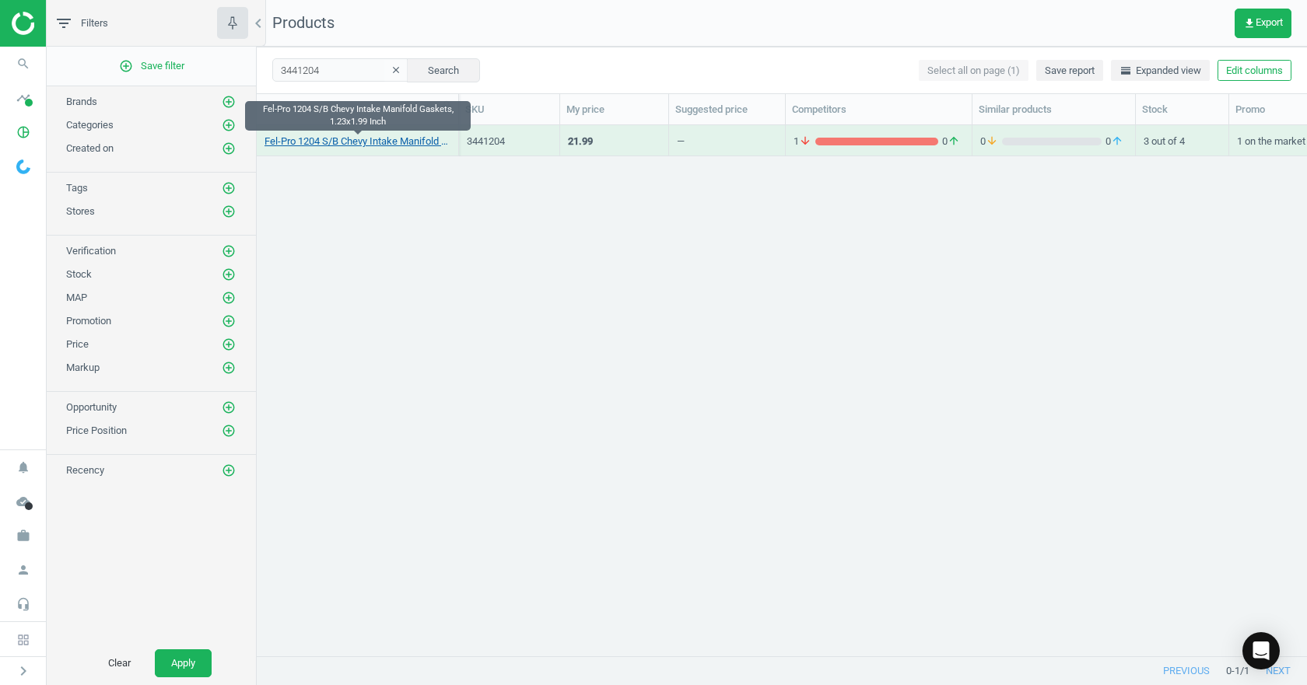
click at [362, 145] on link "Fel-Pro 1204 S/B Chevy Intake Manifold Gaskets, 1.23x1.99 Inch" at bounding box center [357, 142] width 186 height 14
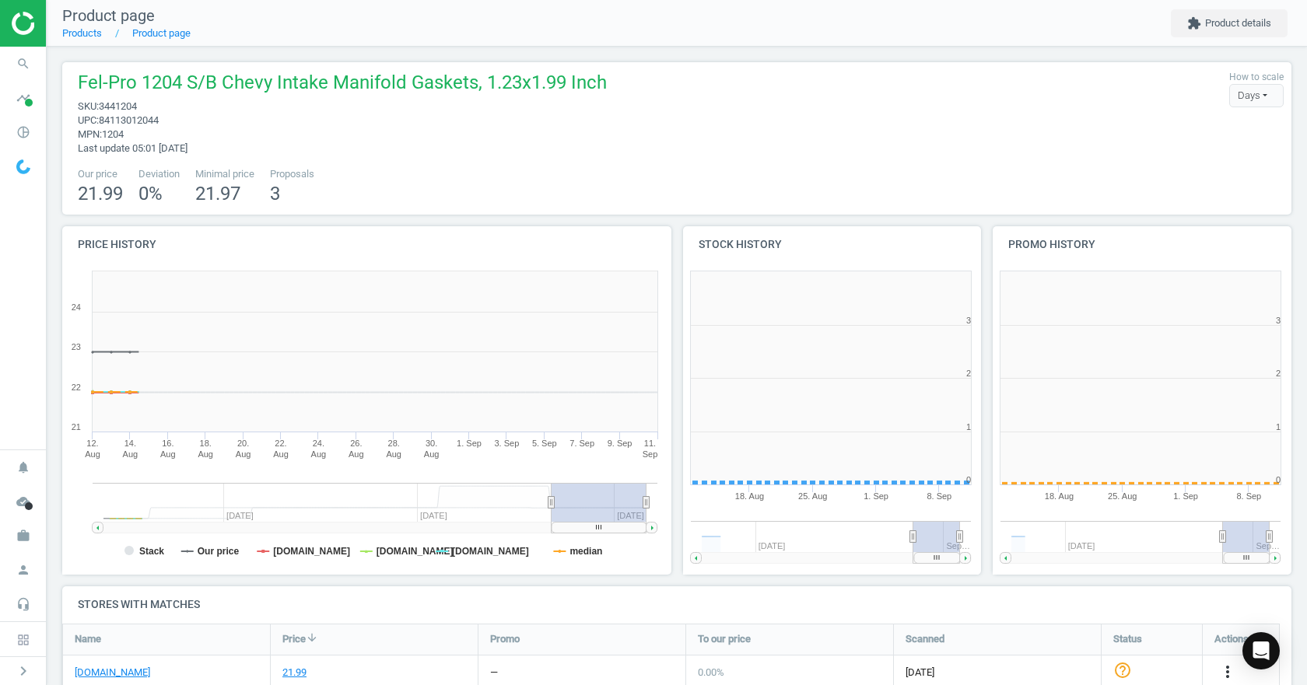
scroll to position [335, 320]
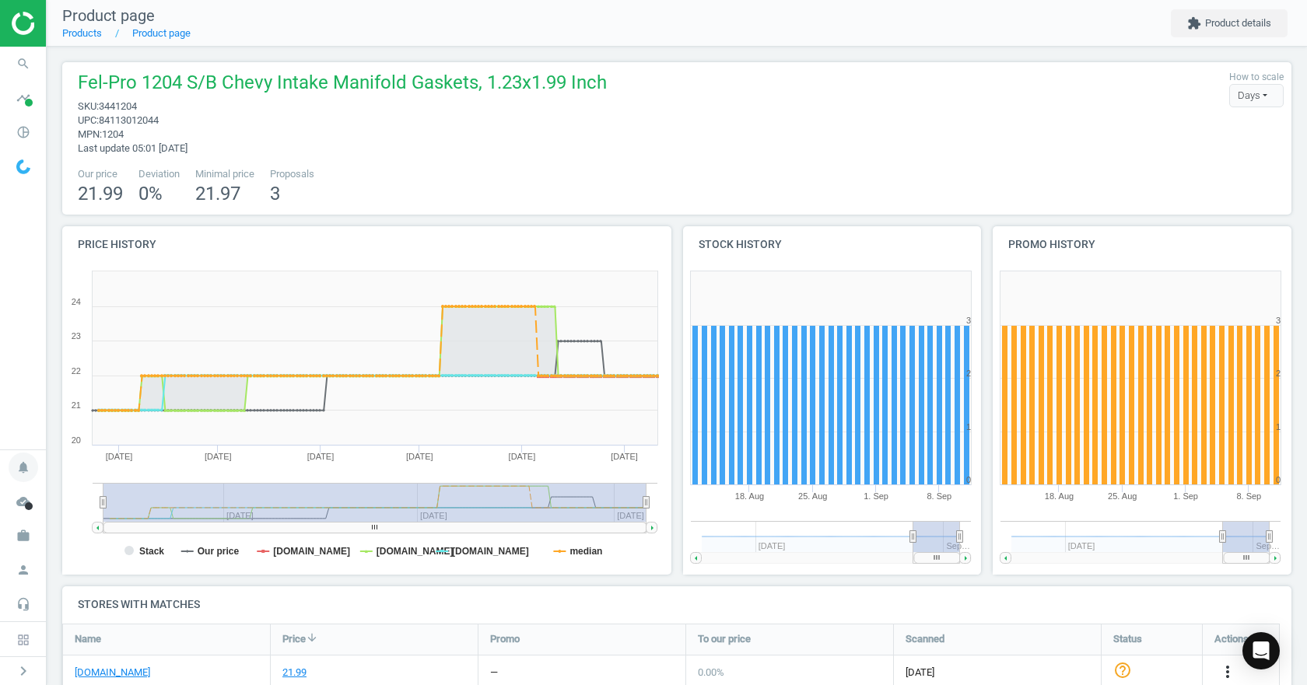
drag, startPoint x: 548, startPoint y: 502, endPoint x: 33, endPoint y: 481, distance: 515.3
click at [33, 481] on section "search Search timeline Data delivery Overview Matches dashboard Matches Rematch…" at bounding box center [653, 342] width 1307 height 685
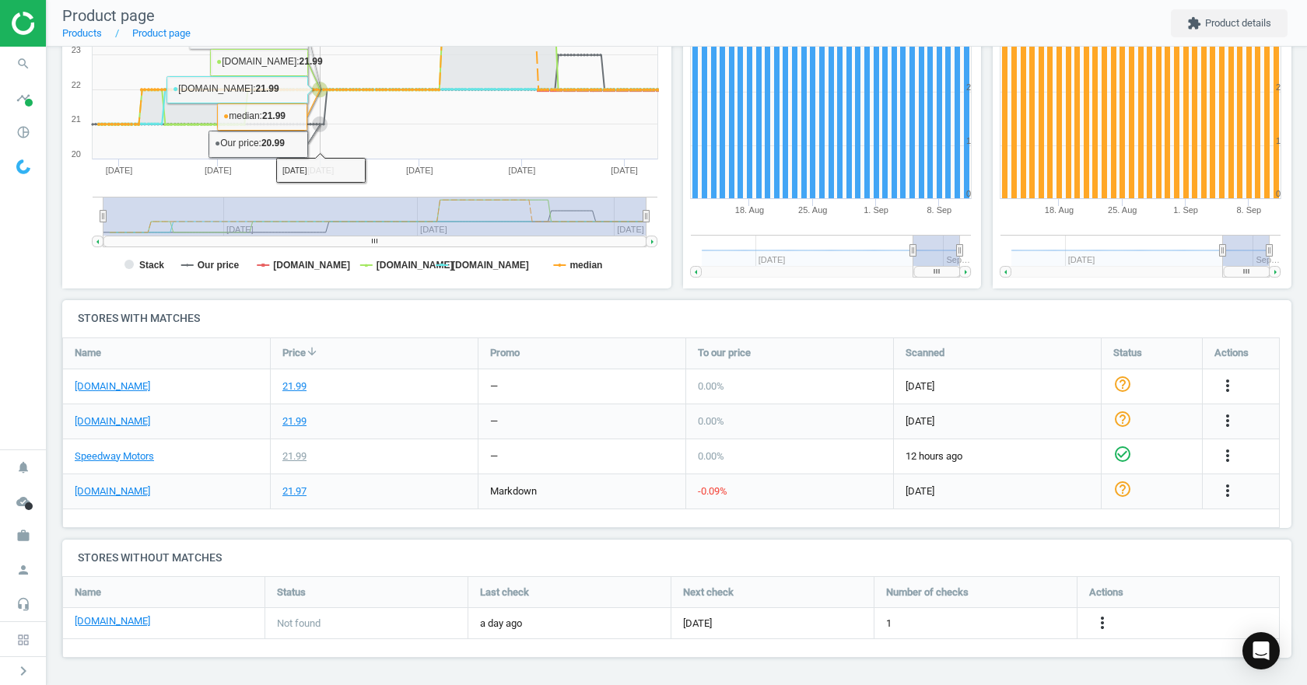
scroll to position [0, 0]
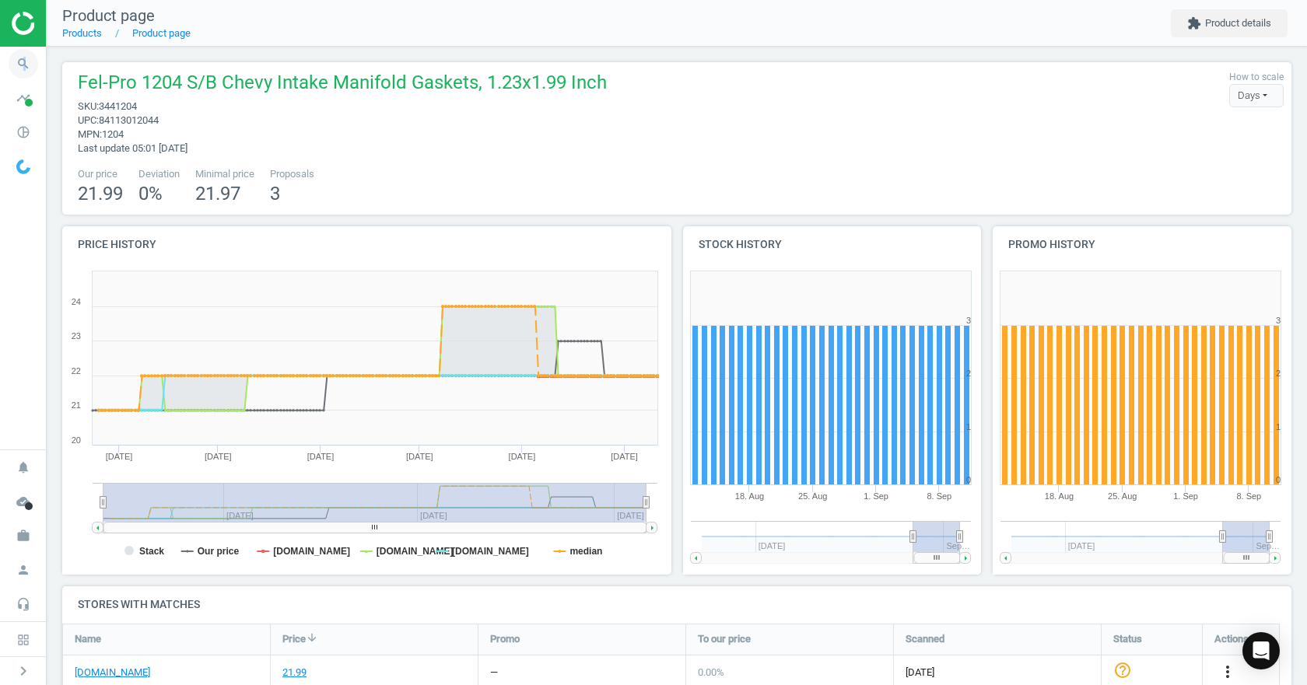
click at [25, 59] on icon "search" at bounding box center [24, 64] width 30 height 30
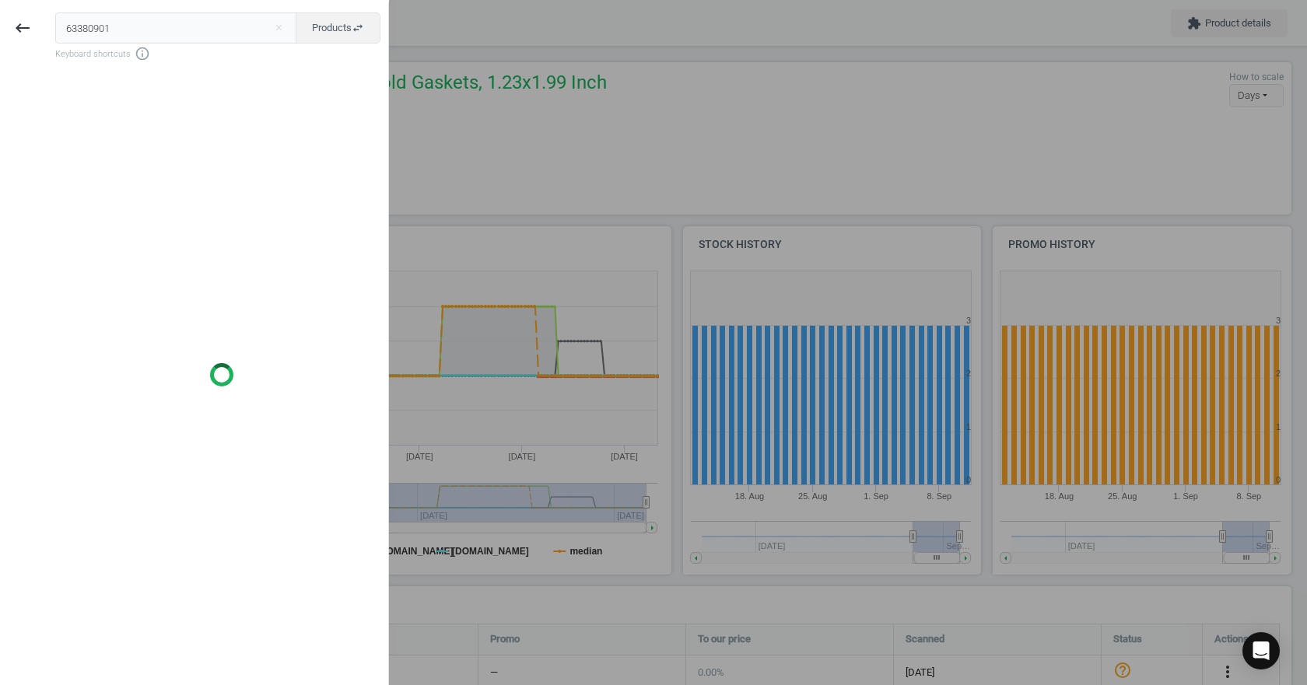
type input "63380901"
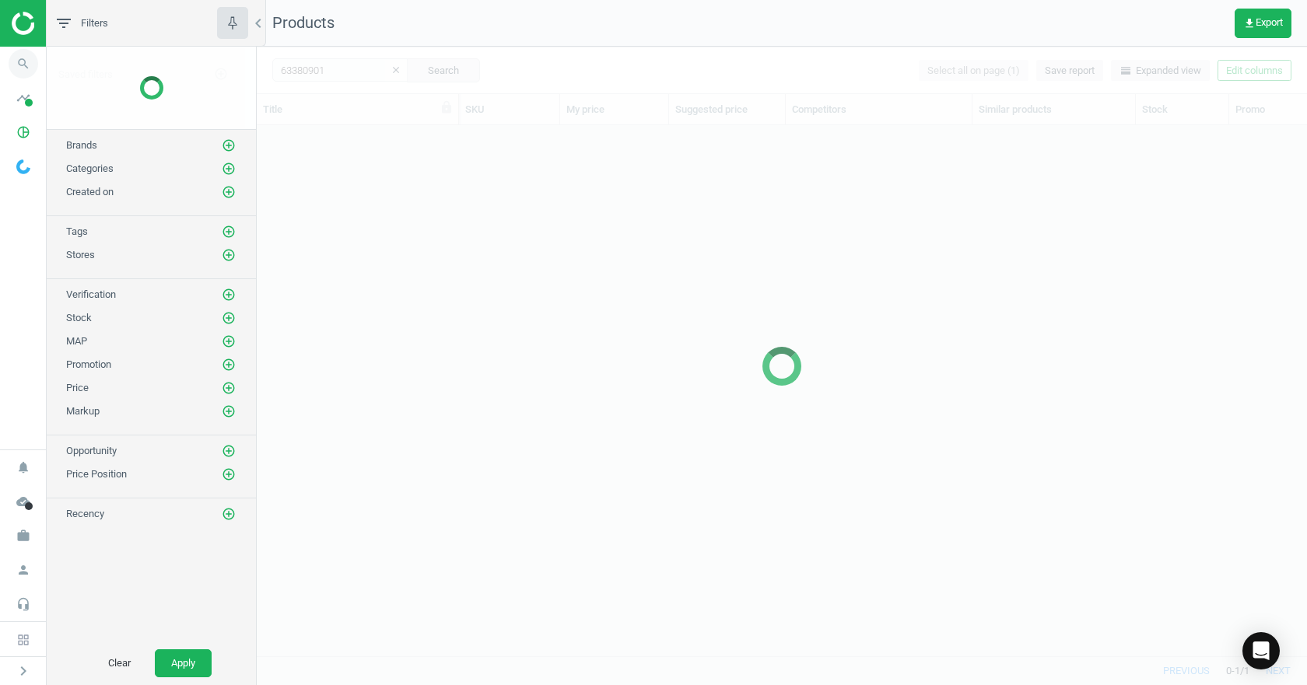
scroll to position [507, 1038]
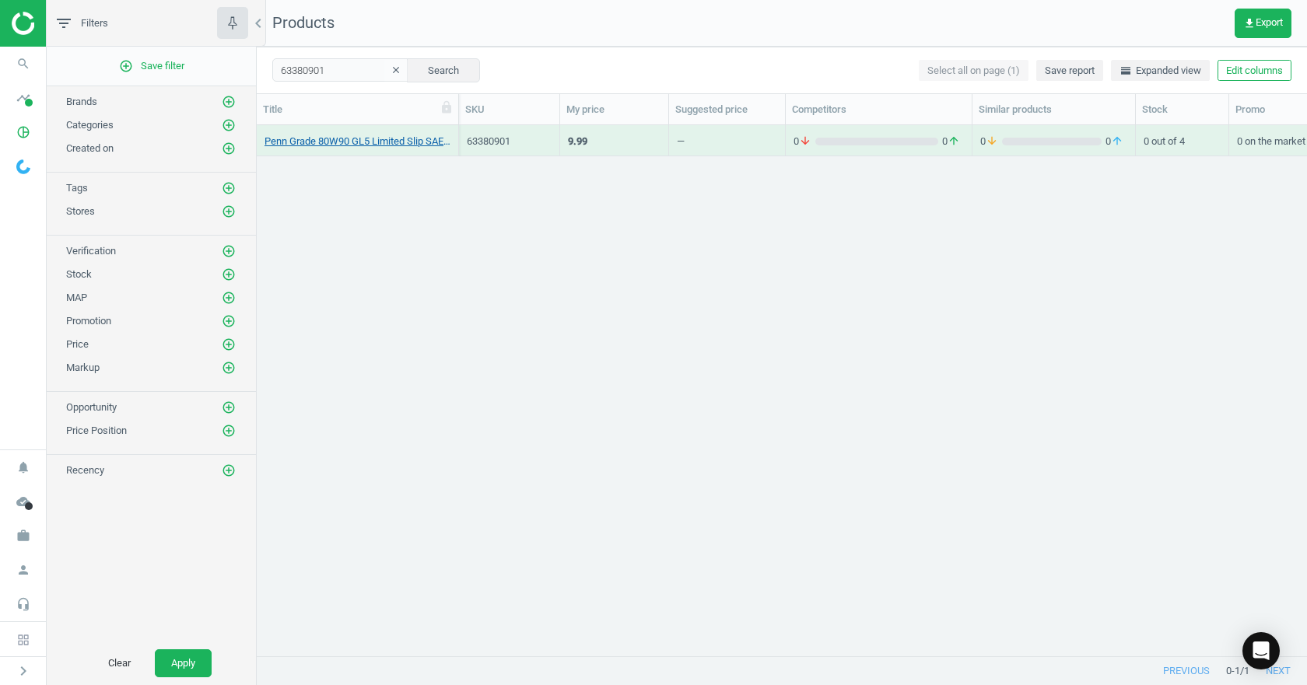
click at [368, 133] on div "Penn Grade 80W90 GL5 Limited Slip SAE Gear Oil, 1 Quart" at bounding box center [357, 140] width 186 height 27
click at [366, 137] on link "Penn Grade 80W90 GL5 Limited Slip SAE Gear Oil, 1 Quart" at bounding box center [357, 142] width 186 height 14
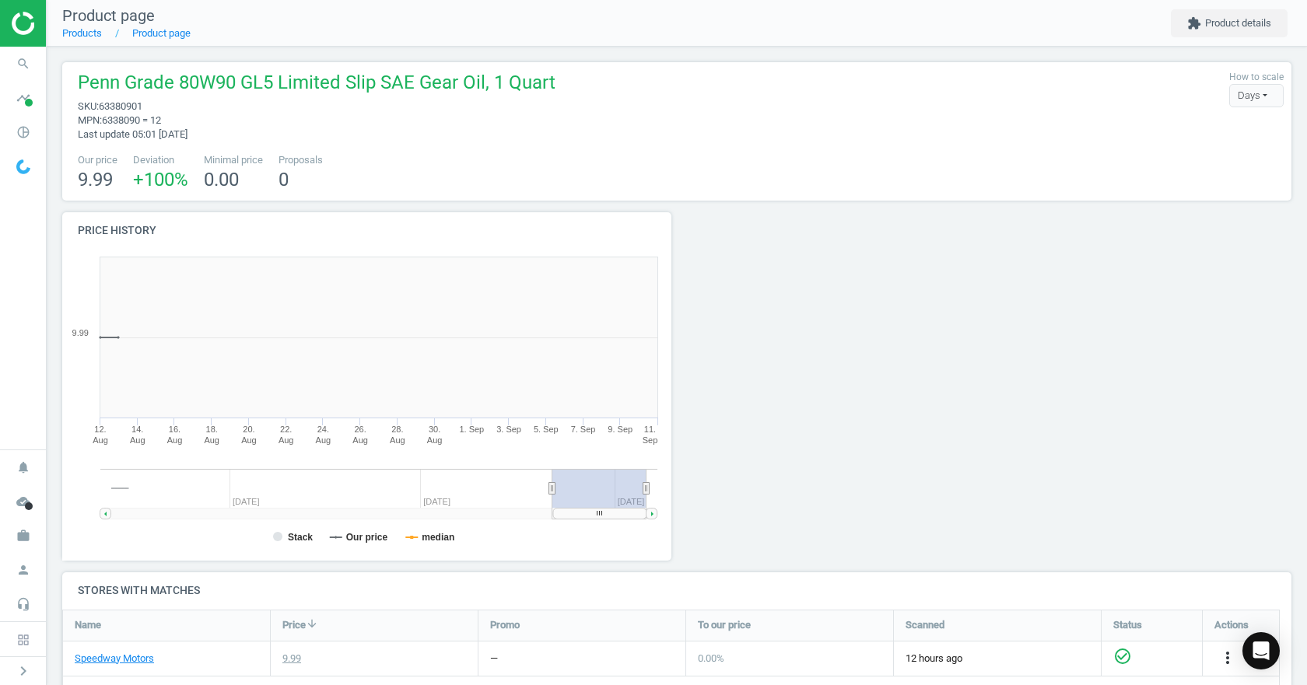
scroll to position [335, 627]
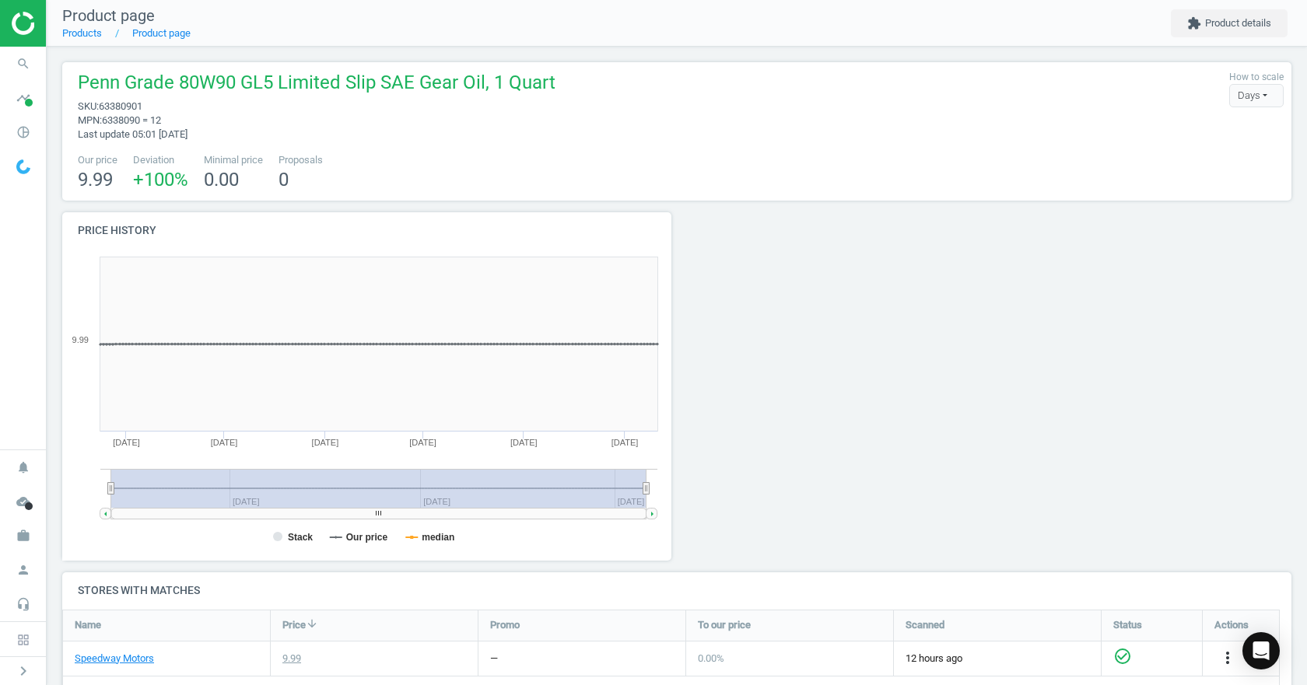
drag, startPoint x: 549, startPoint y: 487, endPoint x: -61, endPoint y: 467, distance: 610.1
click at [0, 467] on html "Group 2 Created with Sketch. ic/cloud_download/grey600 Created with Sketch. gra…" at bounding box center [653, 342] width 1307 height 685
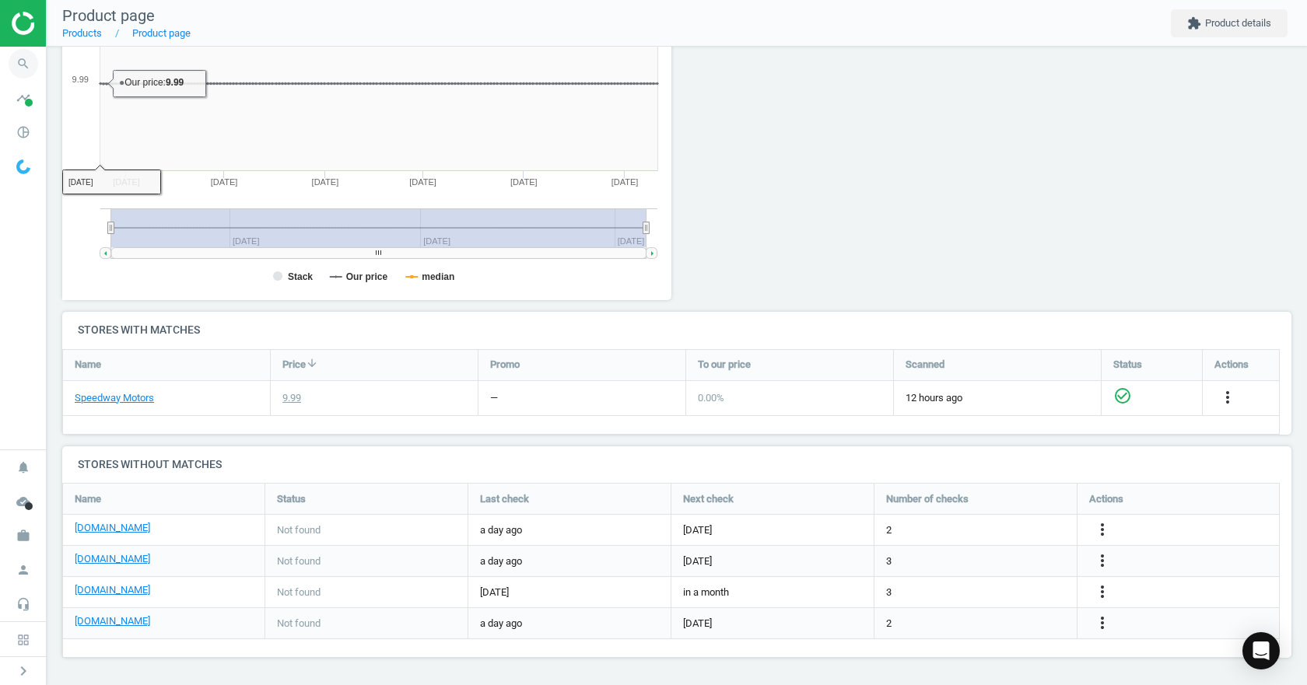
click at [24, 67] on icon "search" at bounding box center [24, 64] width 30 height 30
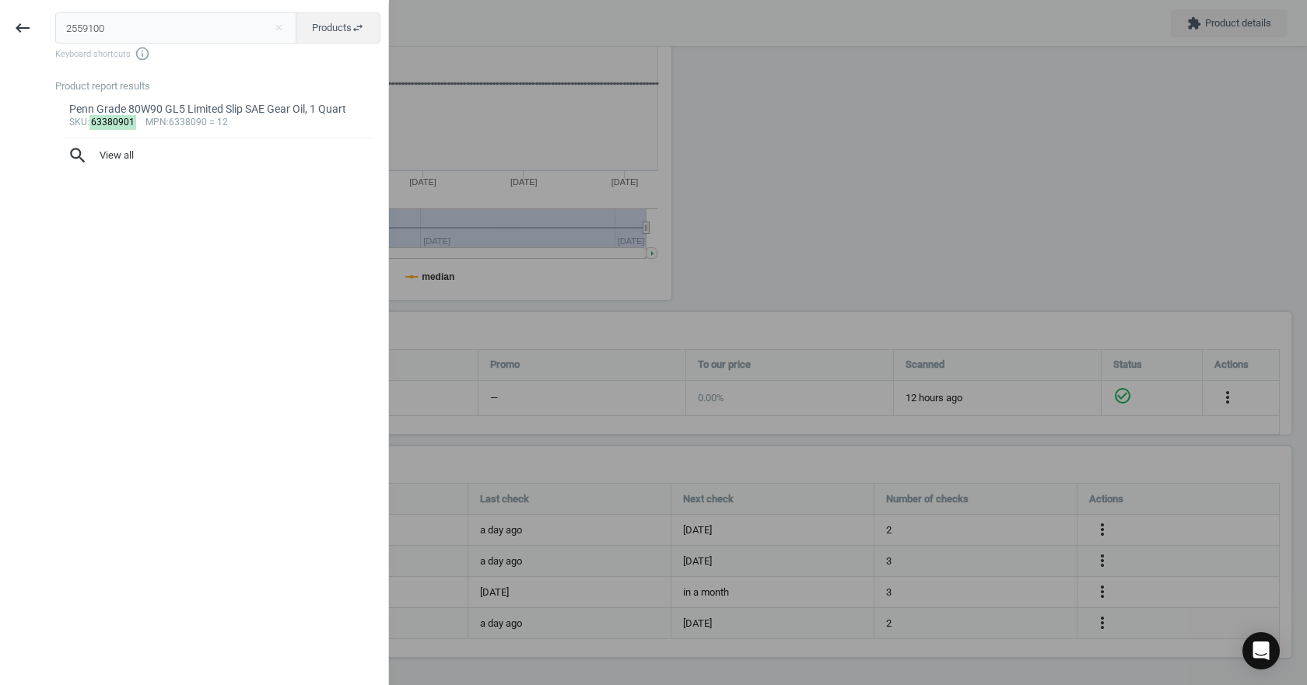
type input "2559100"
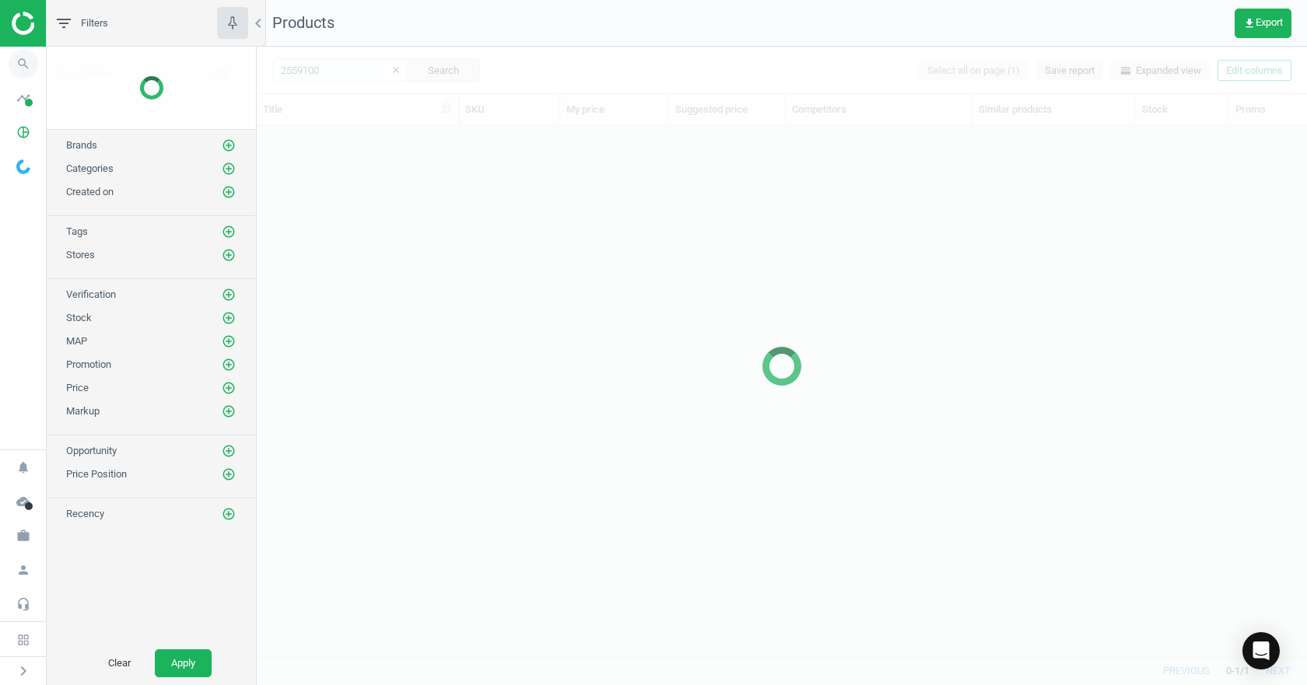
scroll to position [507, 1038]
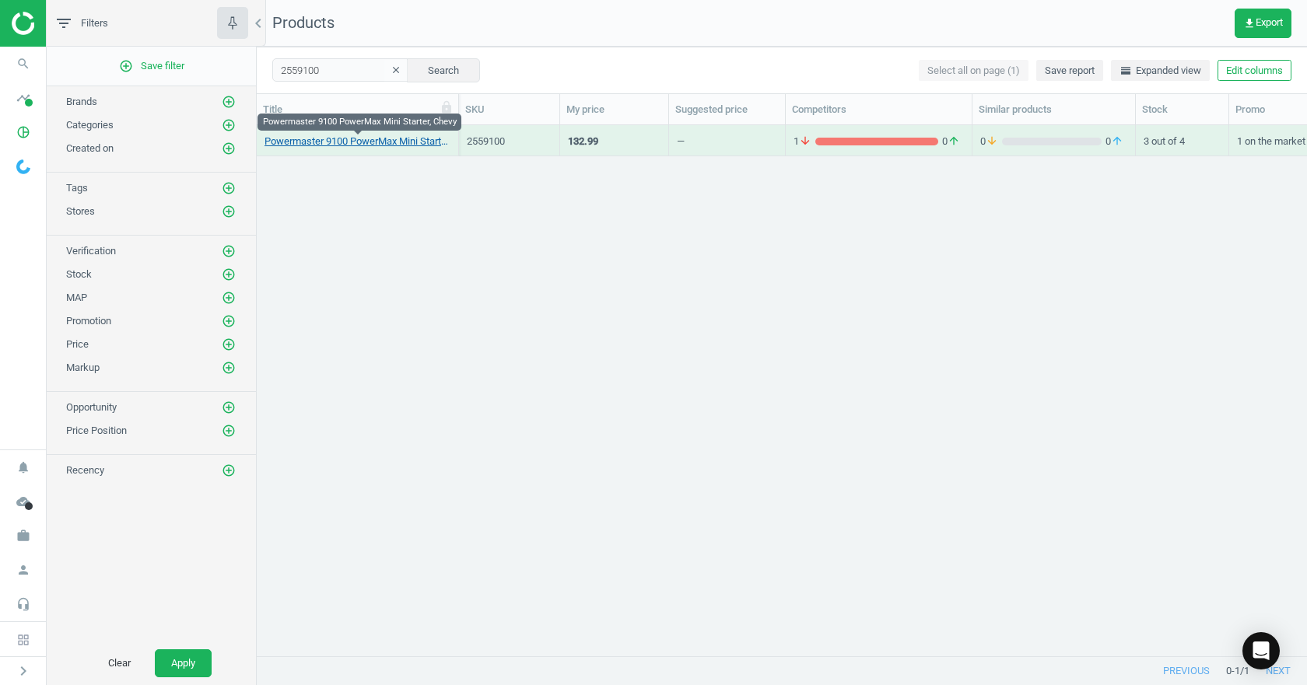
click at [343, 139] on link "Powermaster 9100 PowerMax Mini Starter, Chevy" at bounding box center [357, 142] width 186 height 14
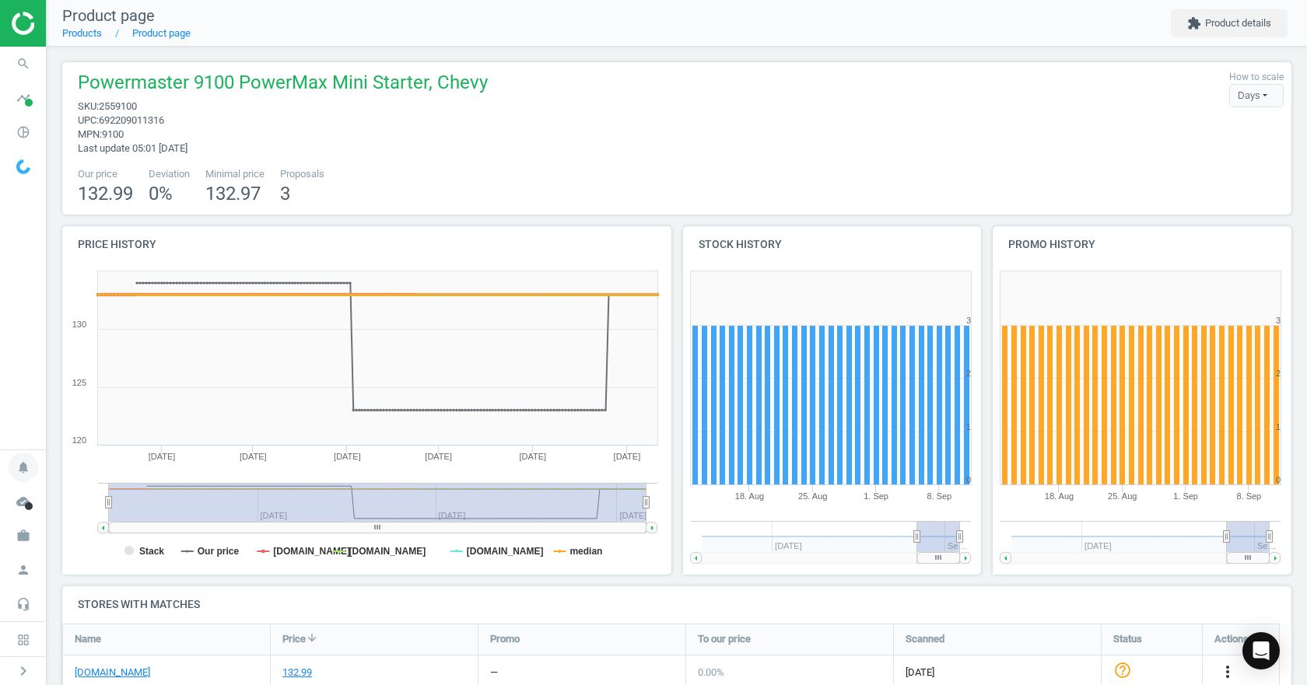
drag, startPoint x: 556, startPoint y: 502, endPoint x: 0, endPoint y: 455, distance: 558.1
click at [11, 464] on section "search Search timeline Data delivery Overview Matches dashboard Matches Rematch…" at bounding box center [653, 342] width 1307 height 685
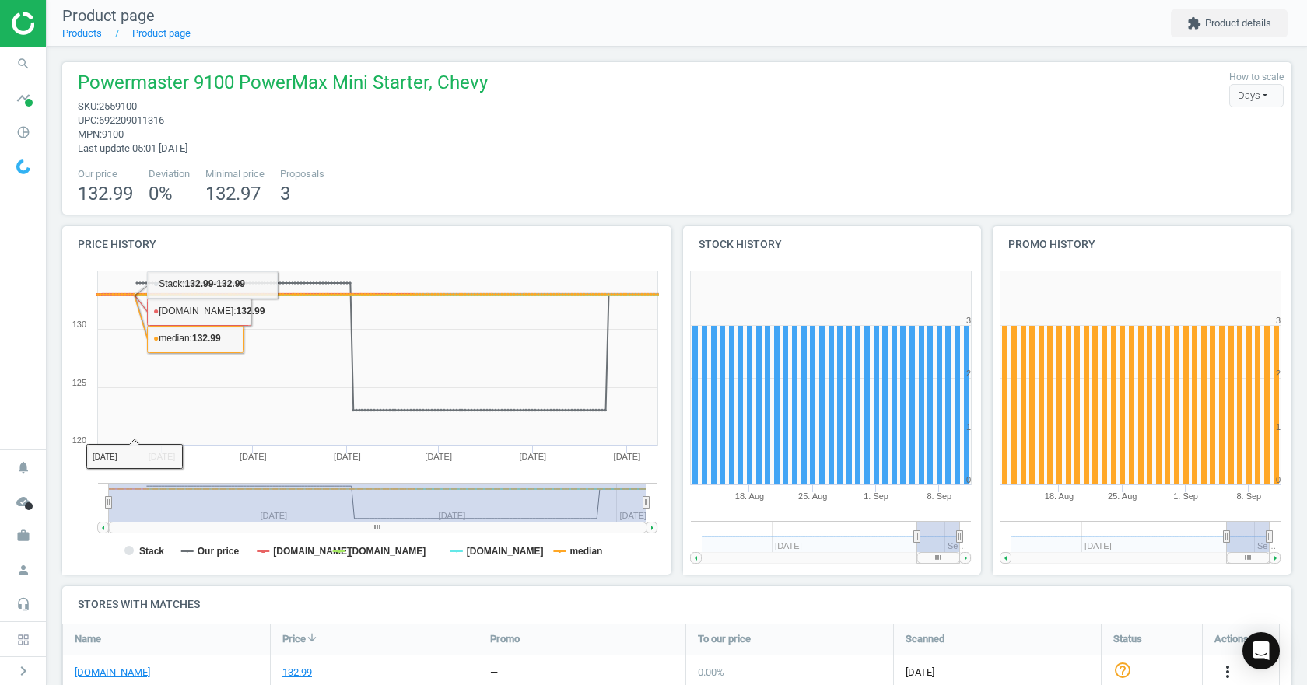
scroll to position [286, 0]
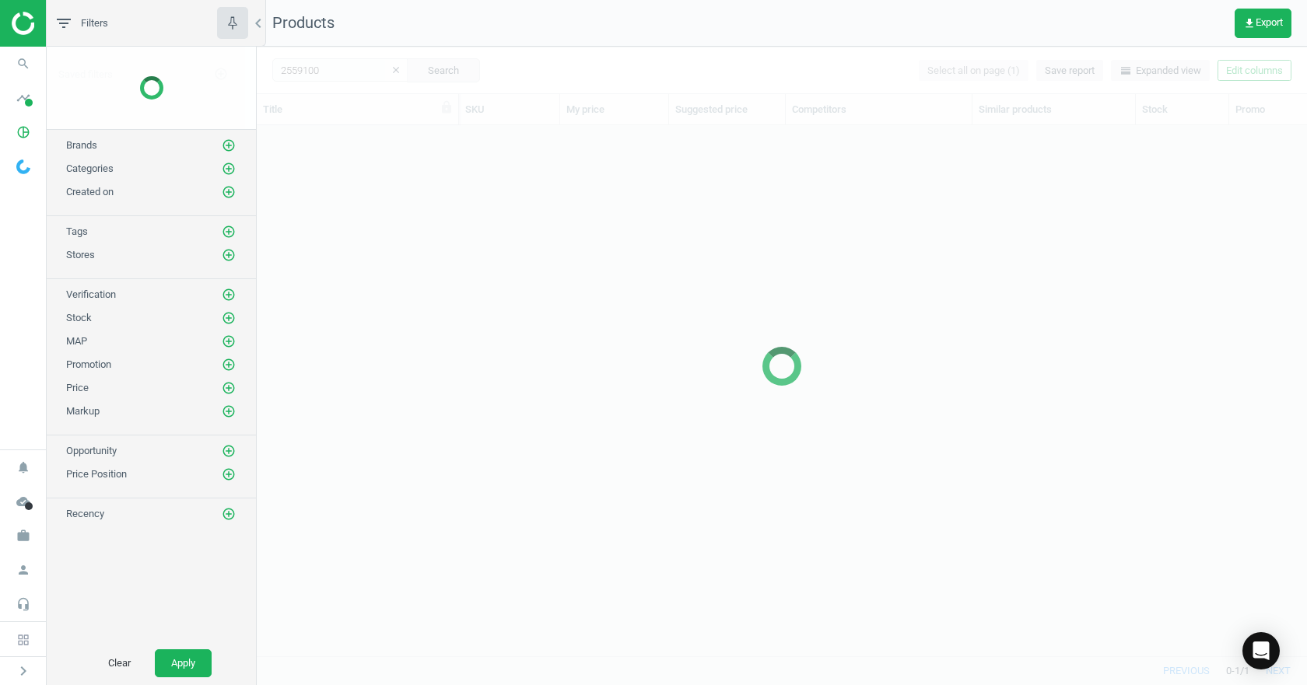
scroll to position [507, 1038]
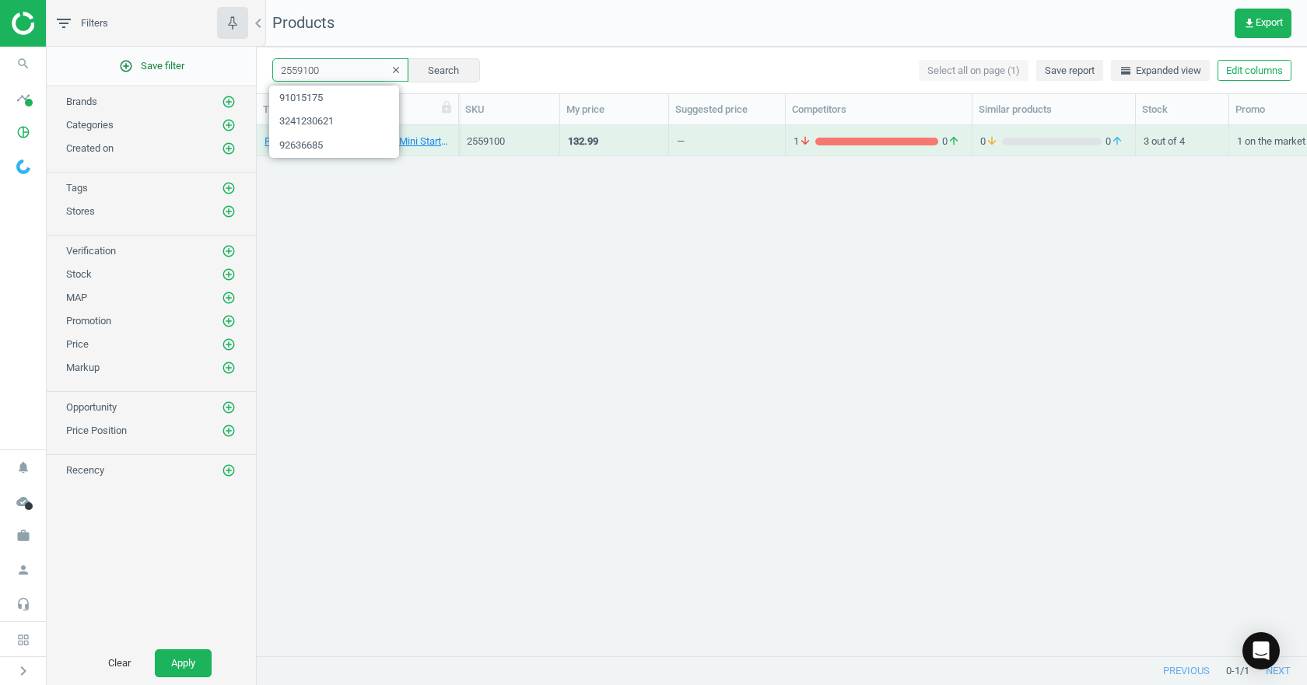
drag, startPoint x: 320, startPoint y: 66, endPoint x: 222, endPoint y: 66, distance: 98.0
click at [222, 66] on div "filter_list Filters chevron_left add_circle_outline Save filter Brands add_circ…" at bounding box center [677, 342] width 1260 height 685
paste input "91015363"
type input "91015363"
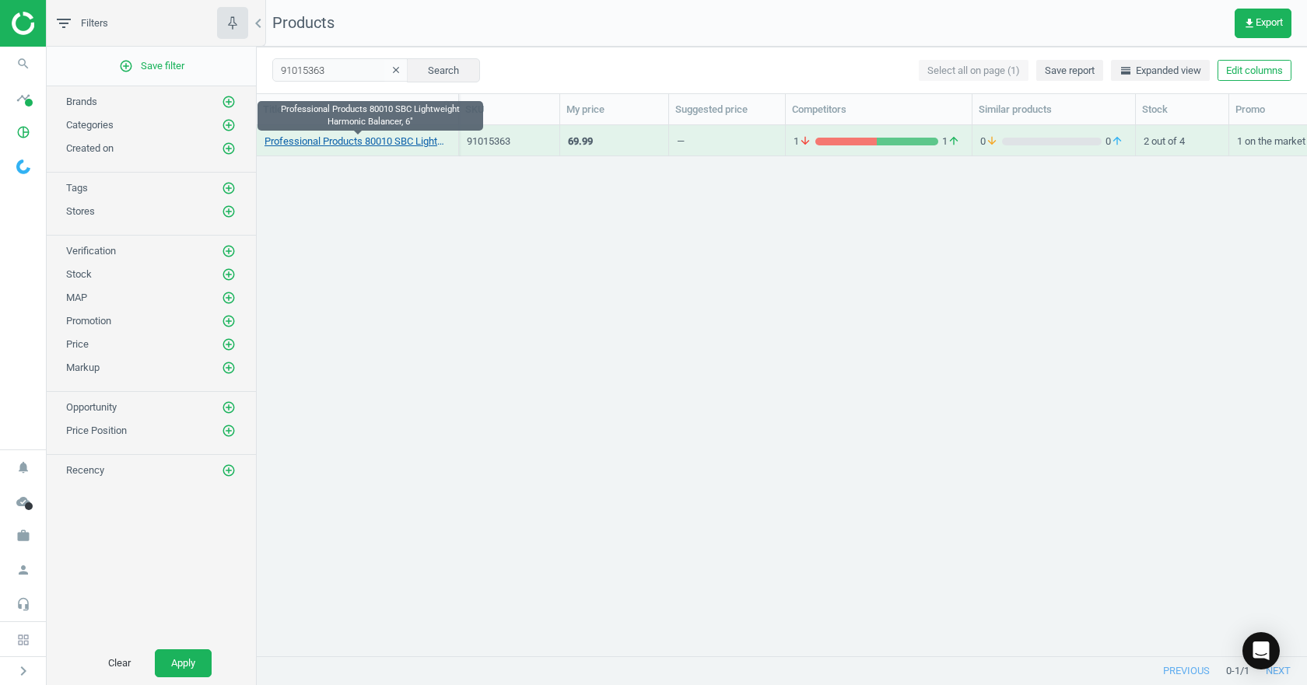
click at [318, 143] on link "Professional Products 80010 SBC Lightweight Harmonic Balancer, 6"" at bounding box center [357, 142] width 186 height 14
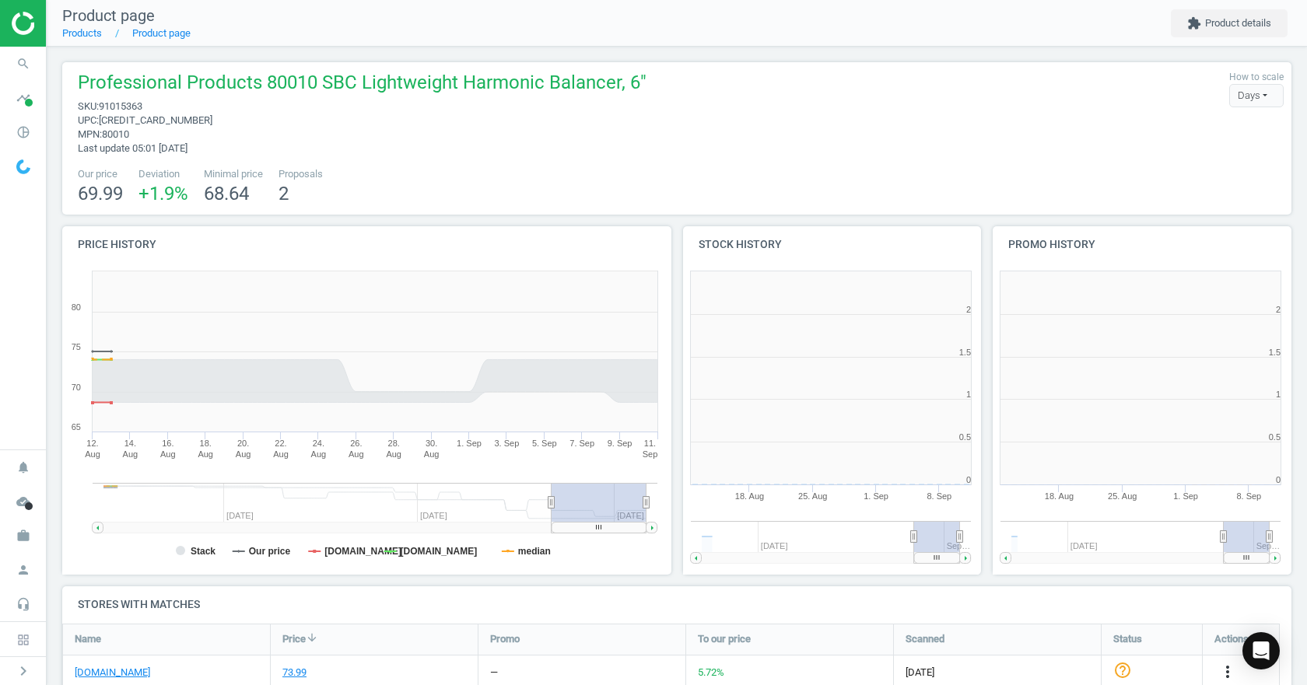
scroll to position [8, 8]
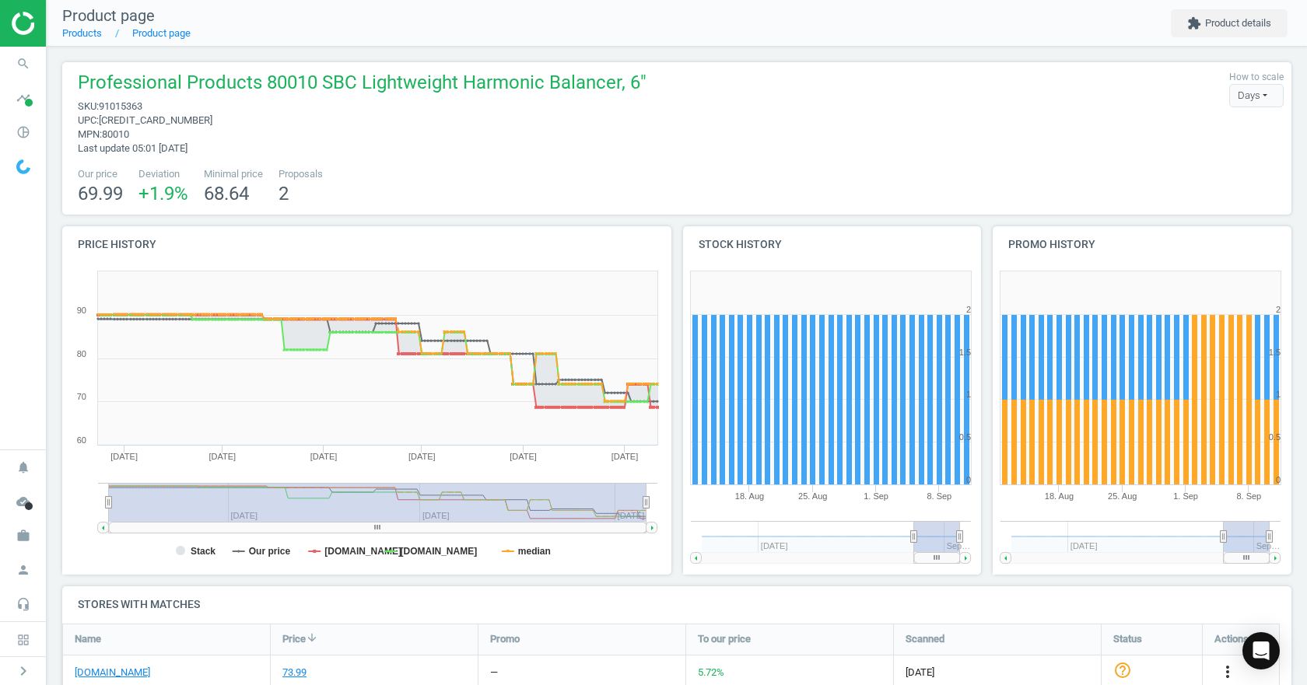
drag, startPoint x: 548, startPoint y: 505, endPoint x: -34, endPoint y: 541, distance: 583.6
click at [0, 541] on html "Group 2 Created with Sketch. ic/cloud_download/grey600 Created with Sketch. gra…" at bounding box center [653, 342] width 1307 height 685
drag, startPoint x: 643, startPoint y: 503, endPoint x: 712, endPoint y: 505, distance: 68.5
click at [712, 505] on div "Price history Created with Highstock 6.2.0 Stack Our price [DOMAIN_NAME] [DOMAI…" at bounding box center [677, 406] width 1241 height 360
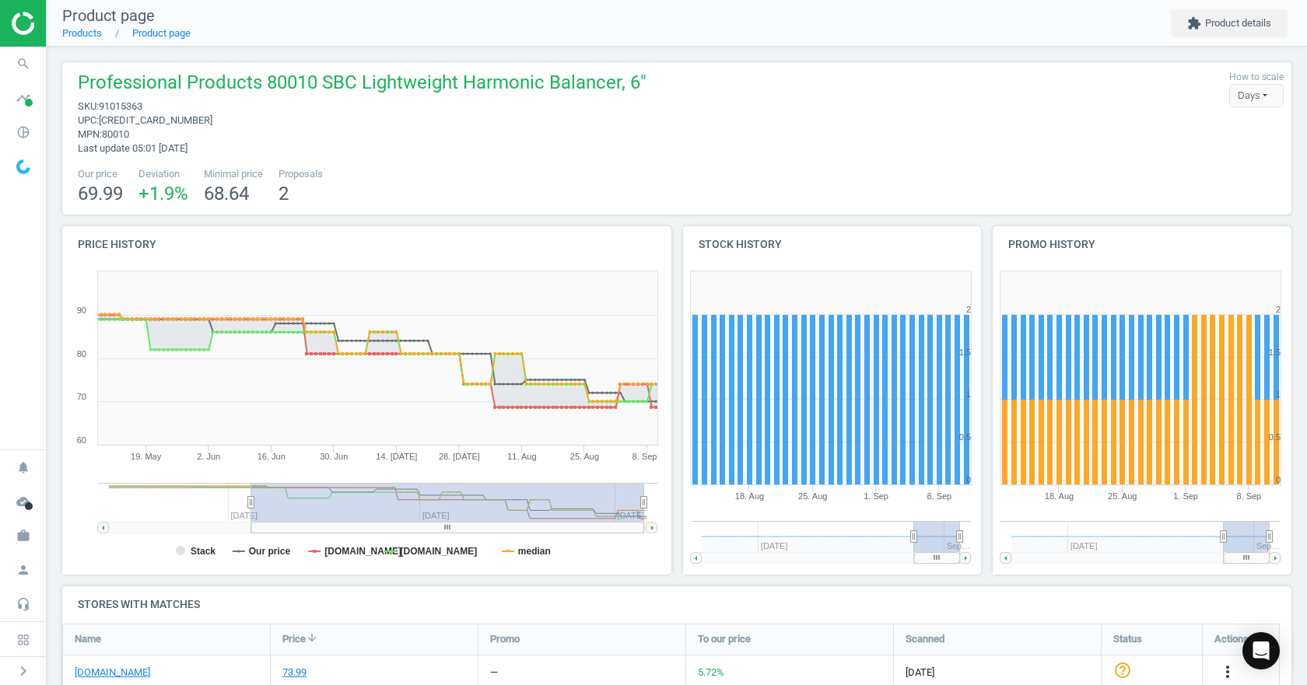
drag, startPoint x: 109, startPoint y: 507, endPoint x: 251, endPoint y: 508, distance: 142.3
click at [251, 508] on icon at bounding box center [251, 502] width 6 height 12
click at [202, 553] on tspan "Stack" at bounding box center [203, 551] width 25 height 11
click at [530, 551] on tspan "median" at bounding box center [534, 551] width 33 height 11
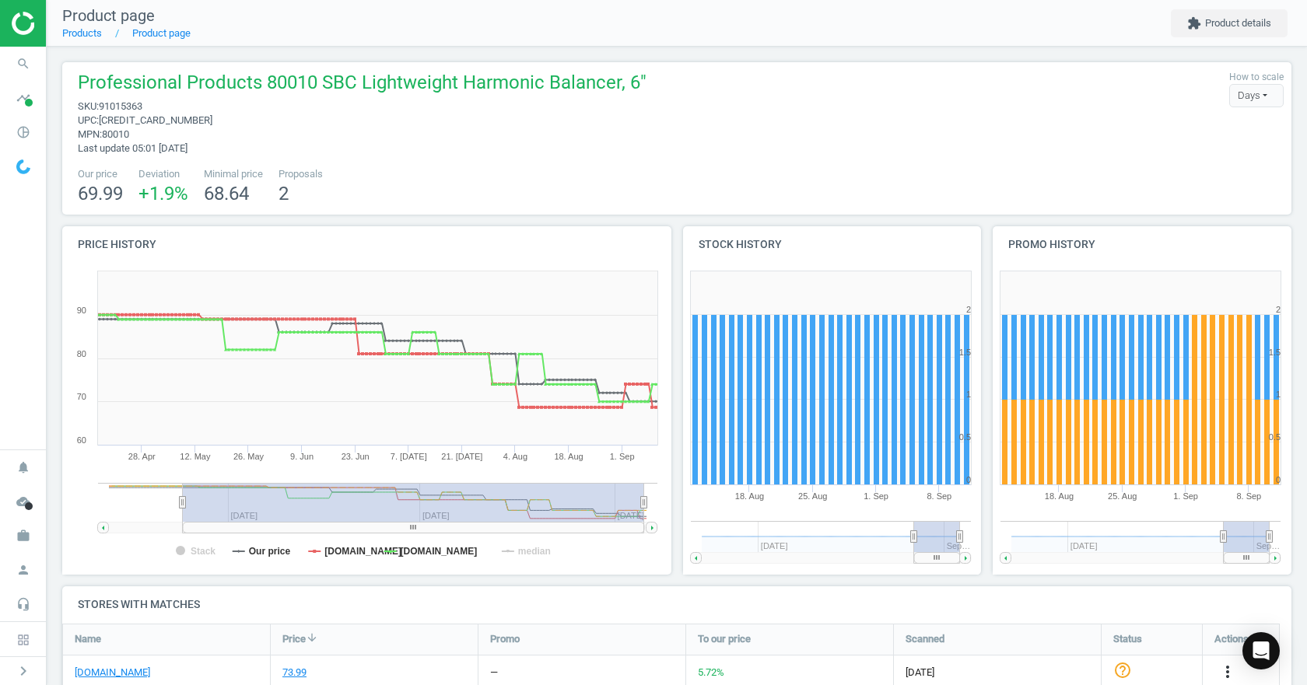
drag, startPoint x: 247, startPoint y: 506, endPoint x: 183, endPoint y: 494, distance: 65.7
click at [183, 494] on g at bounding box center [377, 508] width 559 height 51
click at [126, 107] on span "91015363" at bounding box center [121, 106] width 44 height 12
copy span "91015363"
